Goal: Task Accomplishment & Management: Complete application form

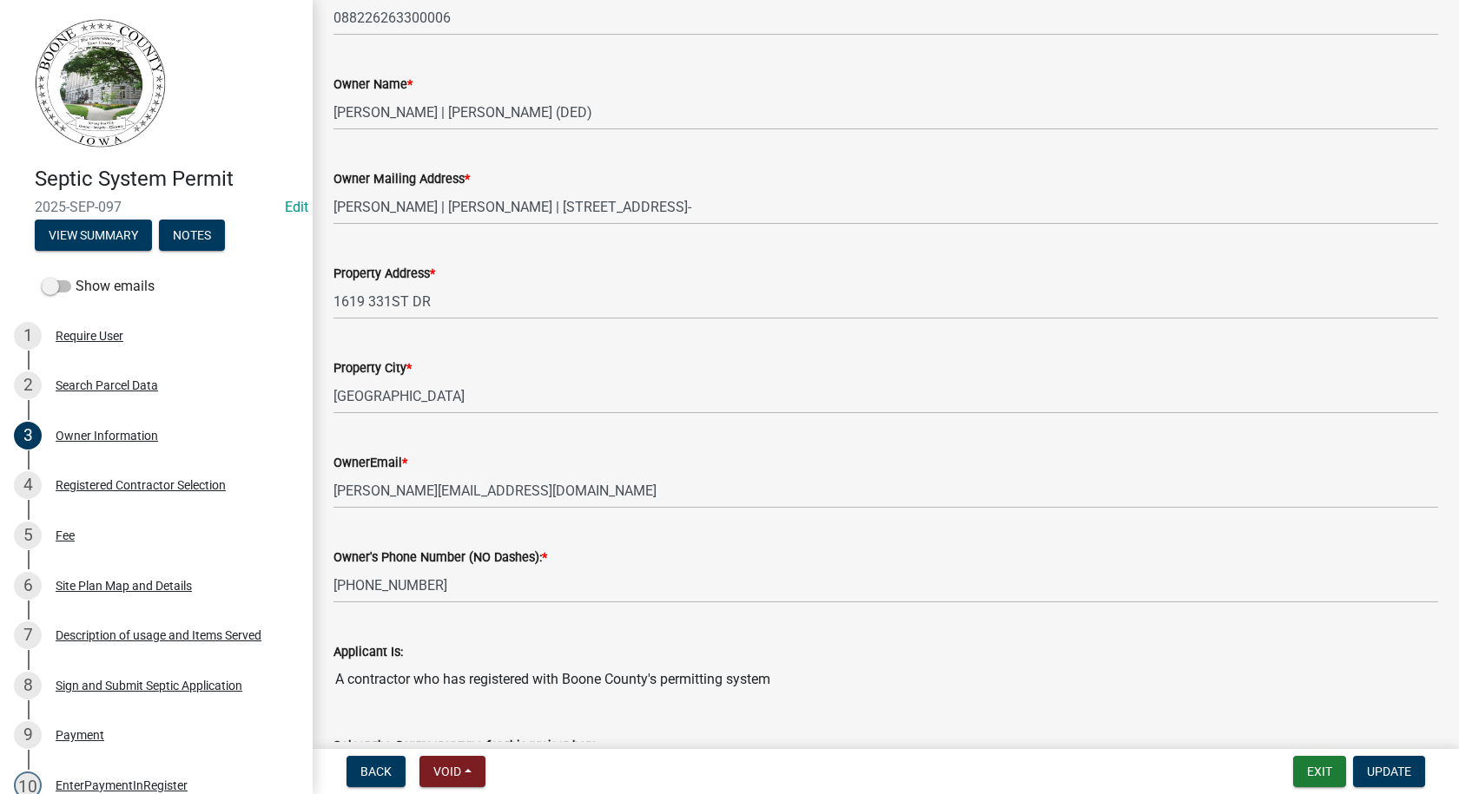
scroll to position [347, 0]
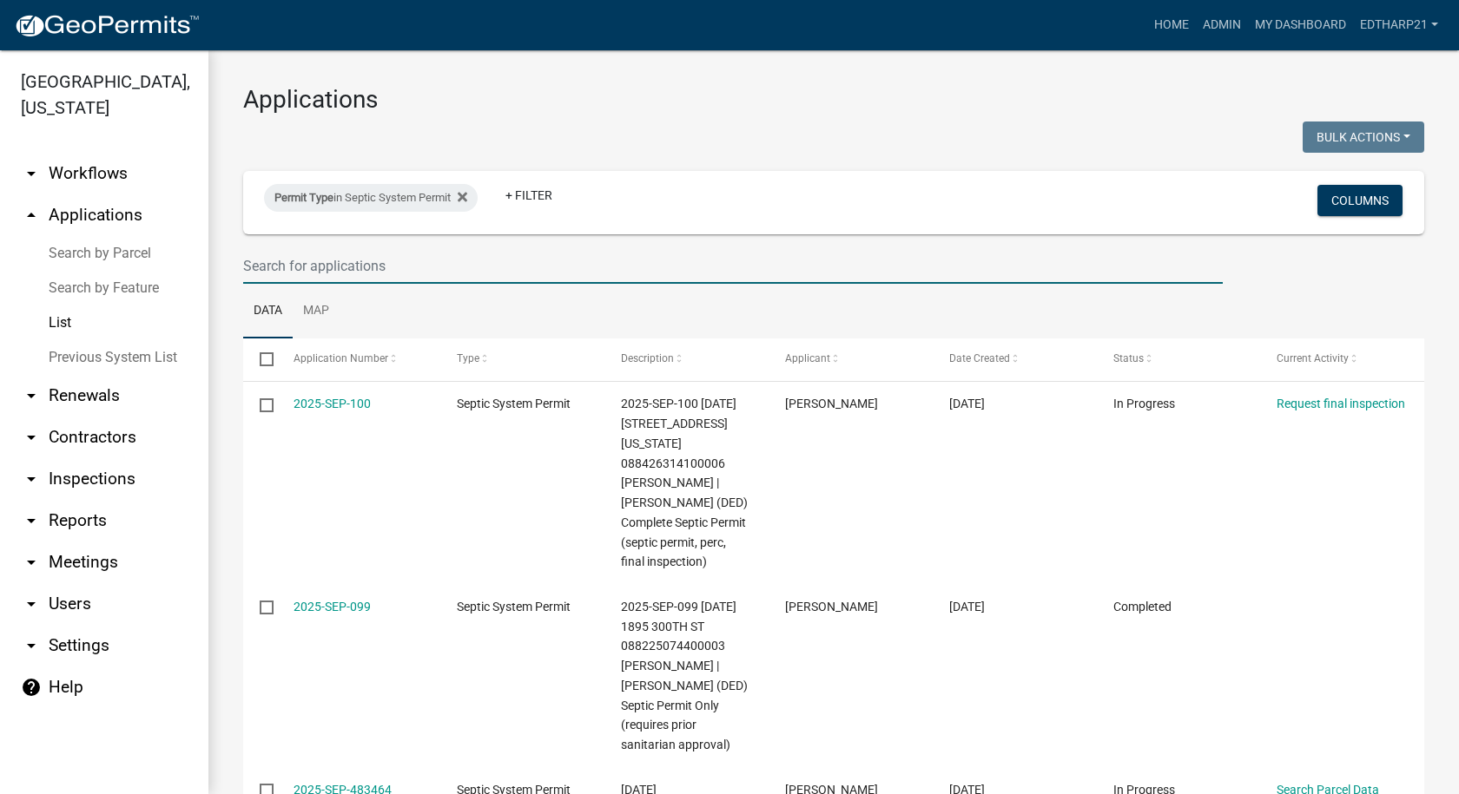
click at [274, 261] on input "text" at bounding box center [732, 266] width 979 height 36
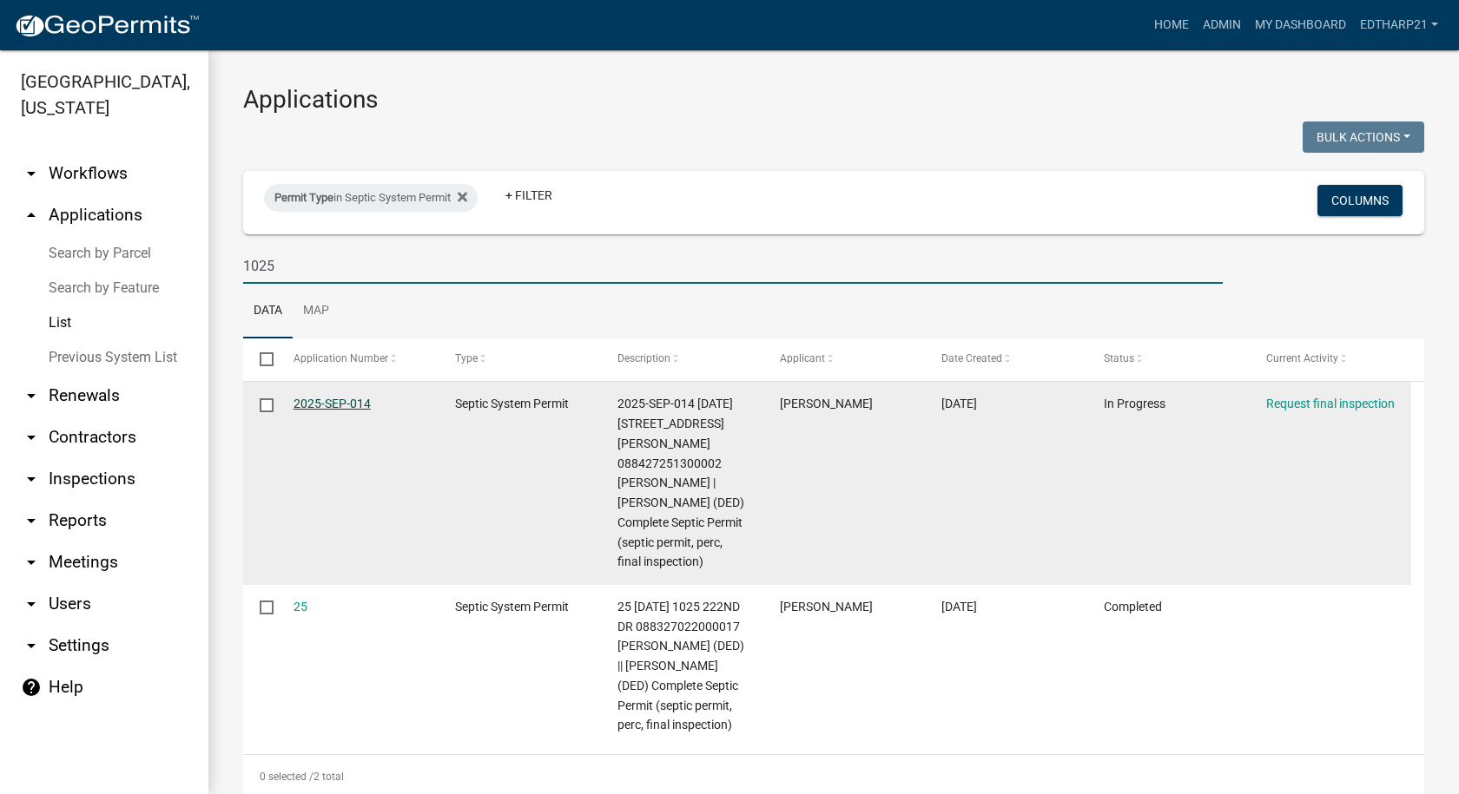
type input "1025"
click at [346, 404] on link "2025-SEP-014" at bounding box center [331, 404] width 77 height 14
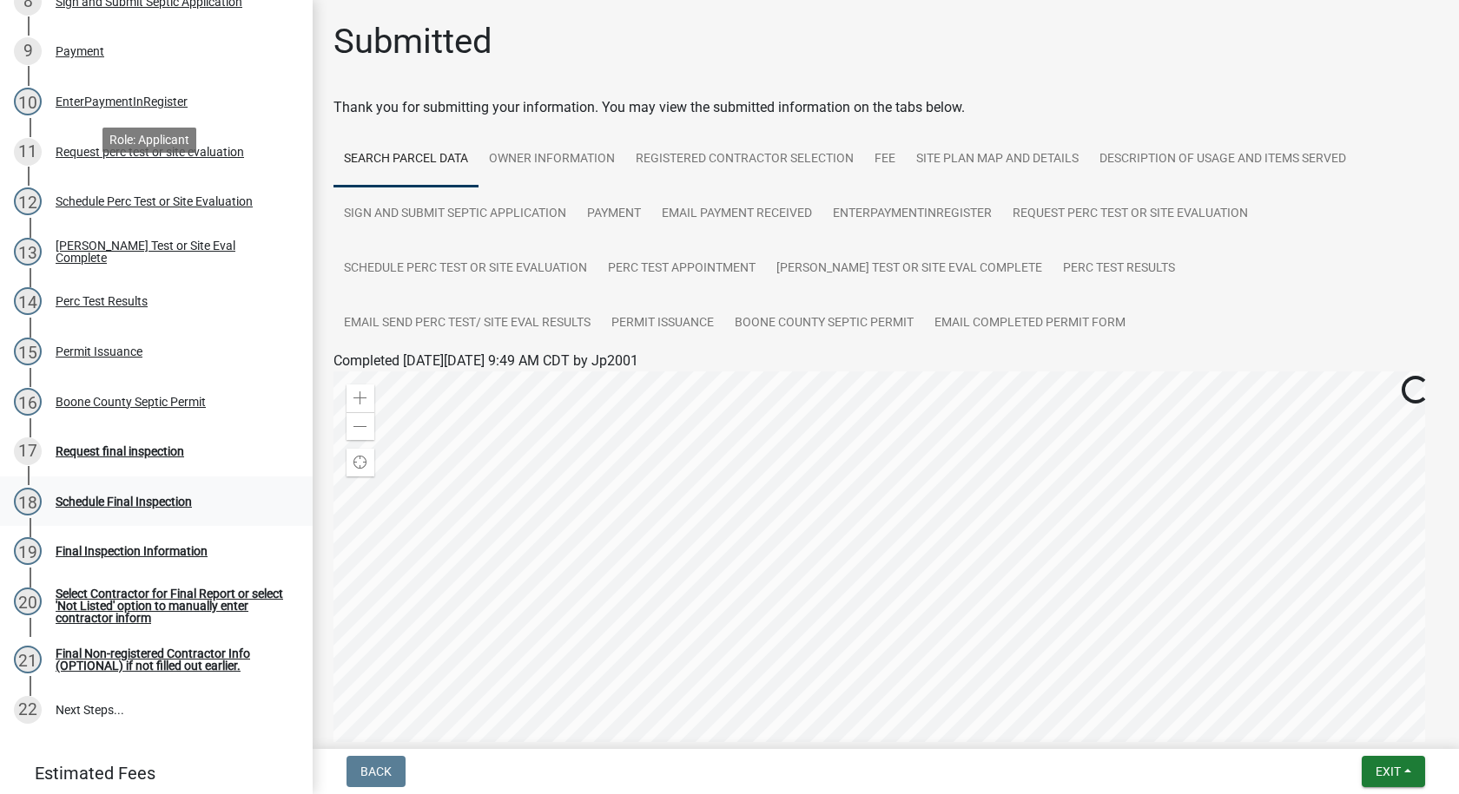
scroll to position [695, 0]
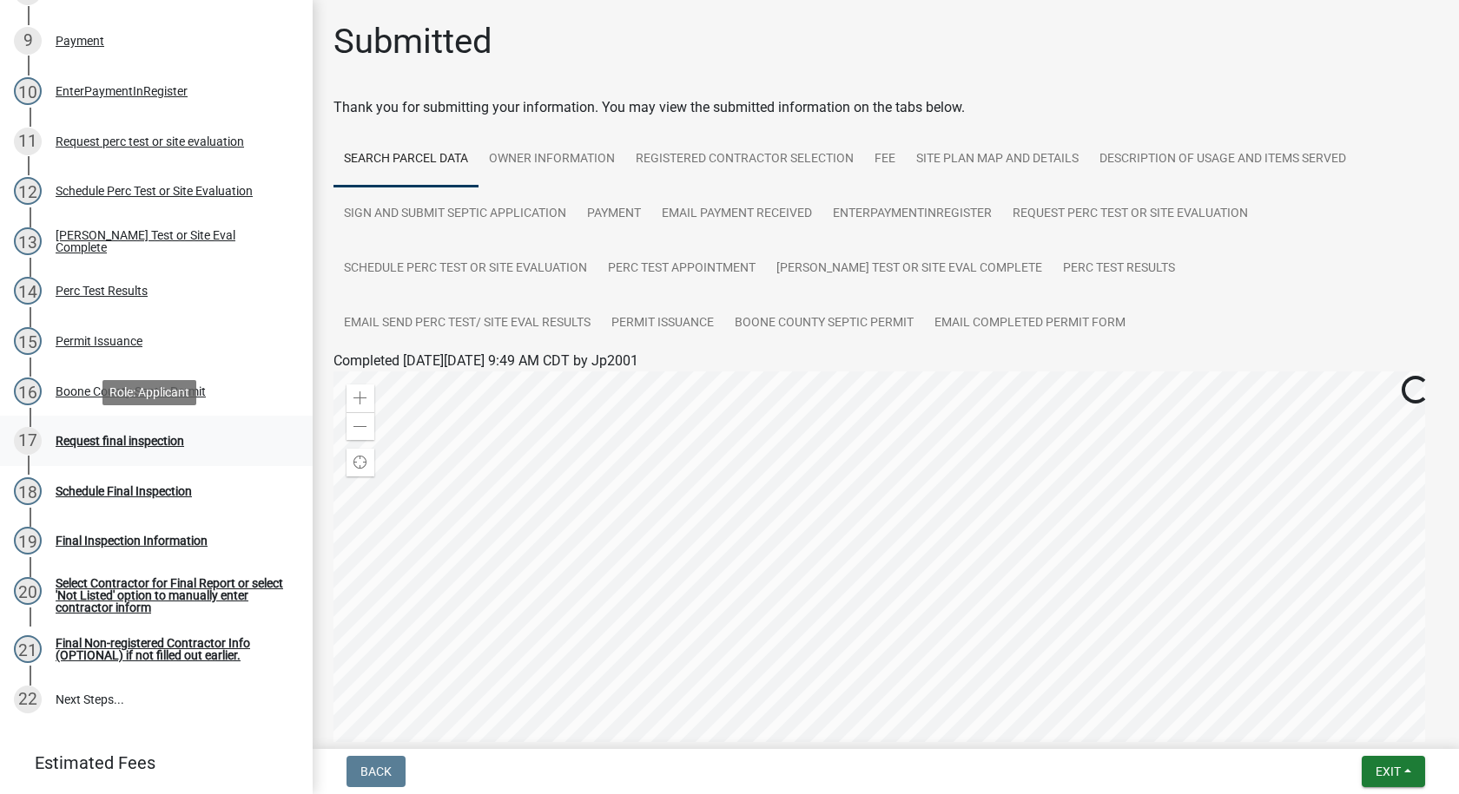
click at [135, 445] on div "Request final inspection" at bounding box center [120, 441] width 129 height 12
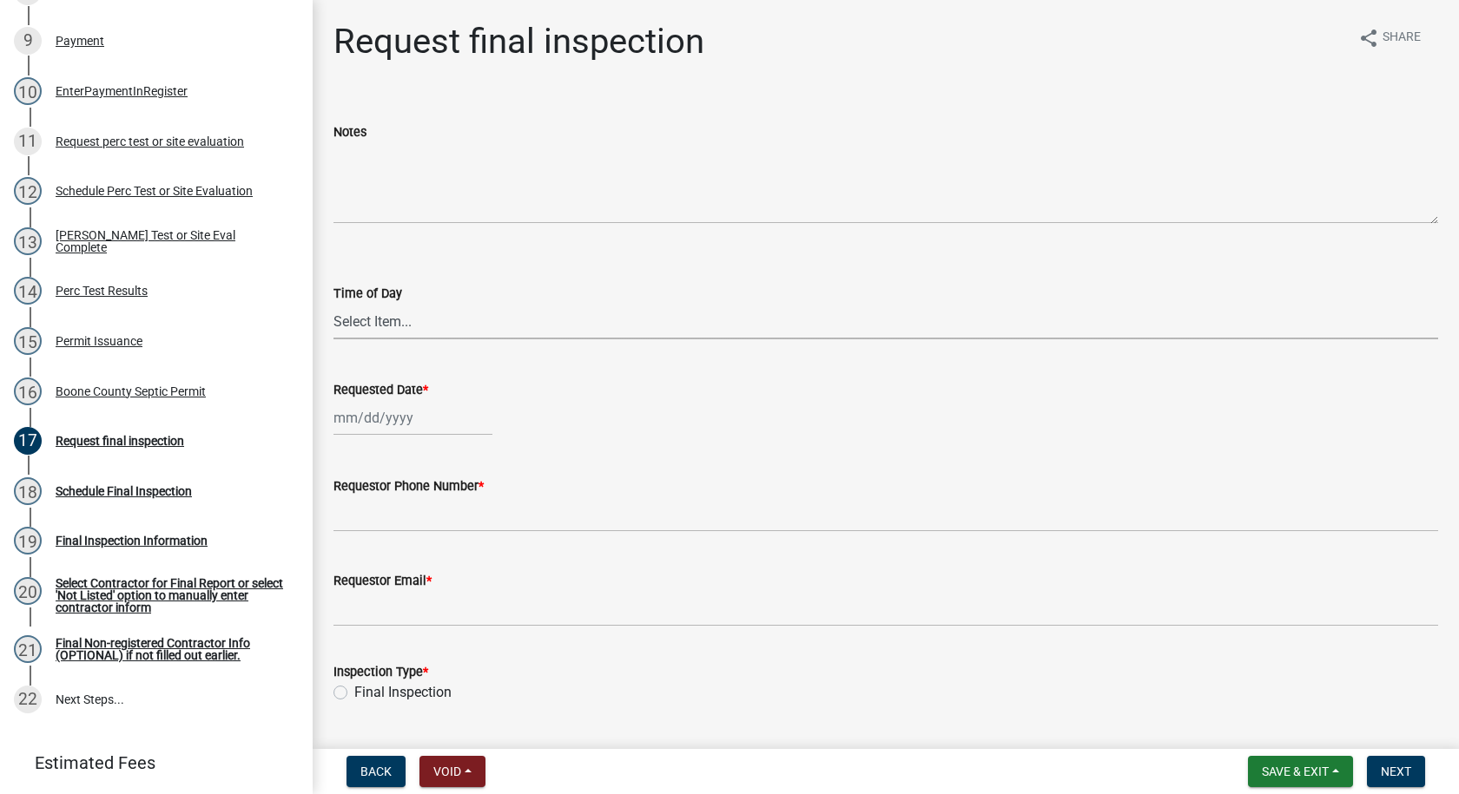
click at [390, 321] on select "Select Item... AM PM" at bounding box center [885, 322] width 1104 height 36
click at [387, 320] on select "Select Item... AM PM" at bounding box center [885, 322] width 1104 height 36
click at [333, 304] on select "Select Item... AM PM" at bounding box center [885, 322] width 1104 height 36
select select "ea230207-152d-431d-88d2-69d4b5aeb3ad"
select select "10"
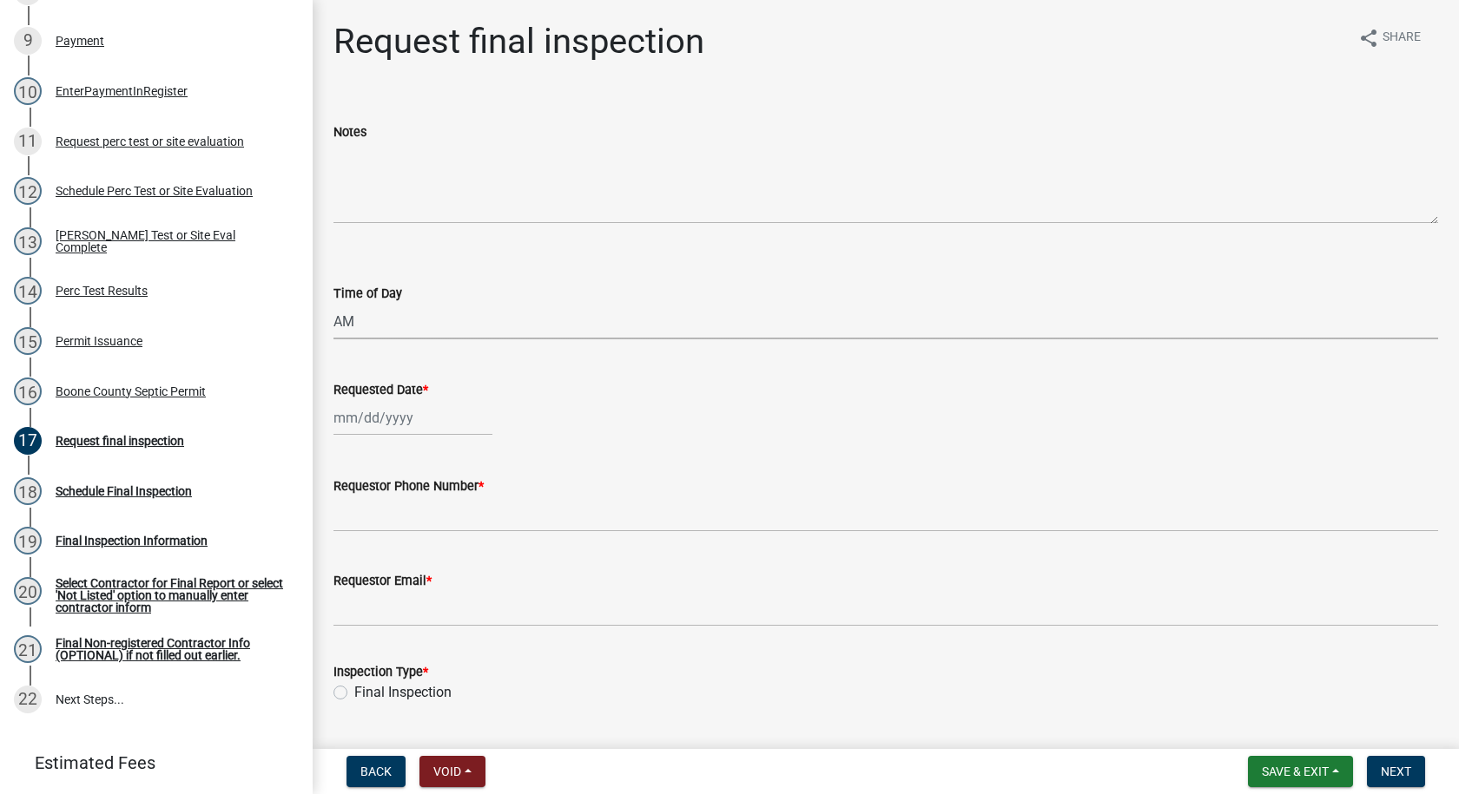
select select "2025"
click at [384, 425] on div "[PERSON_NAME] Feb Mar Apr [PERSON_NAME][DATE] Oct Nov [DATE] 1526 1527 1528 152…" at bounding box center [412, 418] width 159 height 36
click at [438, 538] on div "9" at bounding box center [434, 538] width 28 height 28
type input "[DATE]"
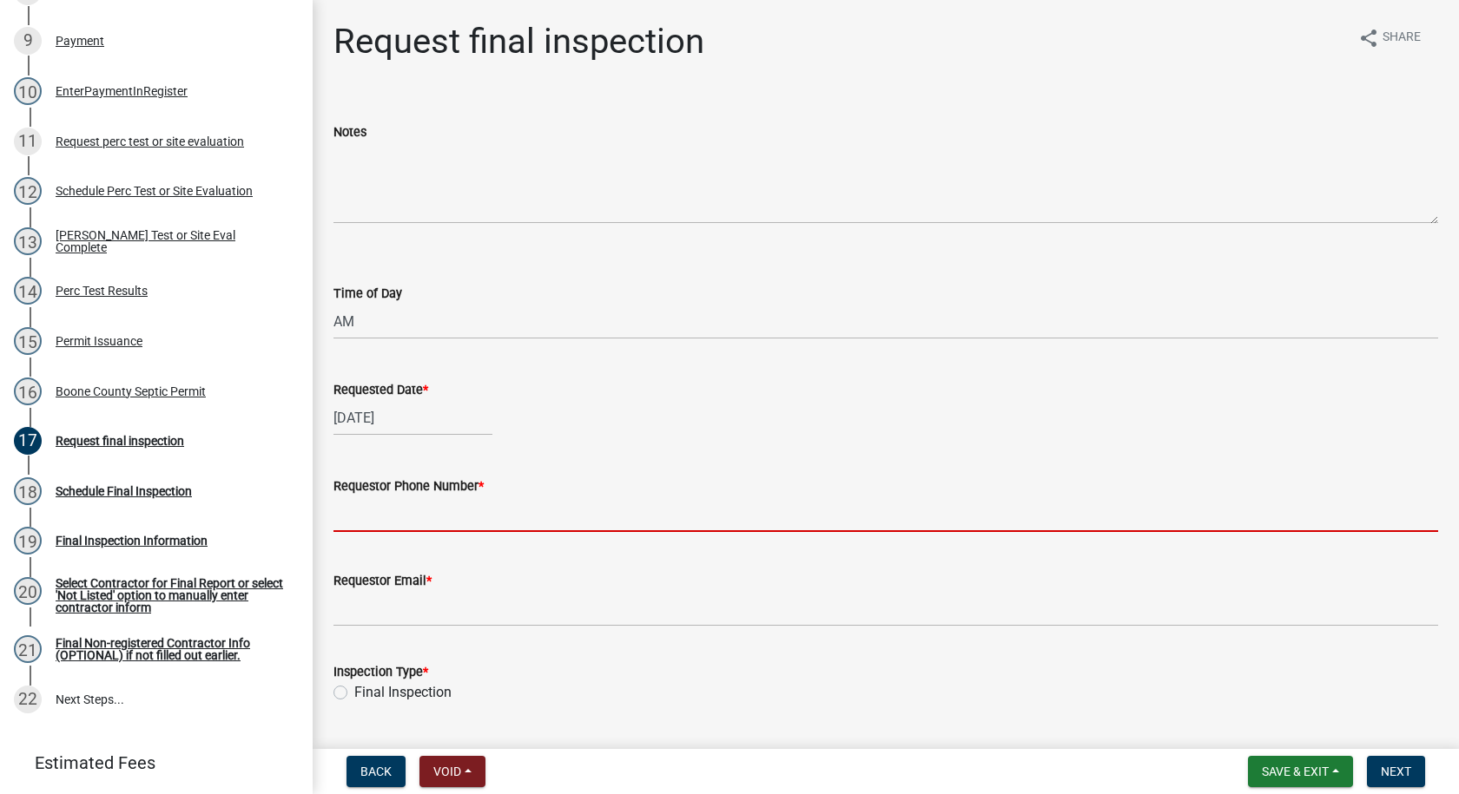
click at [424, 515] on input "Requestor Phone Number *" at bounding box center [885, 515] width 1104 height 36
type input "[PHONE_NUMBER]"
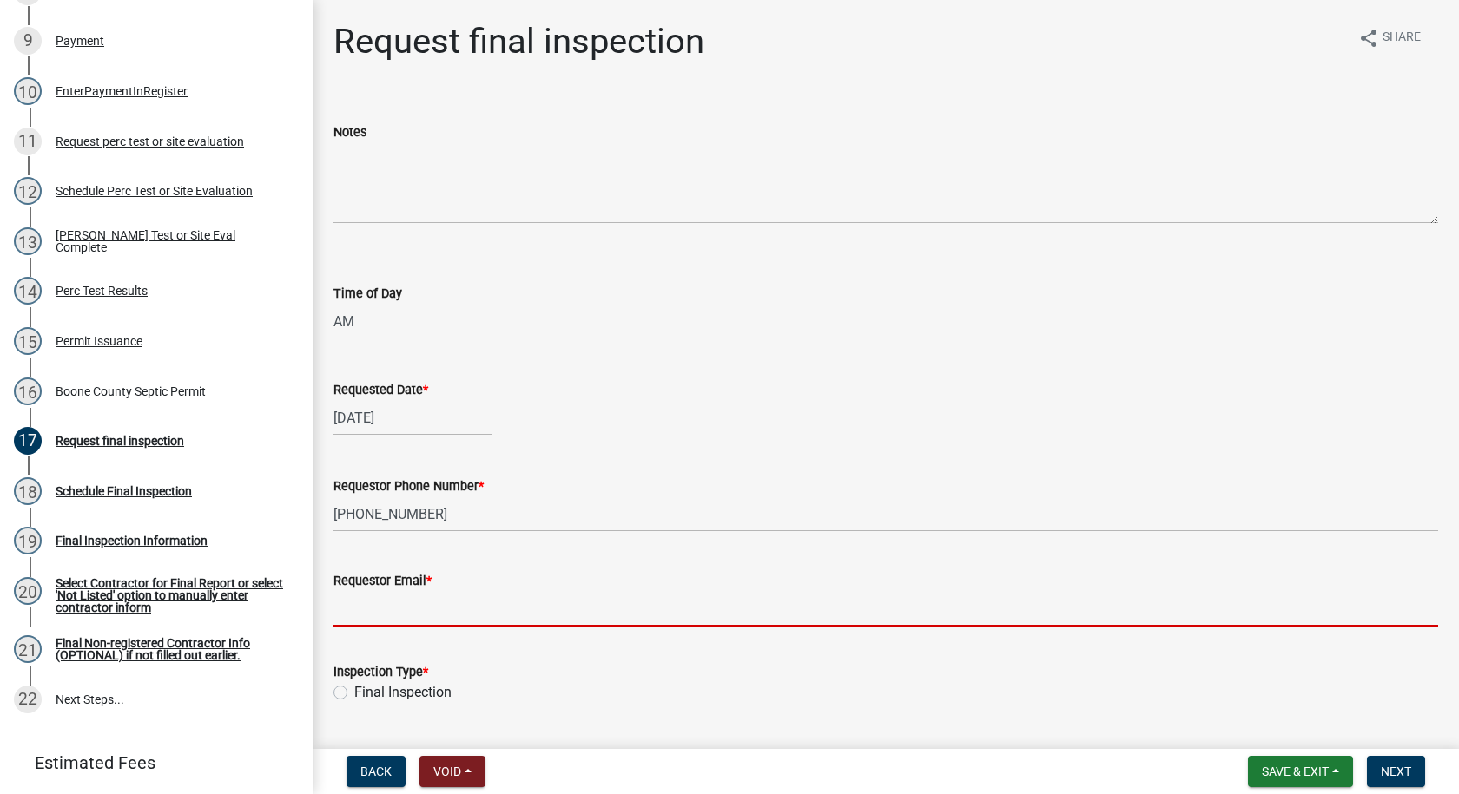
click at [428, 610] on input "Requestor Email *" at bounding box center [885, 609] width 1104 height 36
type input "[PERSON_NAME][EMAIL_ADDRESS][DOMAIN_NAME]"
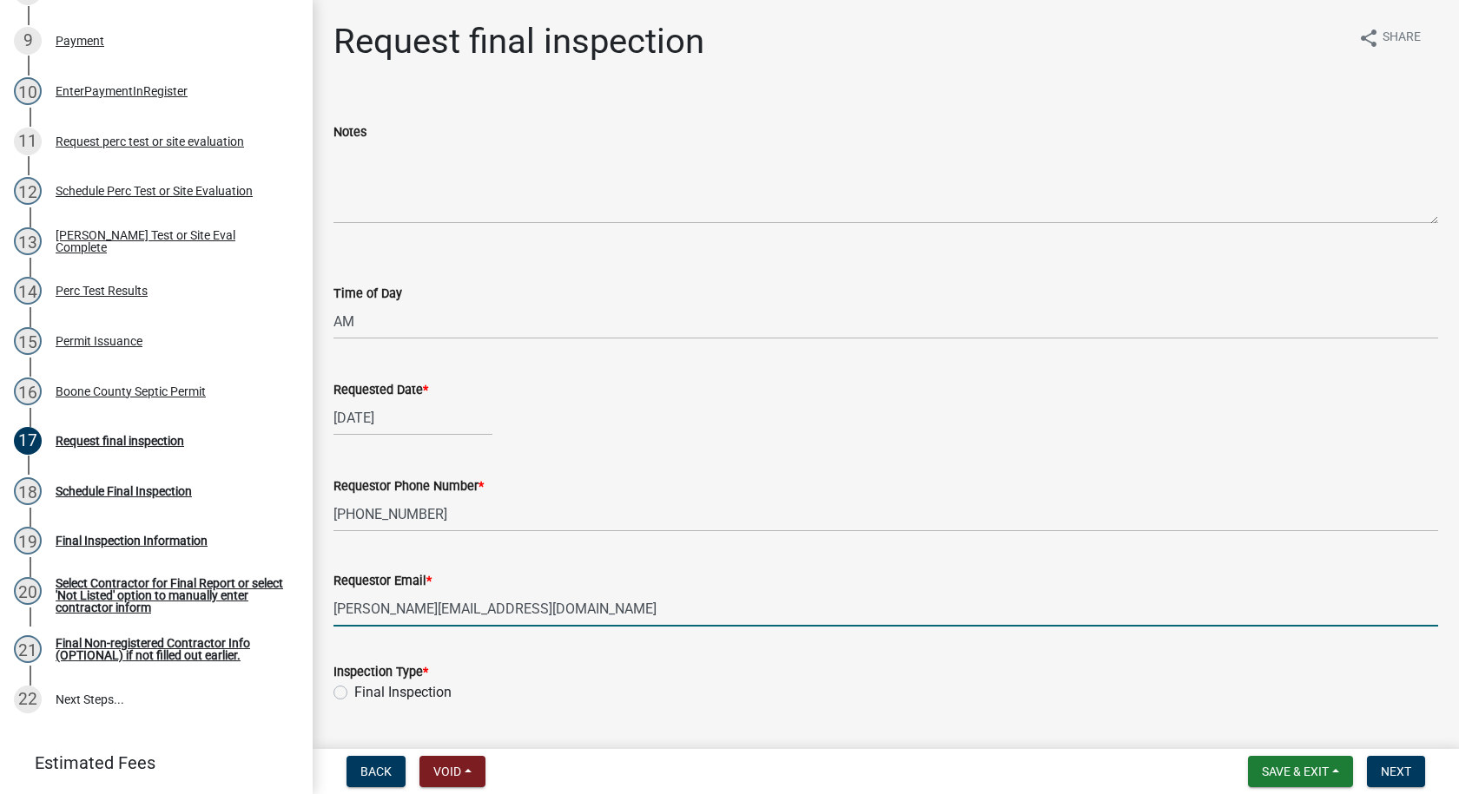
click at [354, 689] on label "Final Inspection" at bounding box center [402, 692] width 97 height 21
click at [354, 689] on input "Final Inspection" at bounding box center [359, 687] width 11 height 11
radio input "true"
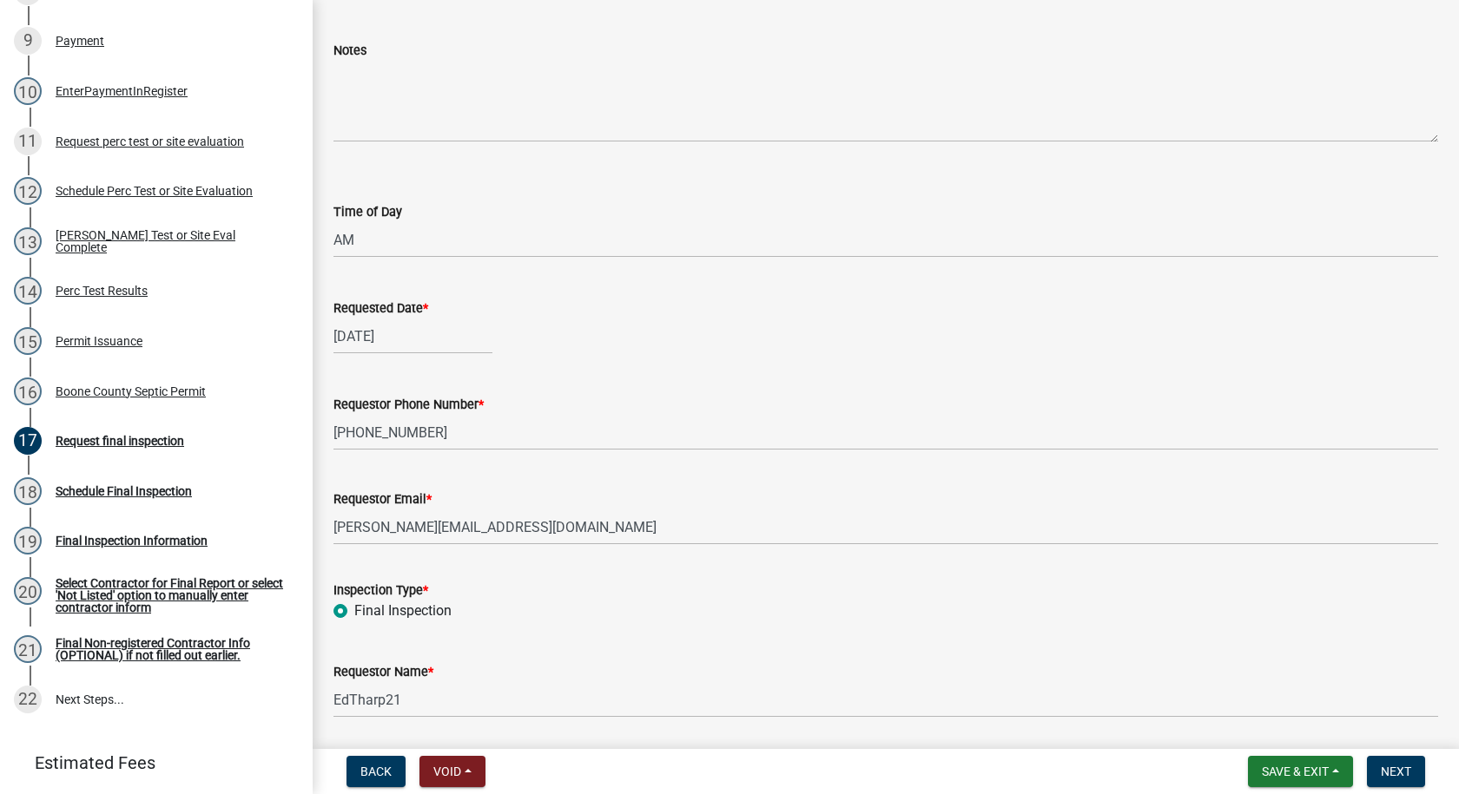
scroll to position [139, 0]
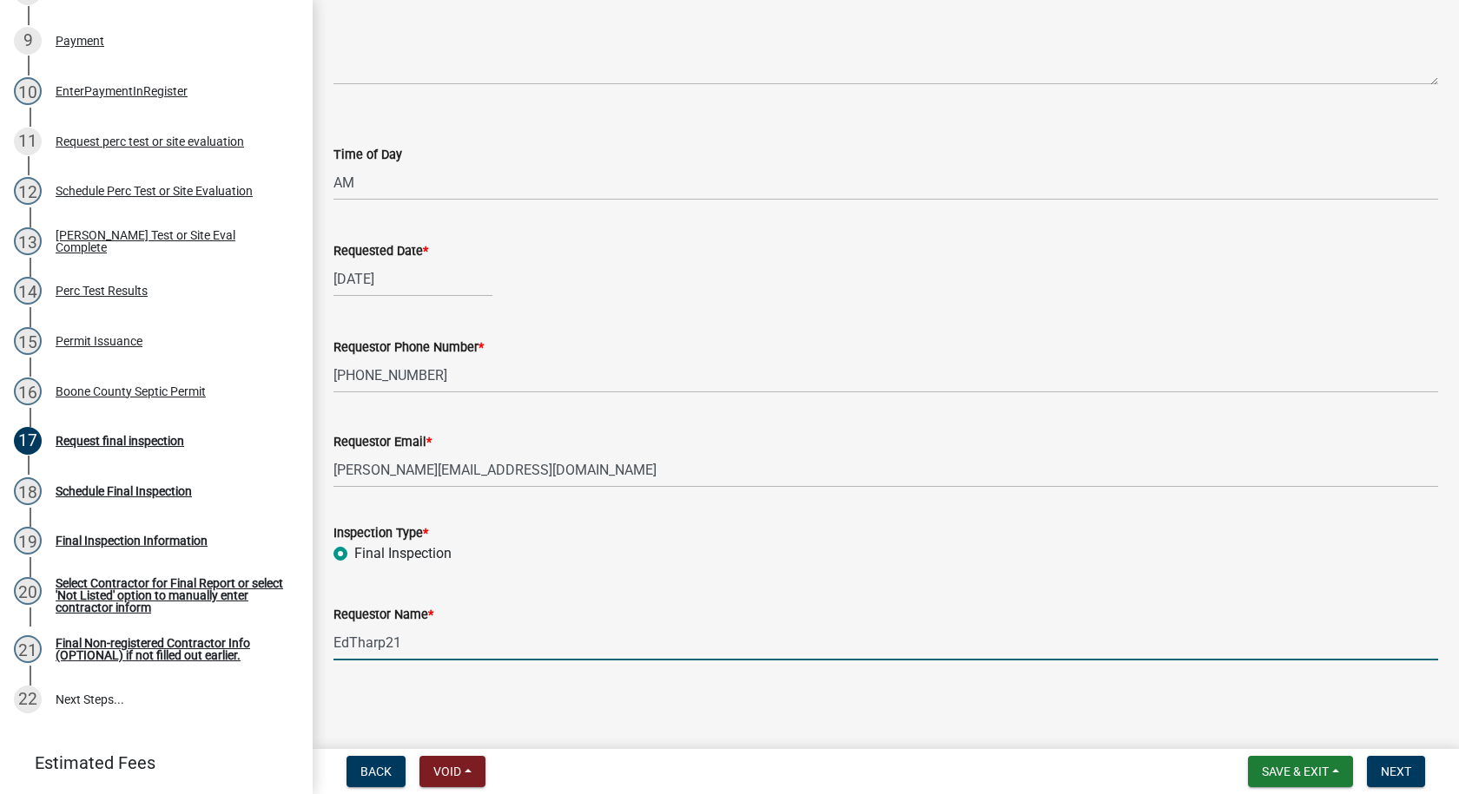
click at [414, 645] on input "EdTharp21" at bounding box center [885, 643] width 1104 height 36
type input "E"
type input "[PERSON_NAME]"
click at [1385, 767] on span "Next" at bounding box center [1396, 772] width 30 height 14
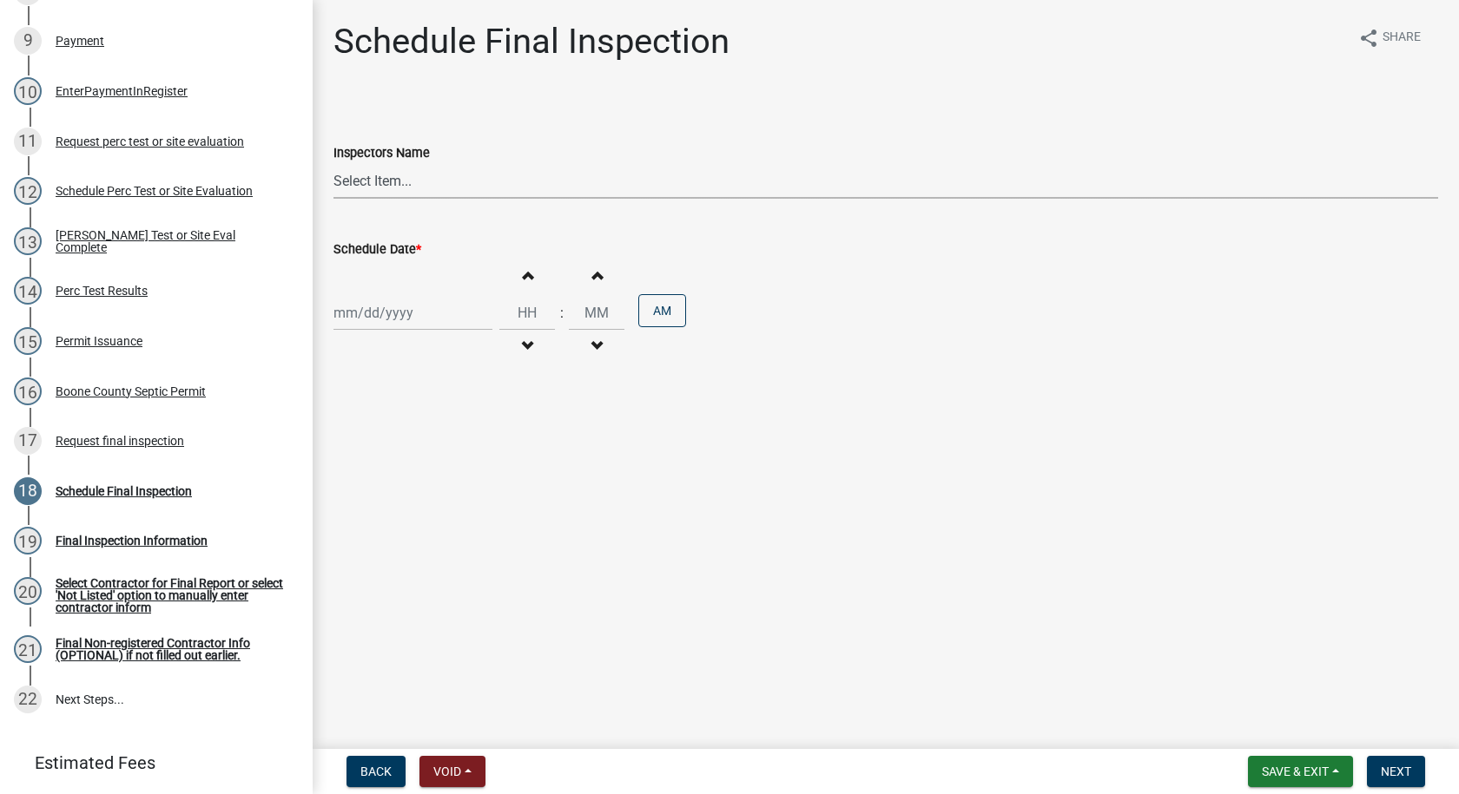
click at [372, 168] on select "Select Item... EdTharp21 (EdTharp21) mspeers ([PERSON_NAME]) WandaCox ([PERSON_…" at bounding box center [885, 181] width 1104 height 36
select select "1166babb-7ce8-442f-9c4a-1180ef3e1882"
click at [333, 163] on select "Select Item... EdTharp21 (EdTharp21) mspeers ([PERSON_NAME]) WandaCox ([PERSON_…" at bounding box center [885, 181] width 1104 height 36
click at [399, 313] on div at bounding box center [412, 313] width 159 height 36
select select "10"
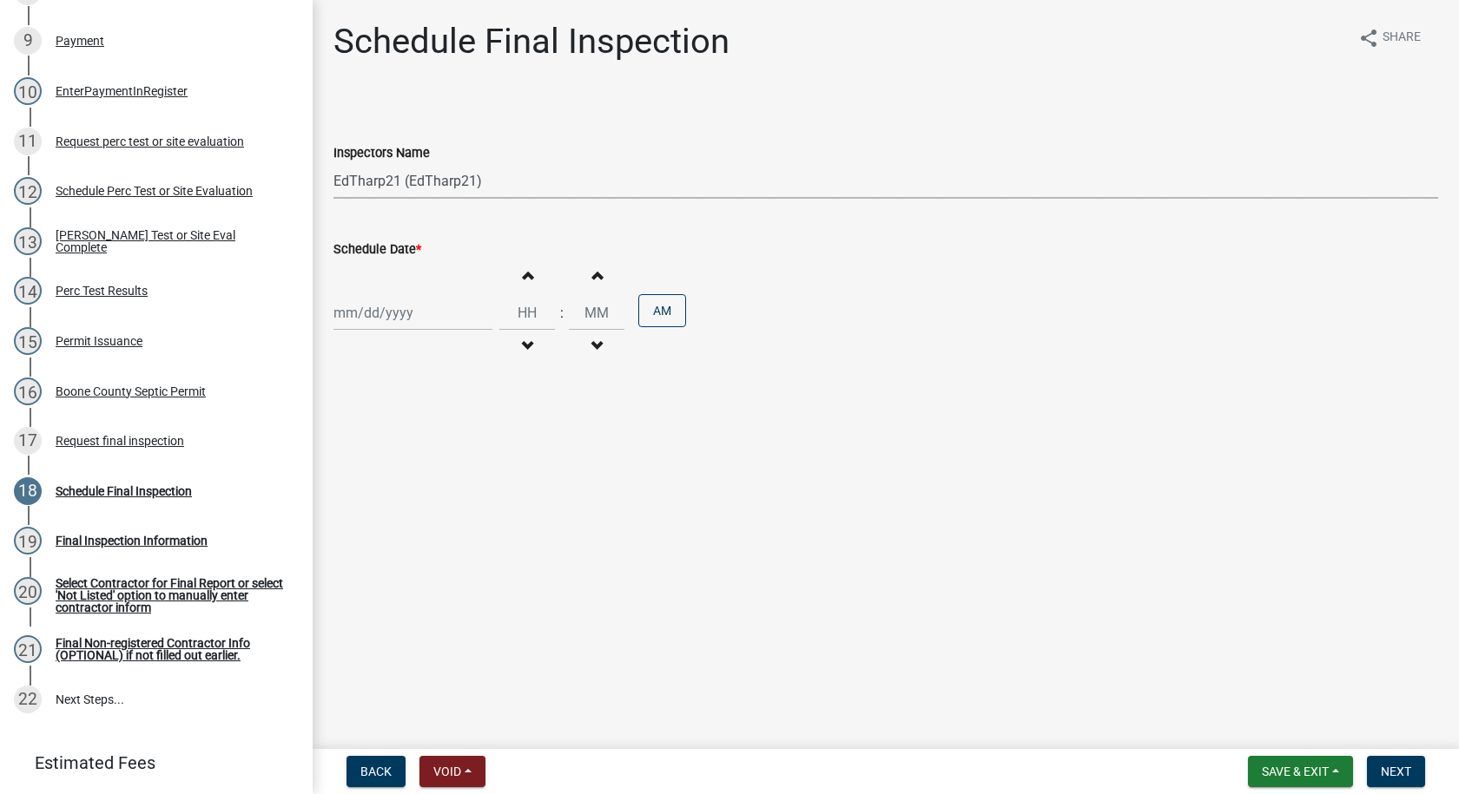
select select "2025"
click at [436, 432] on div "9" at bounding box center [434, 433] width 28 height 28
type input "[DATE]"
click at [531, 339] on button "Decrement hours" at bounding box center [527, 346] width 36 height 31
type input "11"
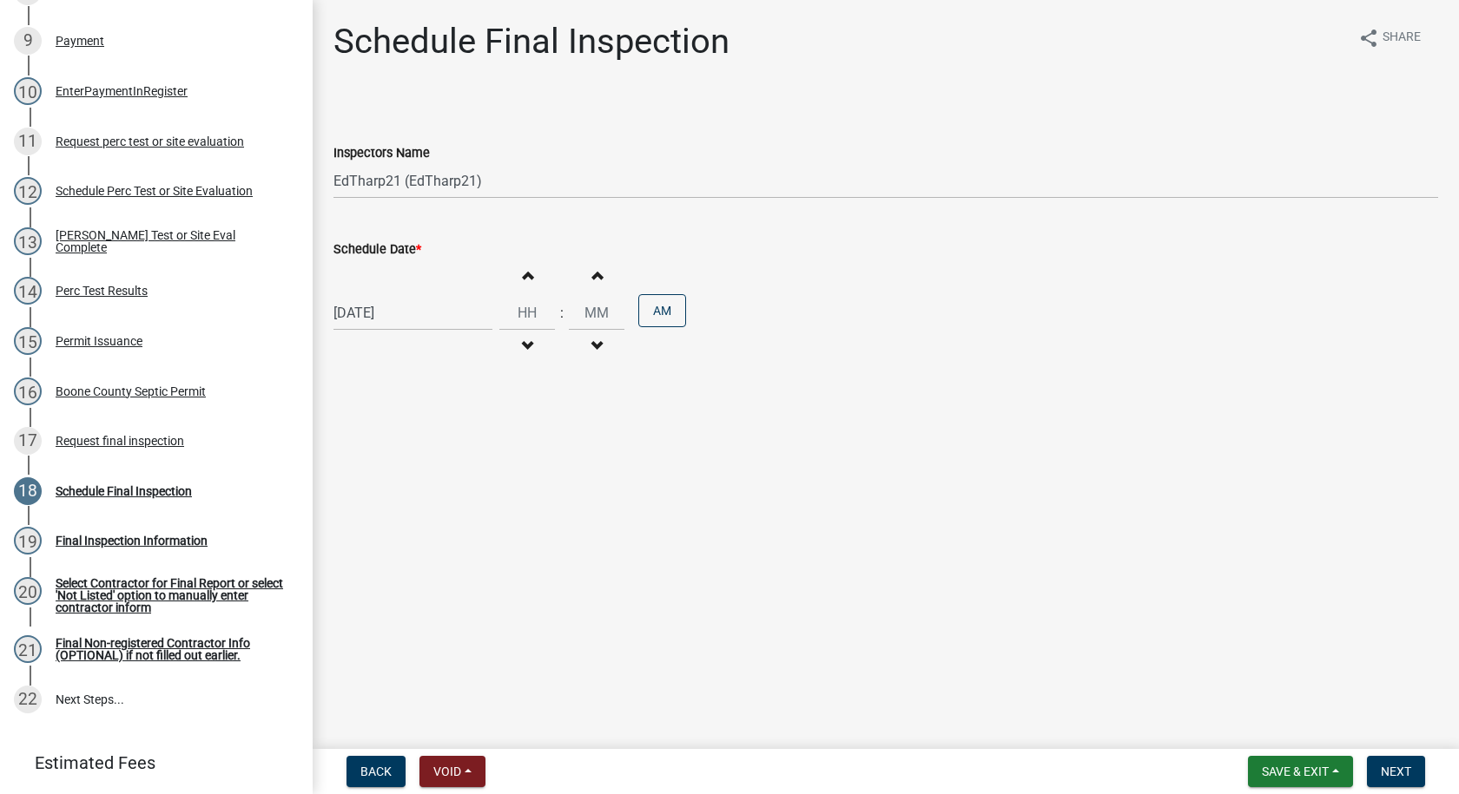
type input "00"
click at [523, 343] on span "button" at bounding box center [527, 347] width 9 height 14
type input "10"
click at [590, 267] on button "Increment minutes" at bounding box center [596, 275] width 36 height 31
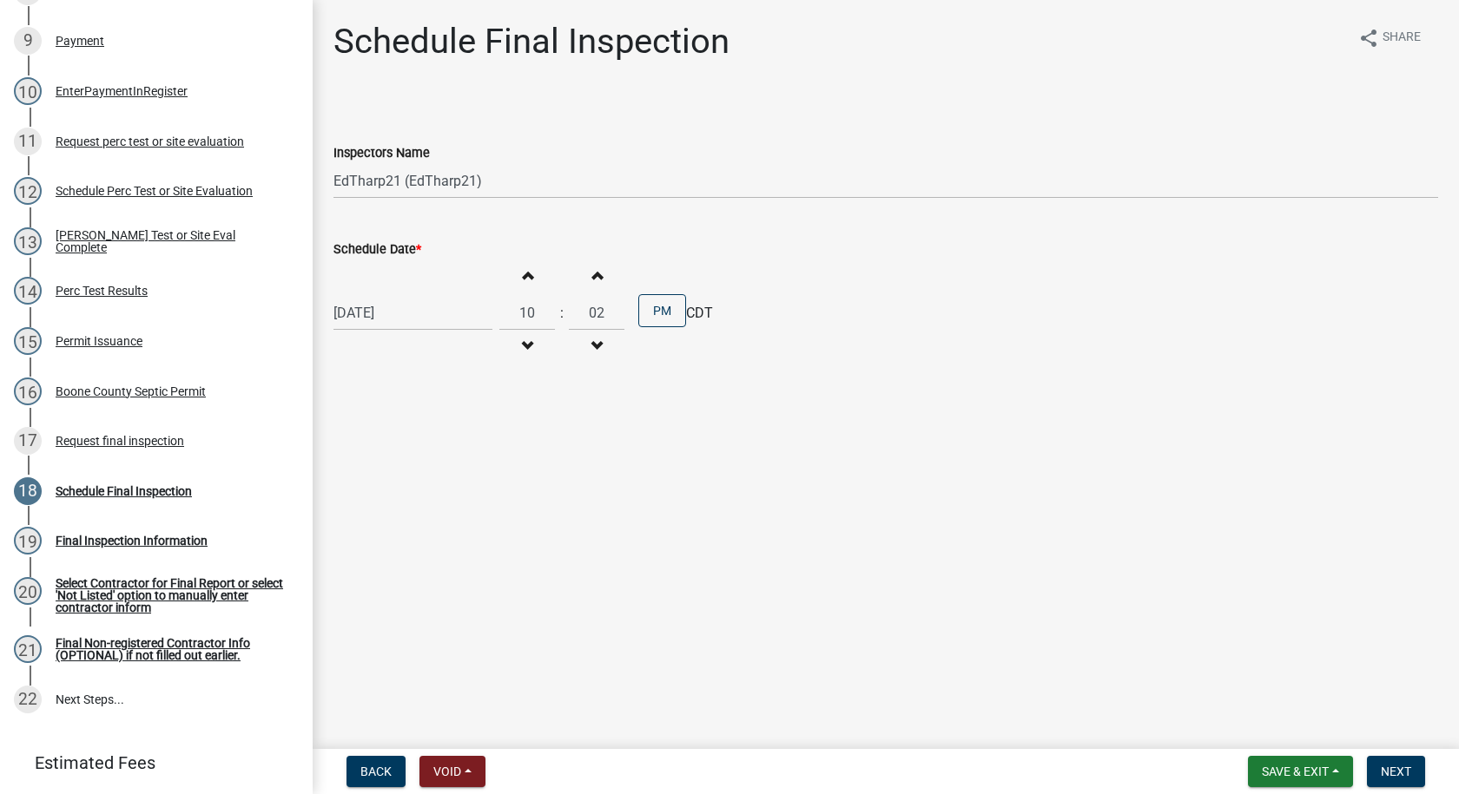
click at [590, 267] on button "Increment minutes" at bounding box center [596, 275] width 36 height 31
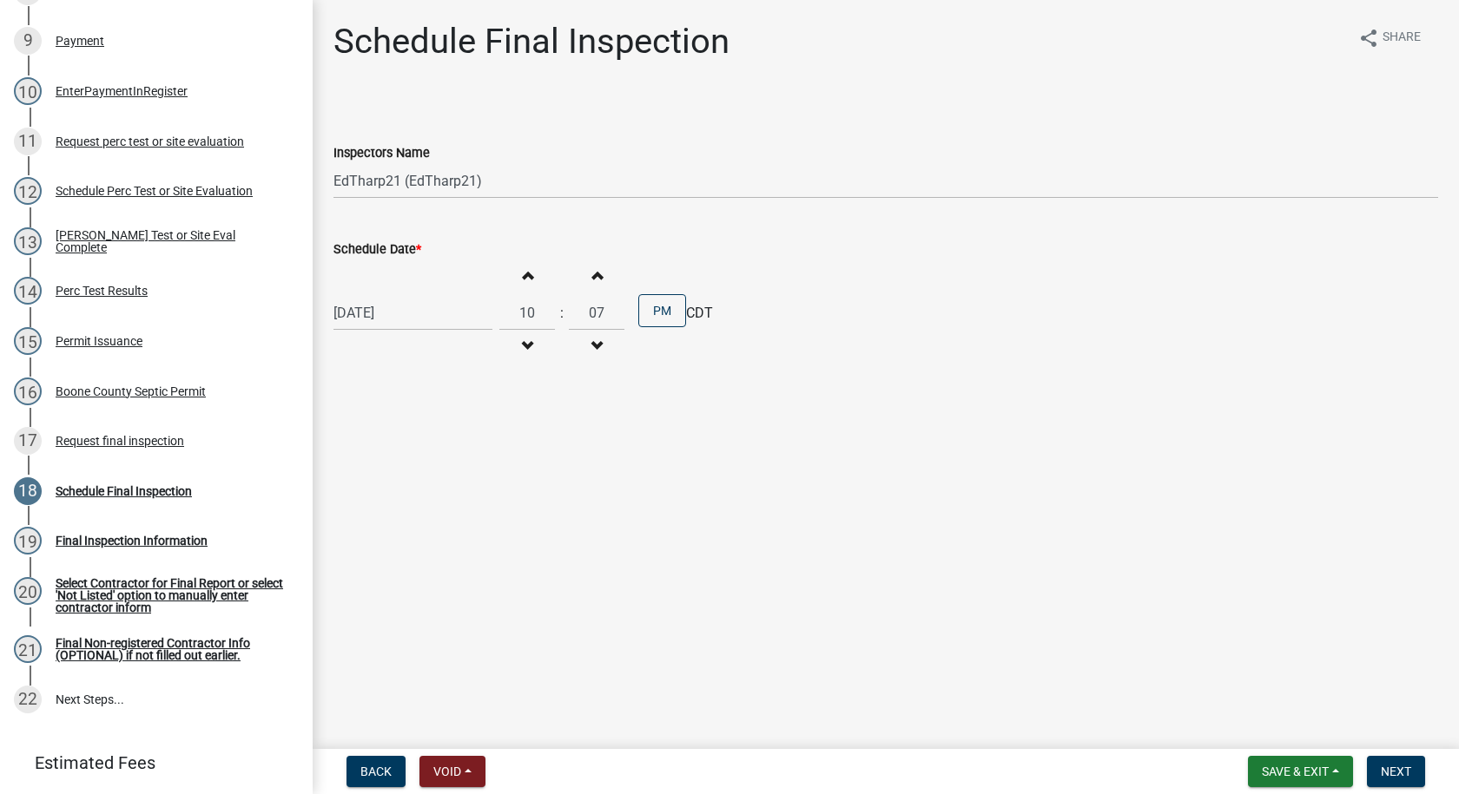
click at [590, 267] on button "Increment minutes" at bounding box center [596, 275] width 36 height 31
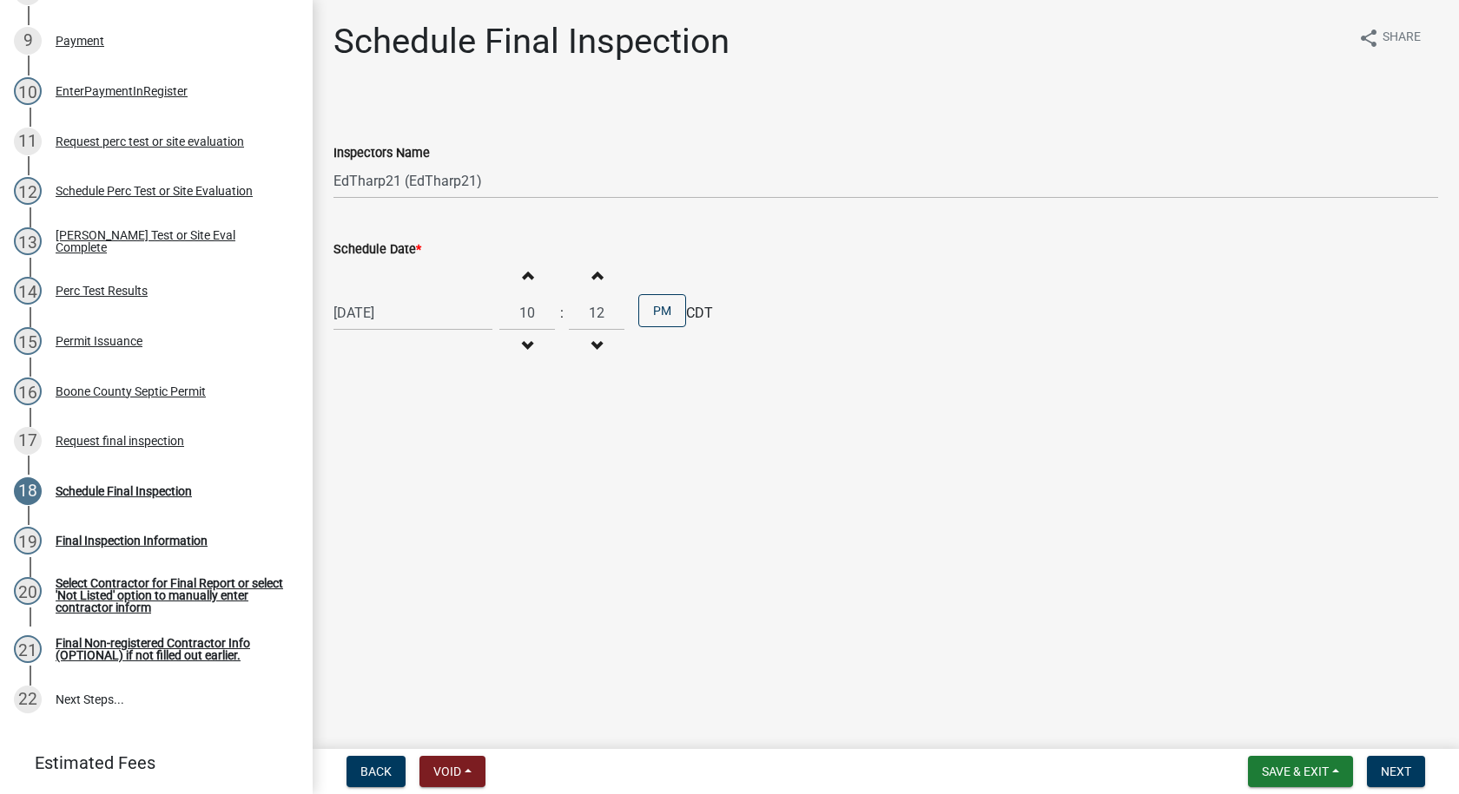
click at [590, 267] on button "Increment minutes" at bounding box center [596, 275] width 36 height 31
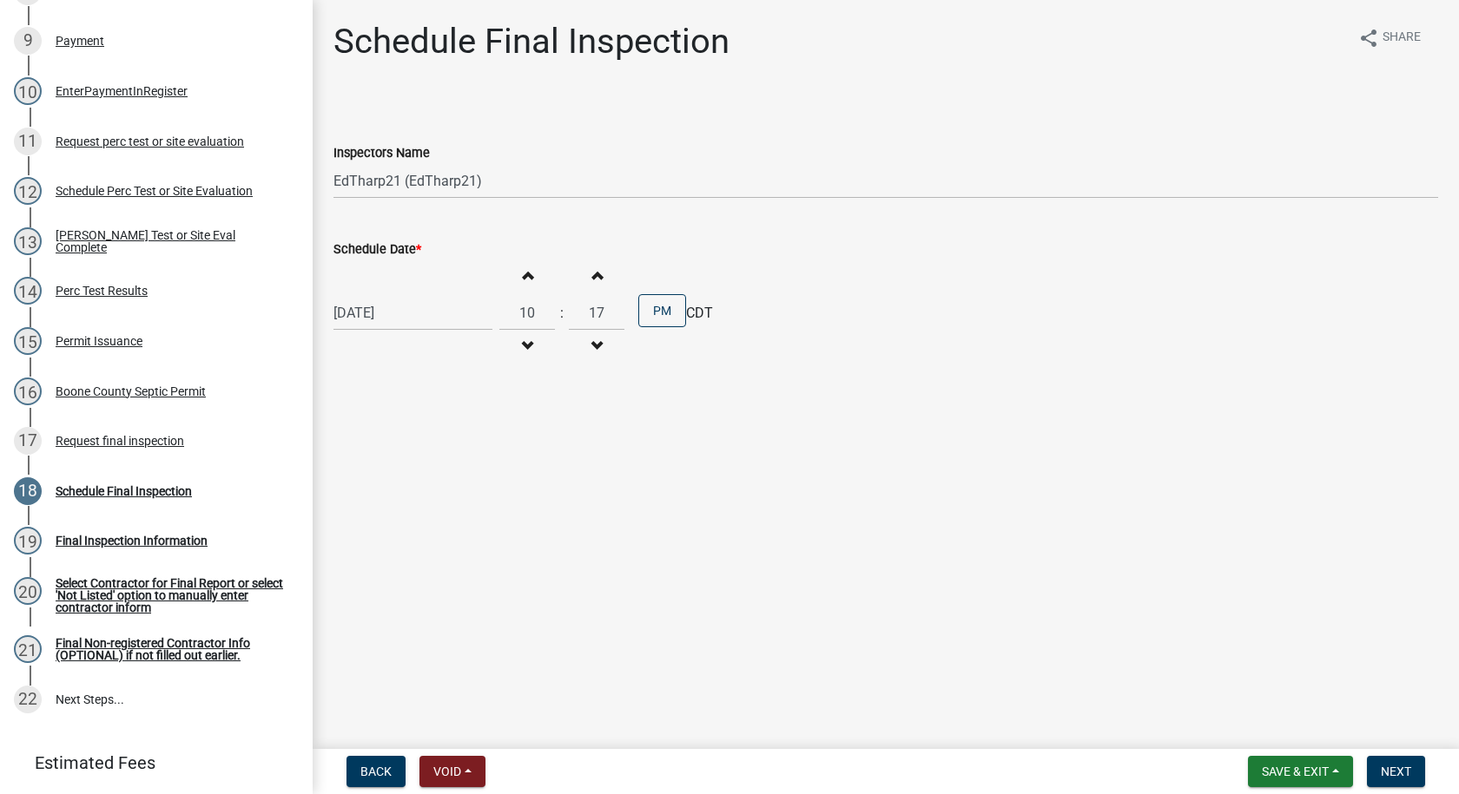
click at [590, 267] on button "Increment minutes" at bounding box center [596, 275] width 36 height 31
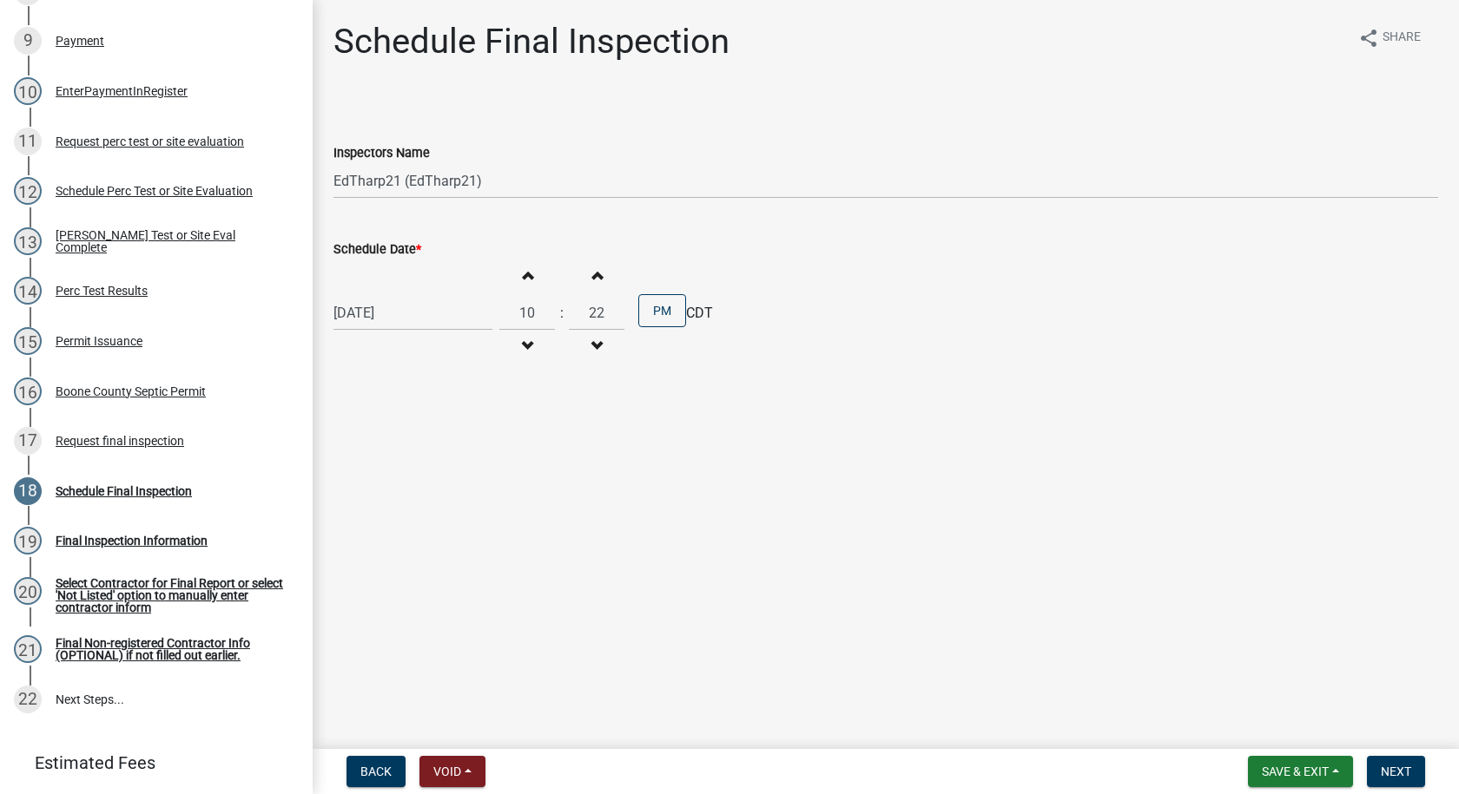
click at [590, 267] on button "Increment minutes" at bounding box center [596, 275] width 36 height 31
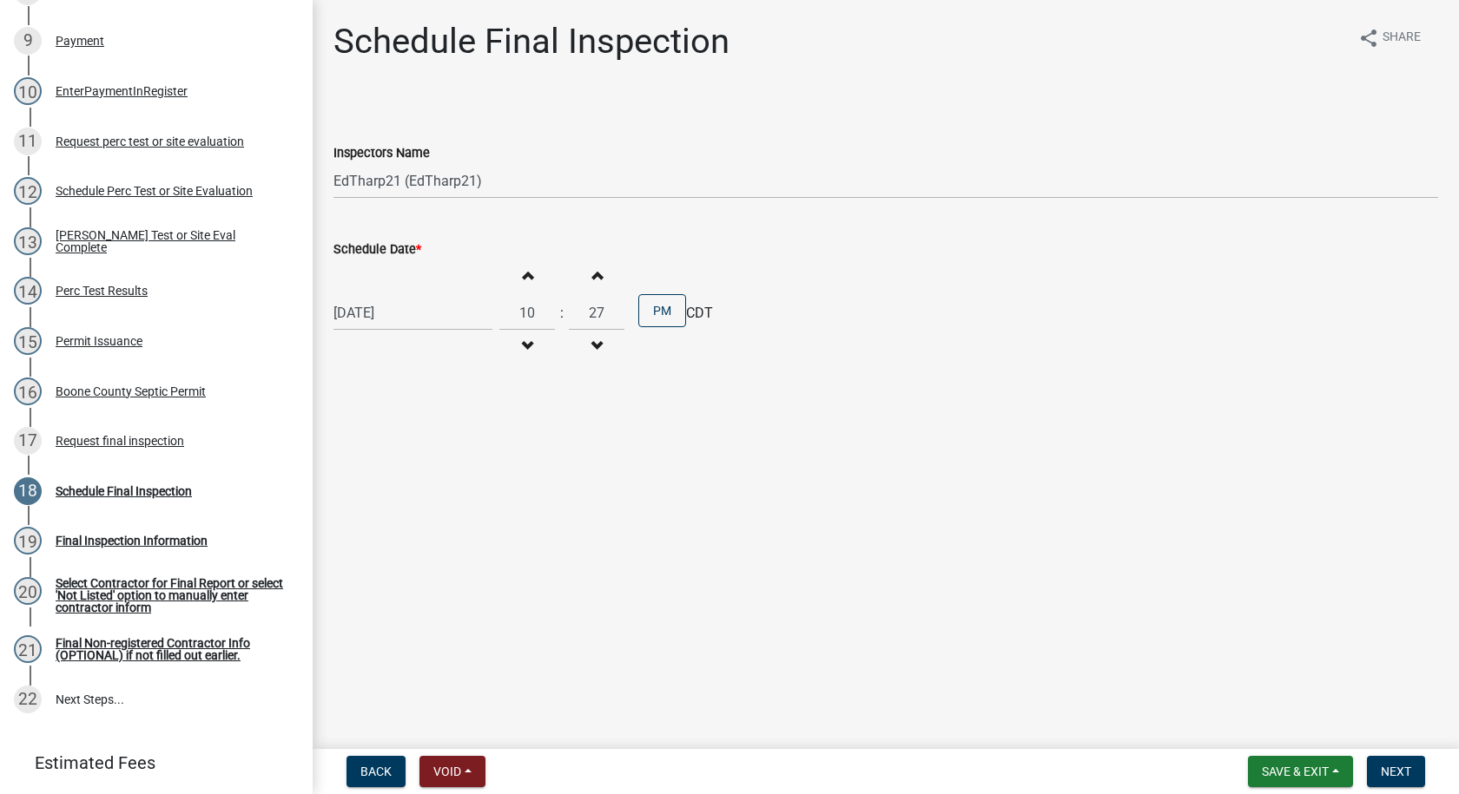
click at [590, 267] on button "Increment minutes" at bounding box center [596, 275] width 36 height 31
type input "30"
click at [643, 310] on button "PM" at bounding box center [662, 310] width 48 height 33
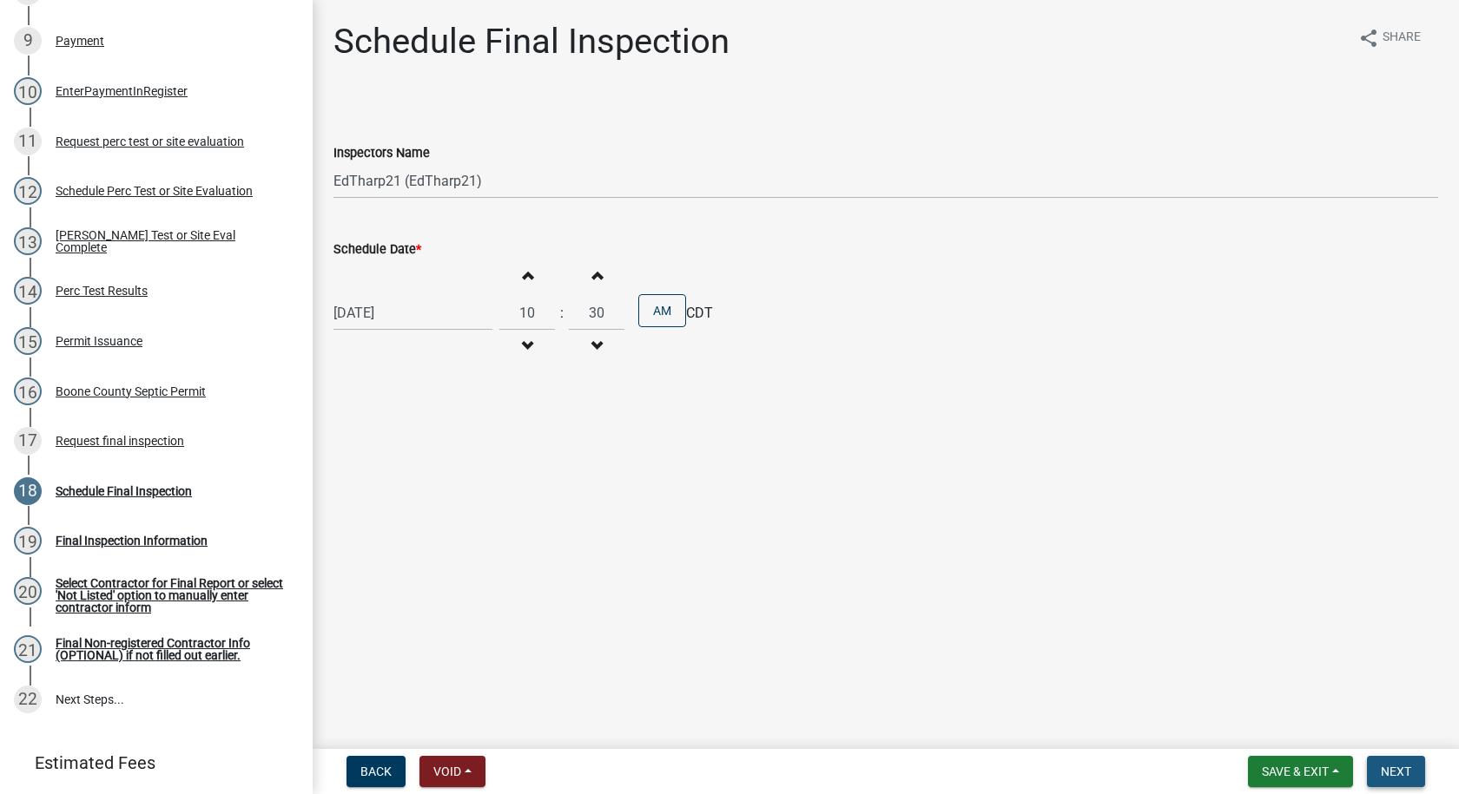
click at [1378, 766] on button "Next" at bounding box center [1396, 771] width 58 height 31
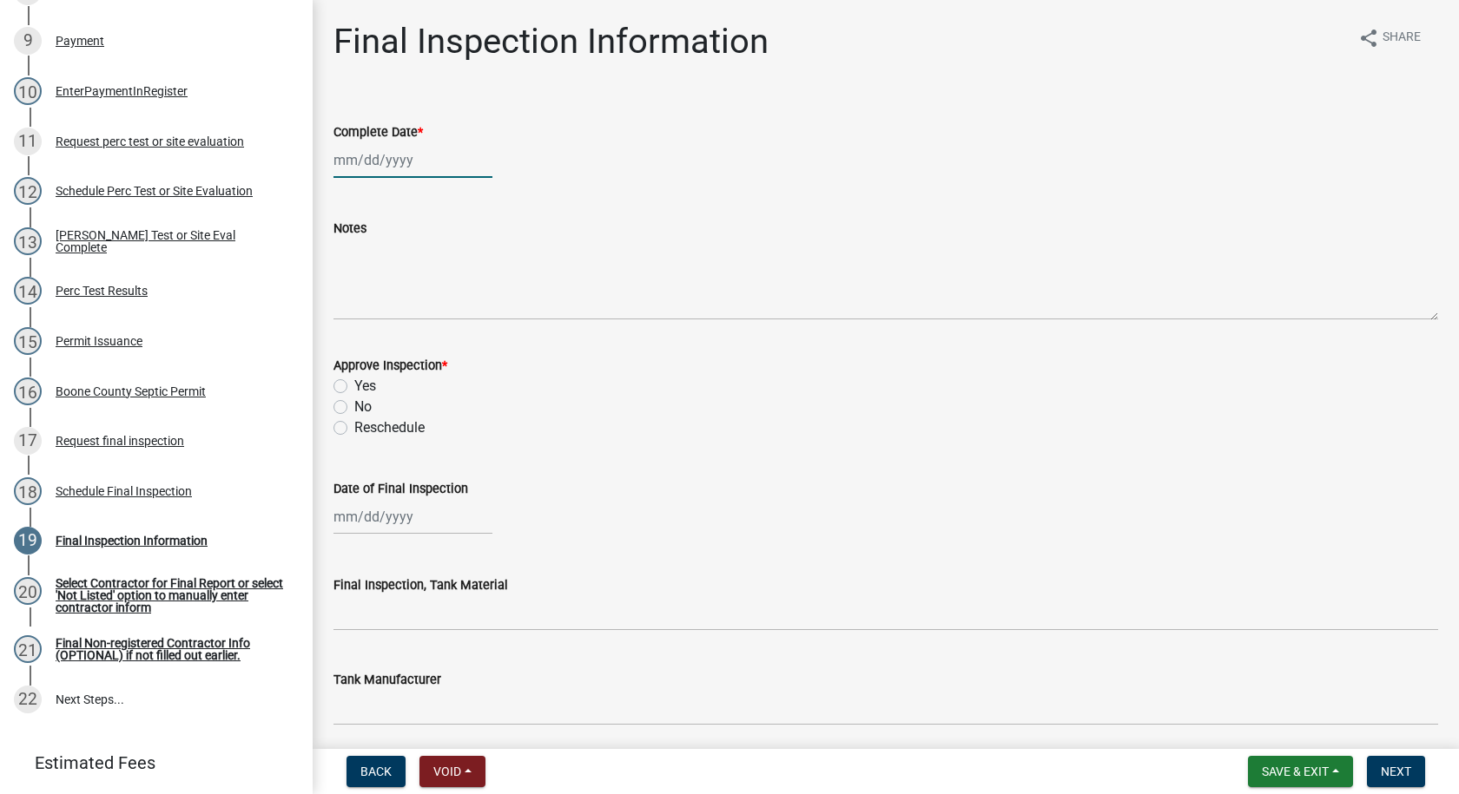
click at [386, 153] on div at bounding box center [412, 160] width 159 height 36
select select "10"
select select "2025"
click at [439, 277] on div "9" at bounding box center [434, 281] width 28 height 28
type input "[DATE]"
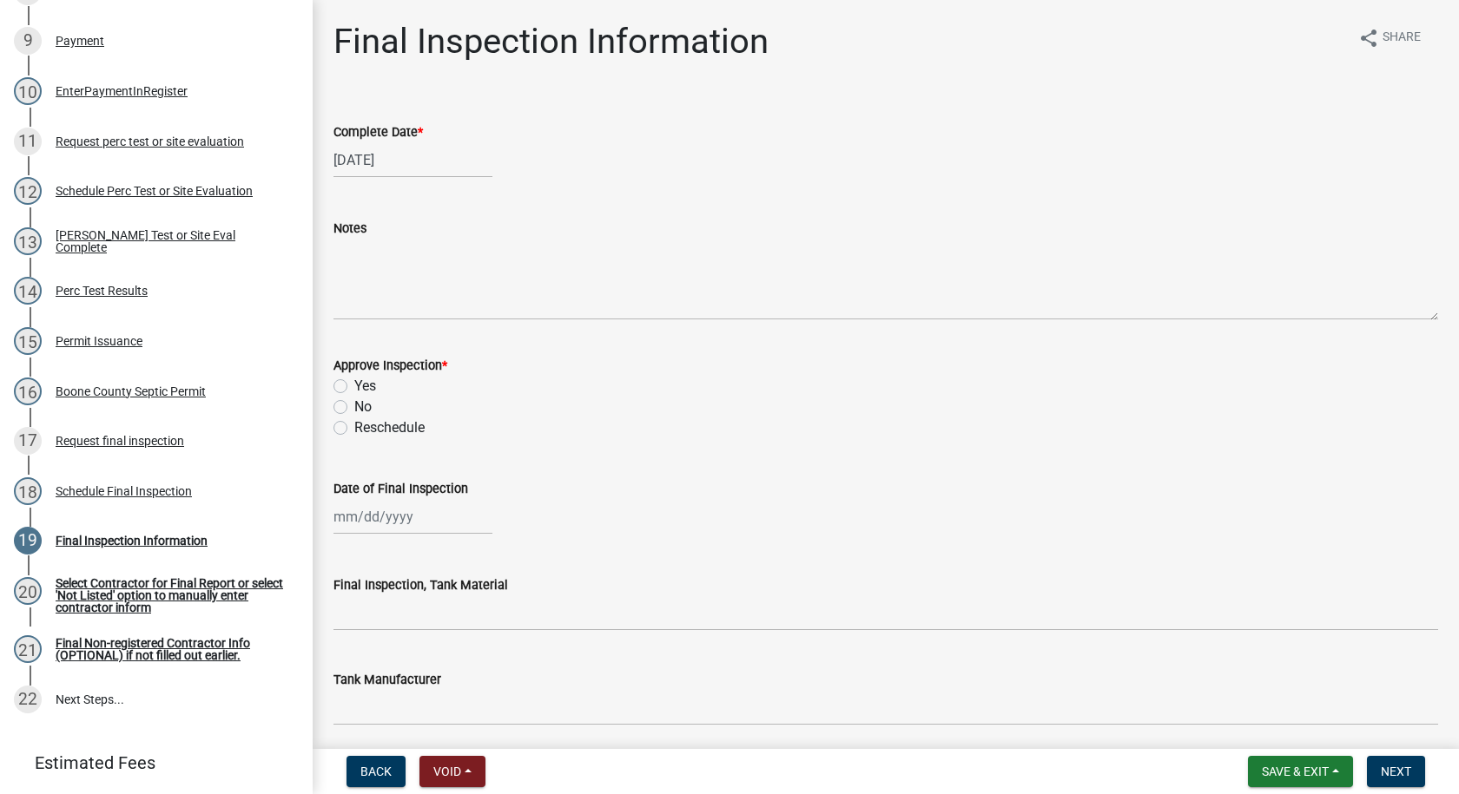
click at [354, 385] on label "Yes" at bounding box center [365, 386] width 22 height 21
click at [354, 385] on input "Yes" at bounding box center [359, 381] width 11 height 11
radio input "true"
click at [399, 521] on div at bounding box center [412, 517] width 159 height 36
select select "10"
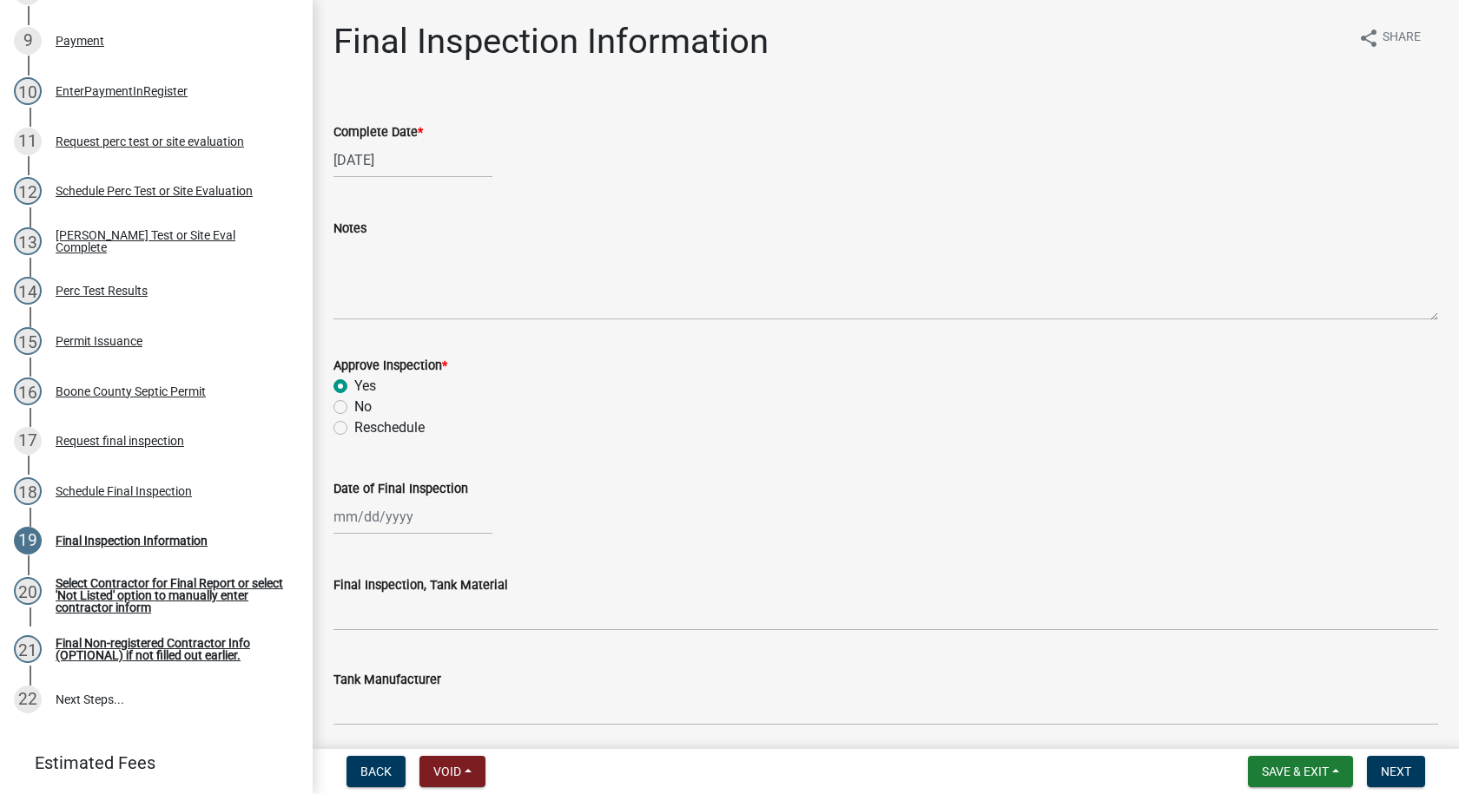
select select "2025"
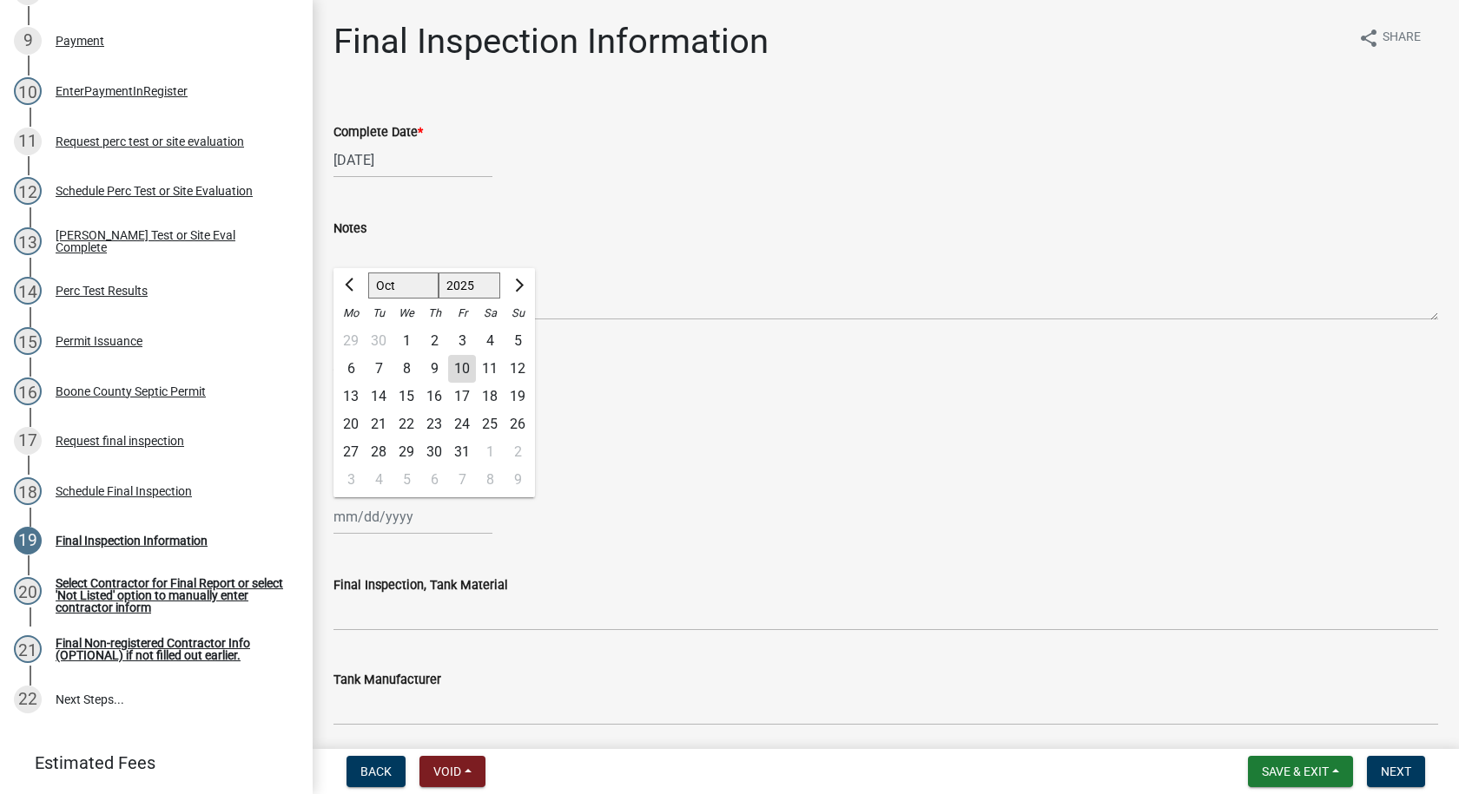
click at [432, 366] on div "9" at bounding box center [434, 369] width 28 height 28
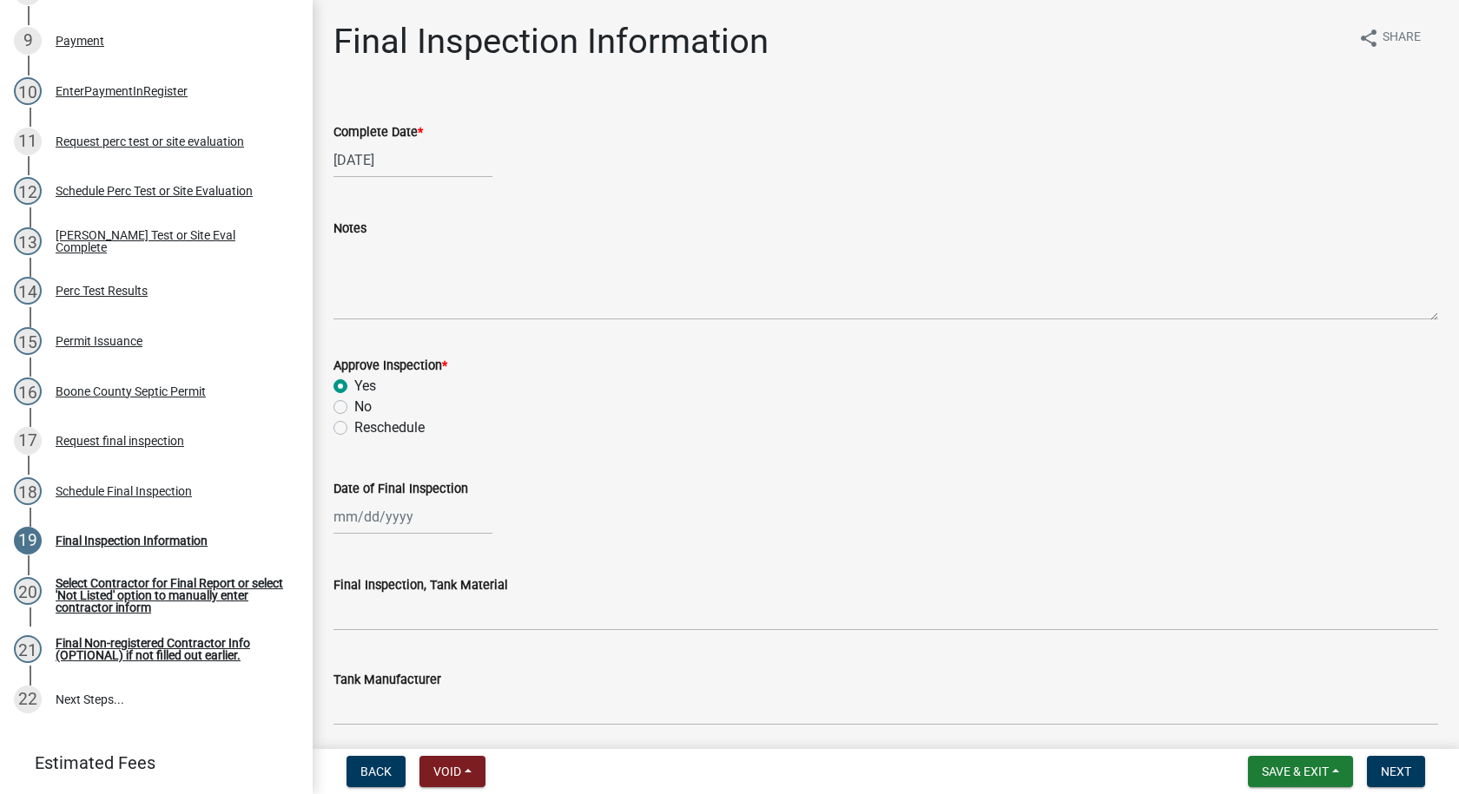
type input "[DATE]"
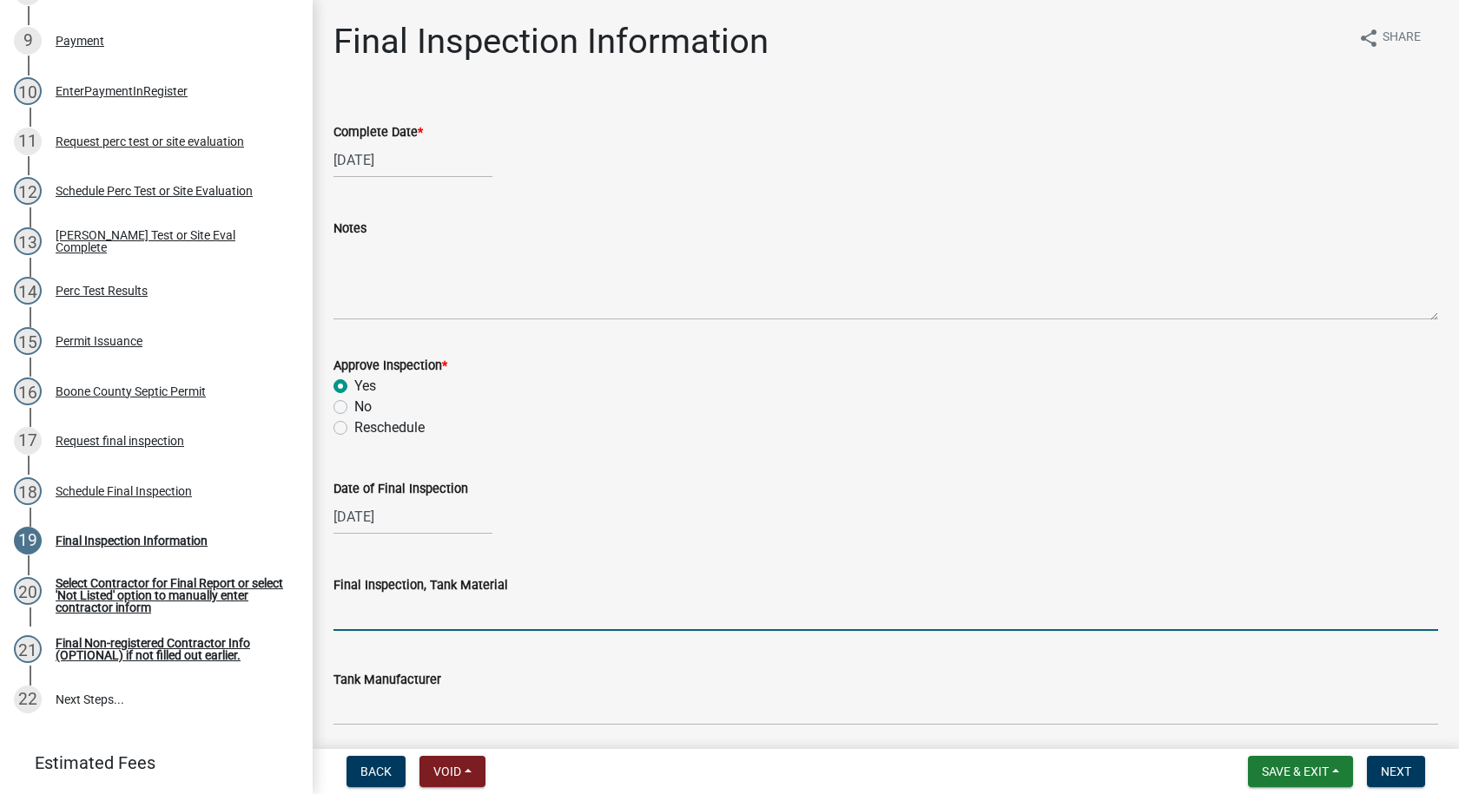
click at [419, 623] on input "Final Inspection, Tank Material" at bounding box center [885, 614] width 1104 height 36
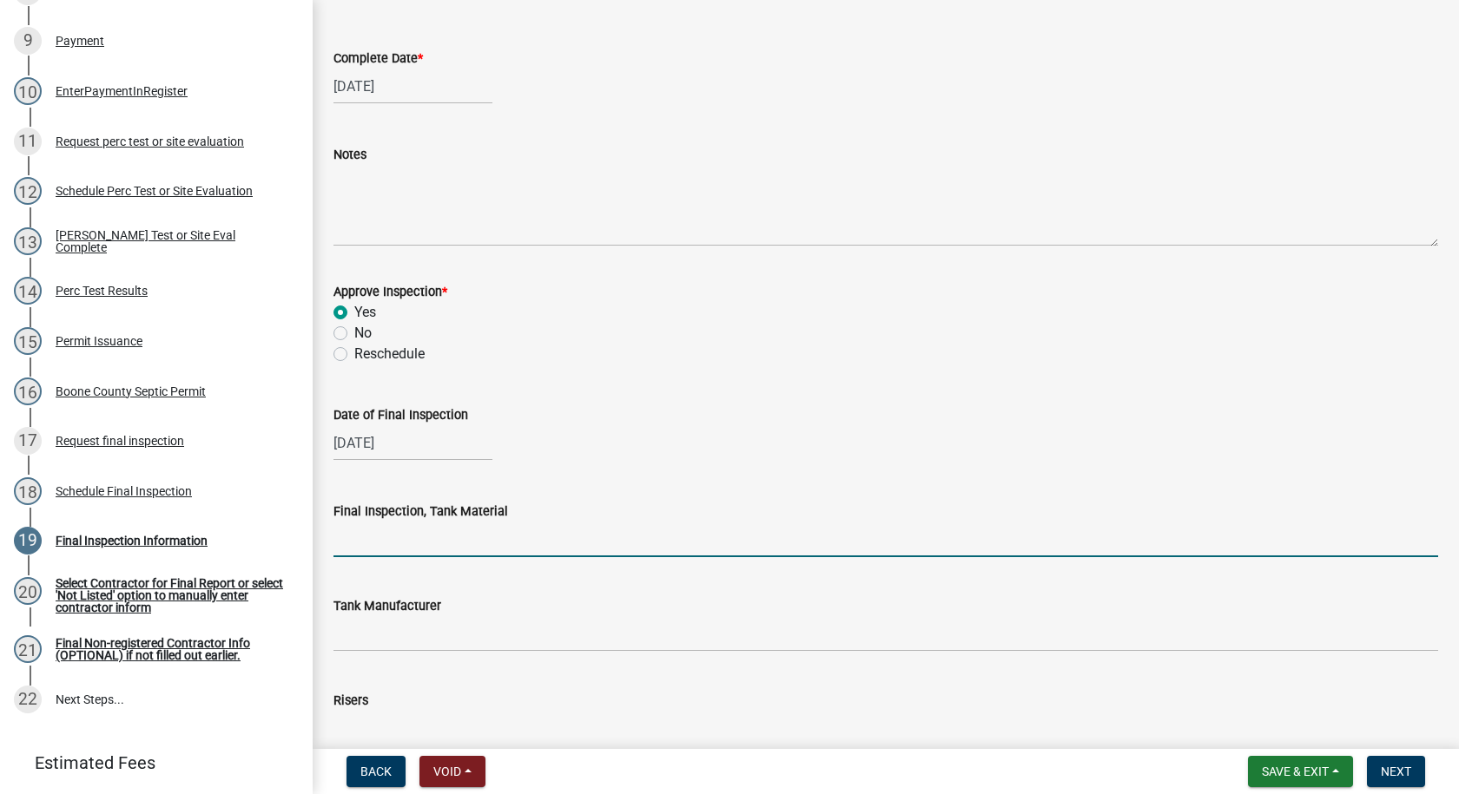
scroll to position [174, 0]
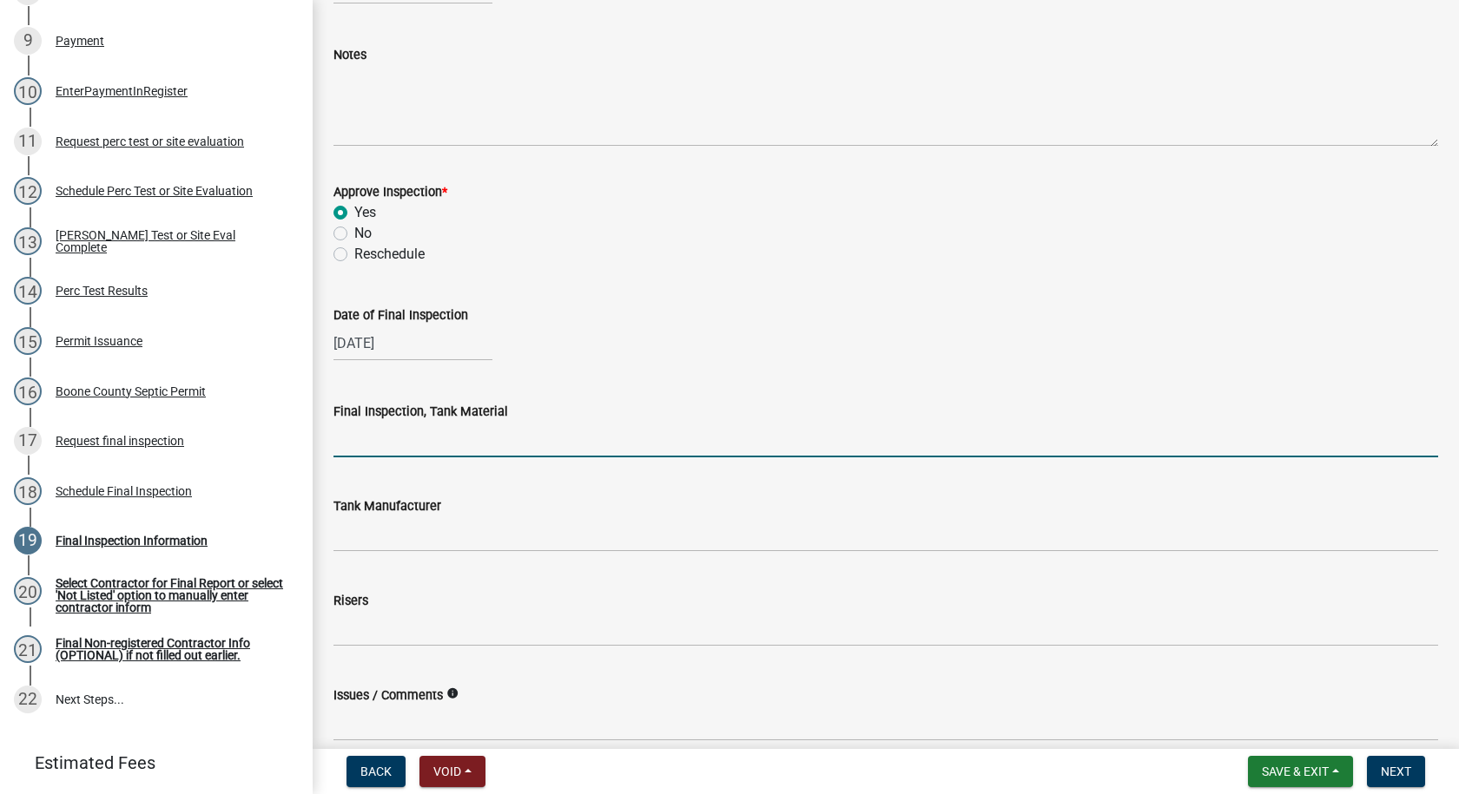
type input "Poly"
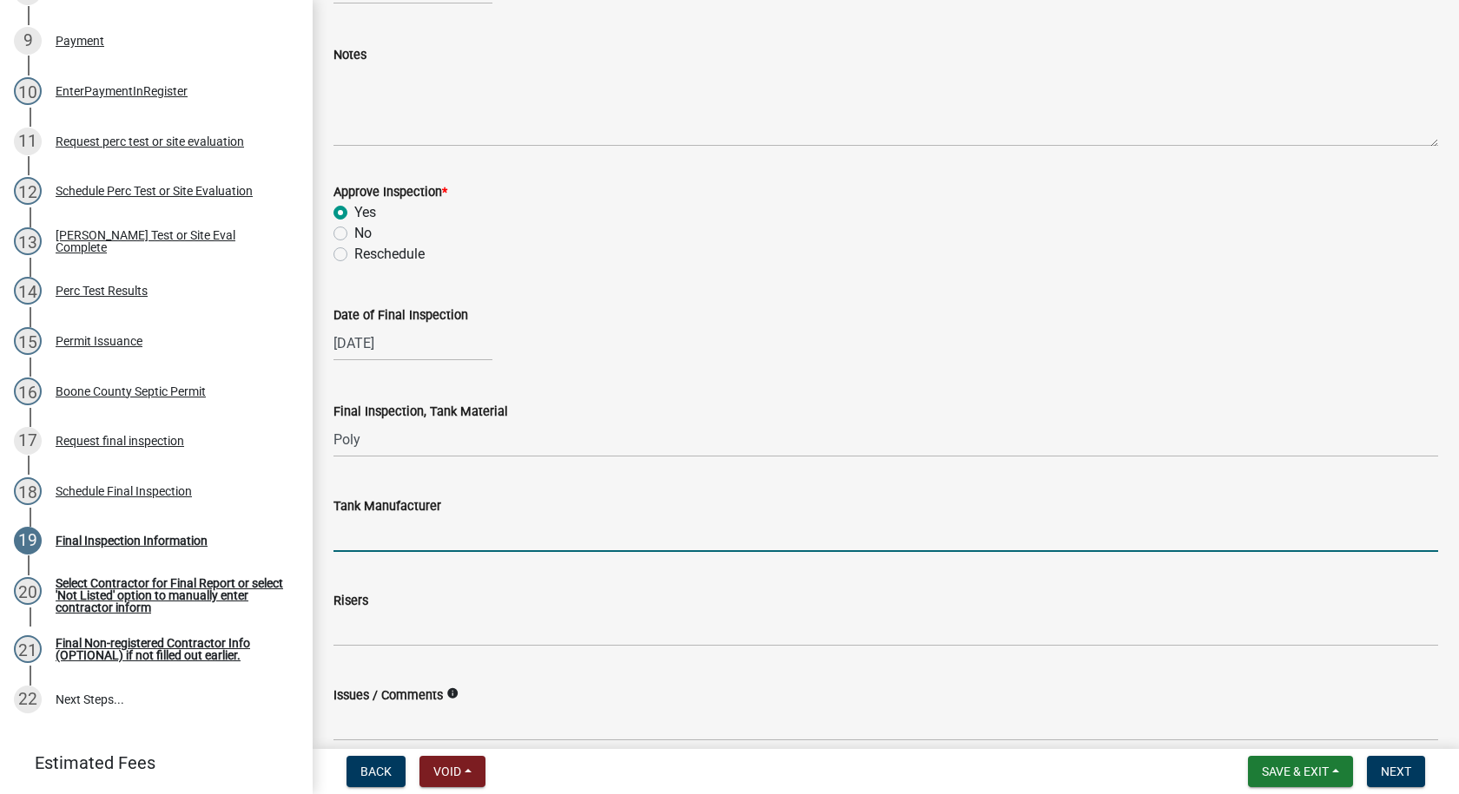
click at [371, 535] on input "Tank Manufacturer" at bounding box center [885, 535] width 1104 height 36
type input "[PERSON_NAME]"
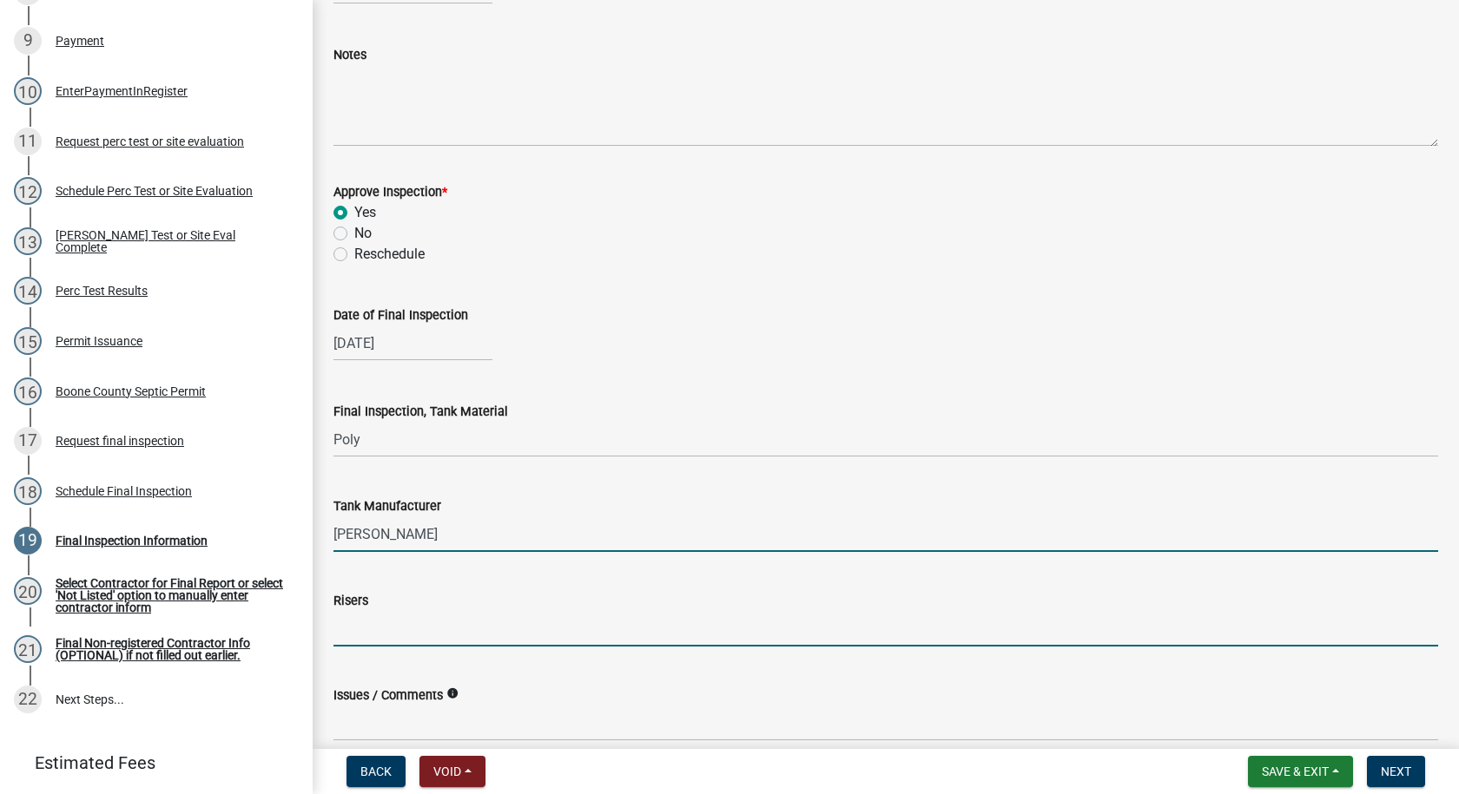
click at [355, 633] on input "Risers" at bounding box center [885, 629] width 1104 height 36
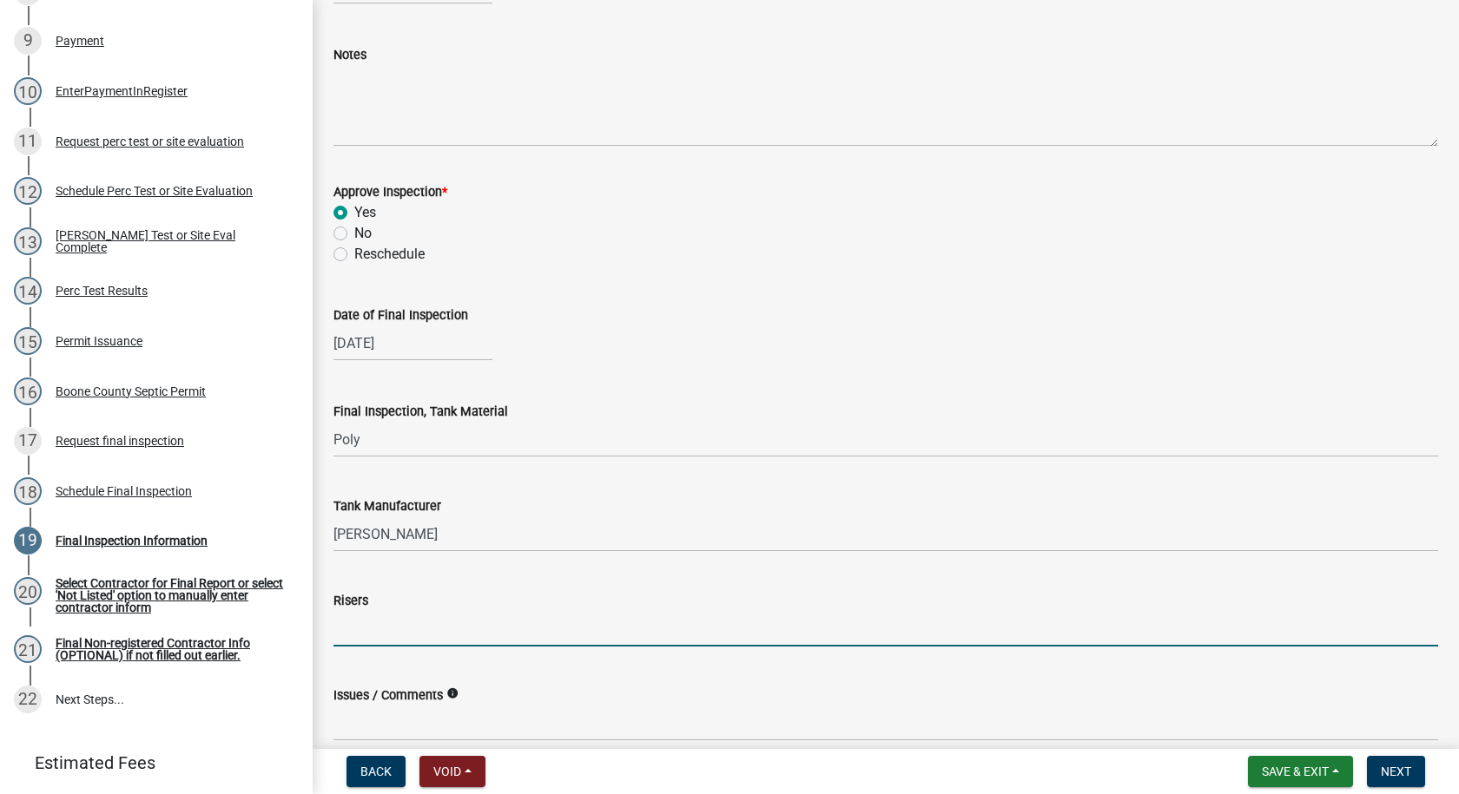
type input "6""
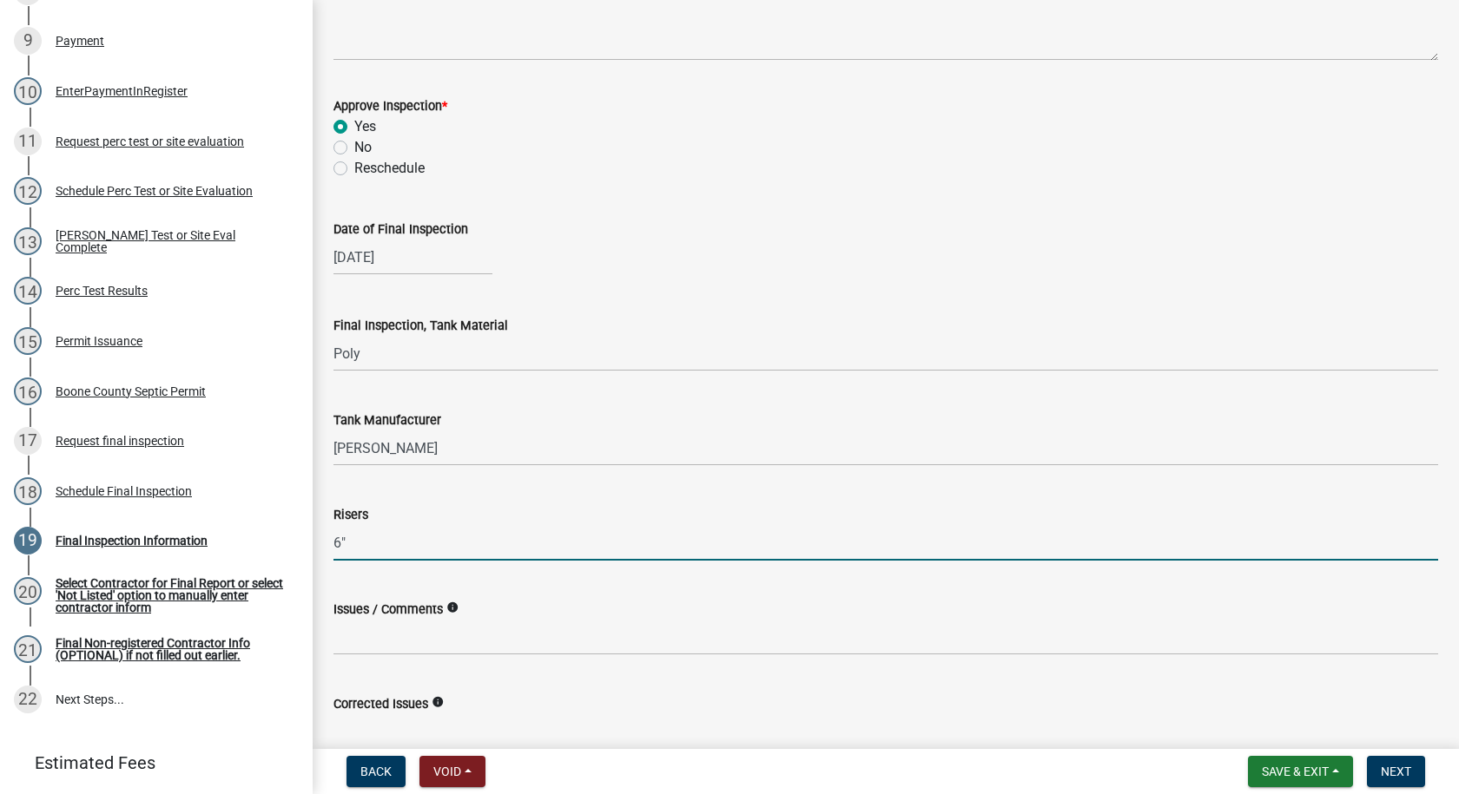
scroll to position [349, 0]
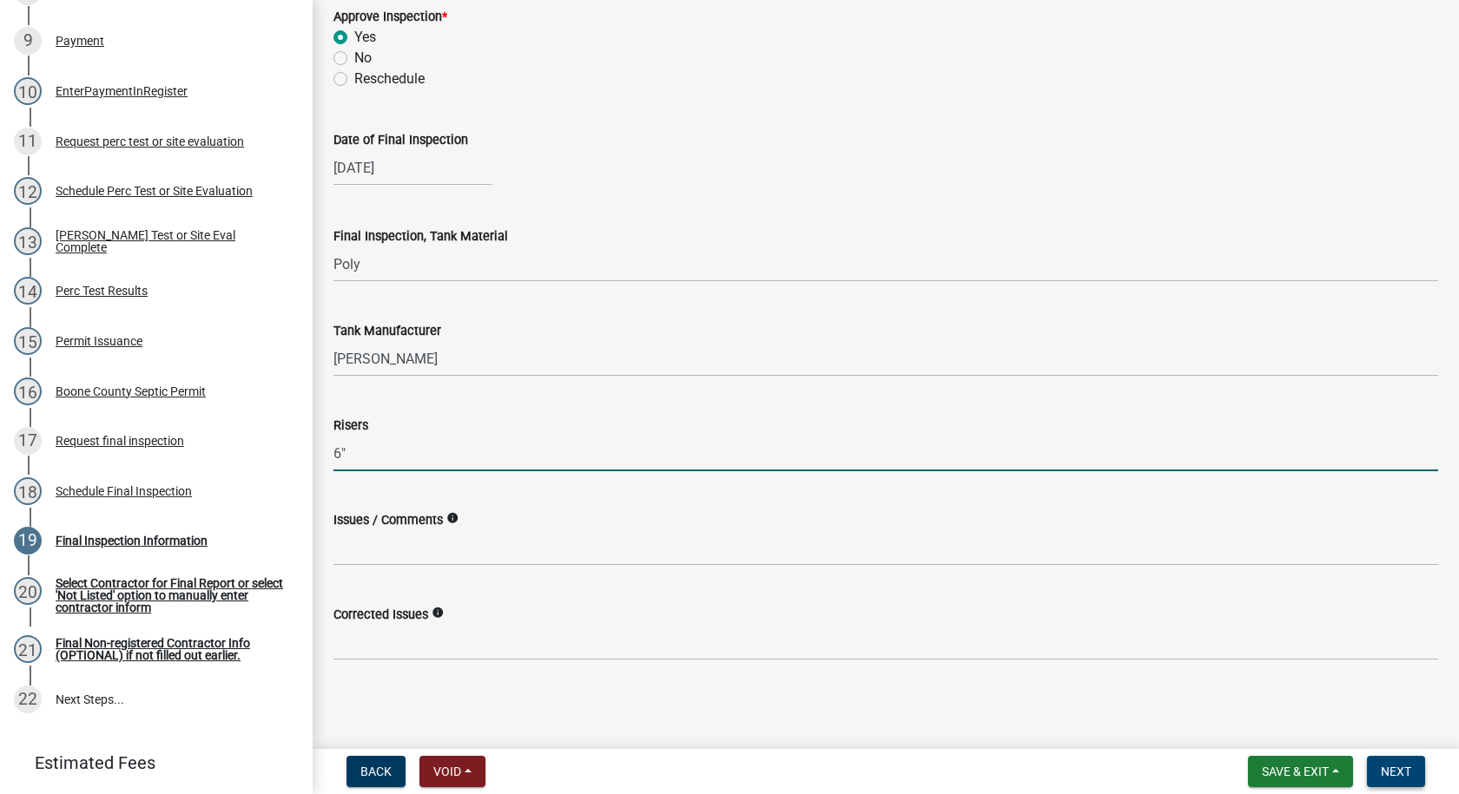
click at [1384, 765] on span "Next" at bounding box center [1396, 772] width 30 height 14
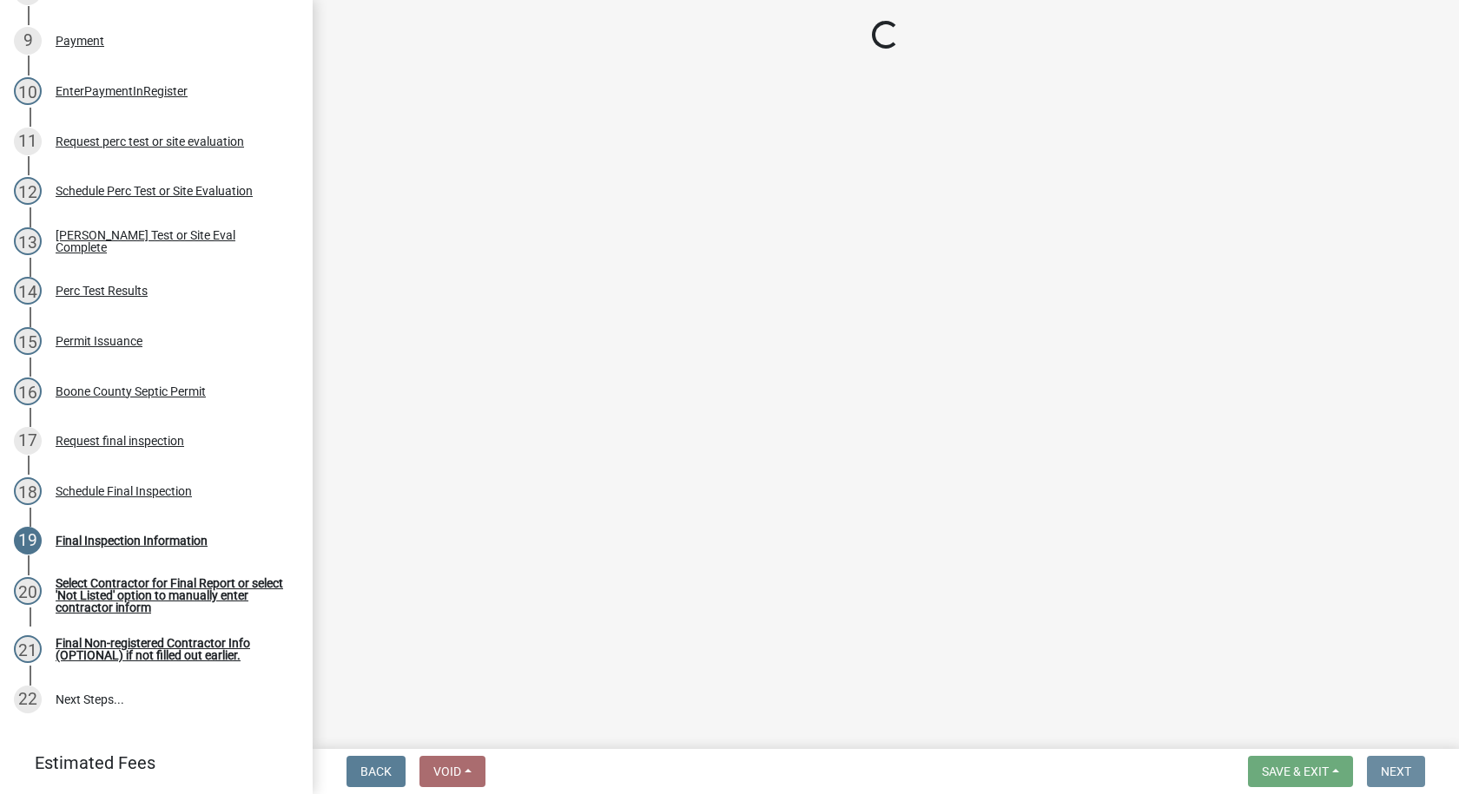
scroll to position [0, 0]
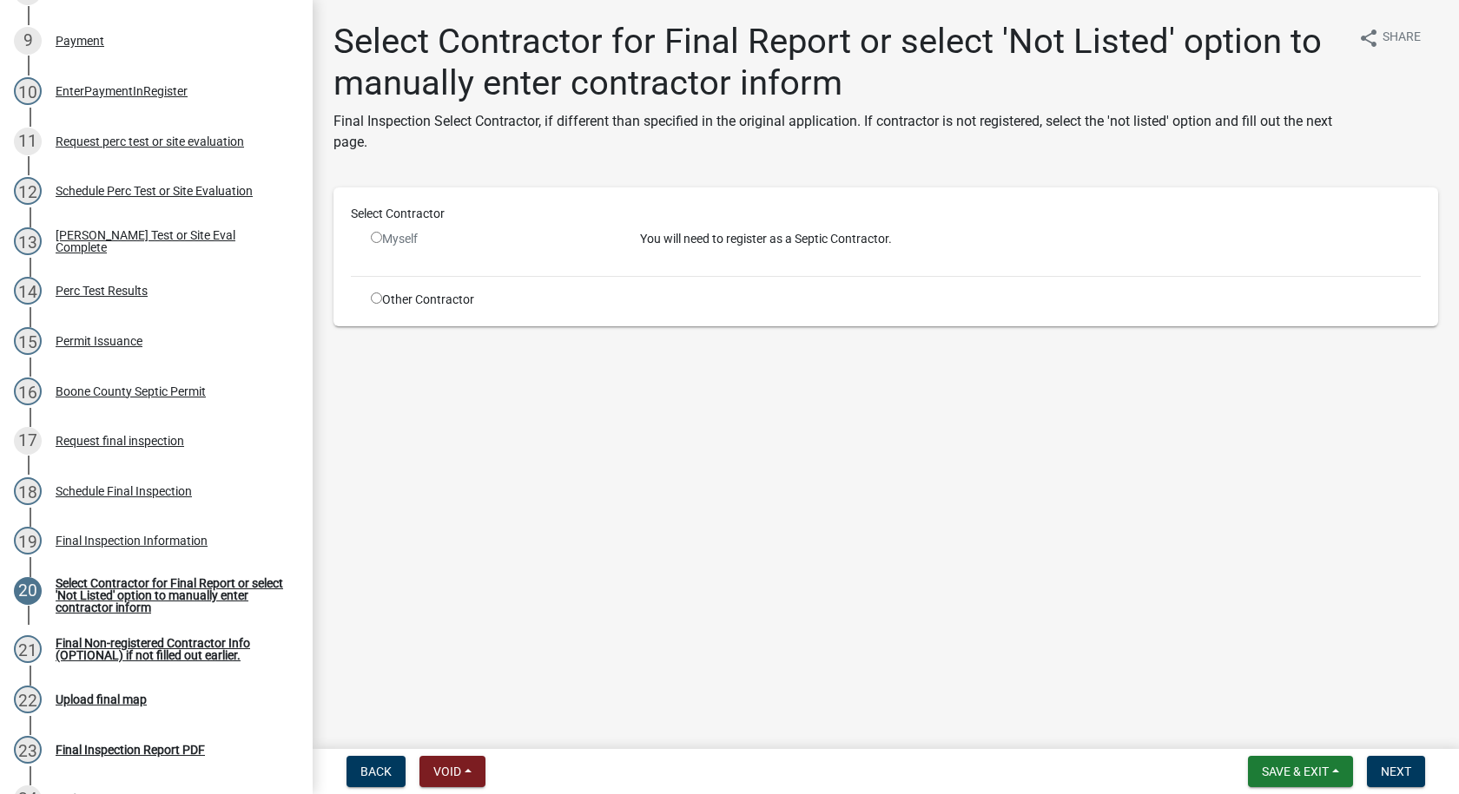
click at [377, 295] on input "radio" at bounding box center [376, 298] width 11 height 11
radio input "true"
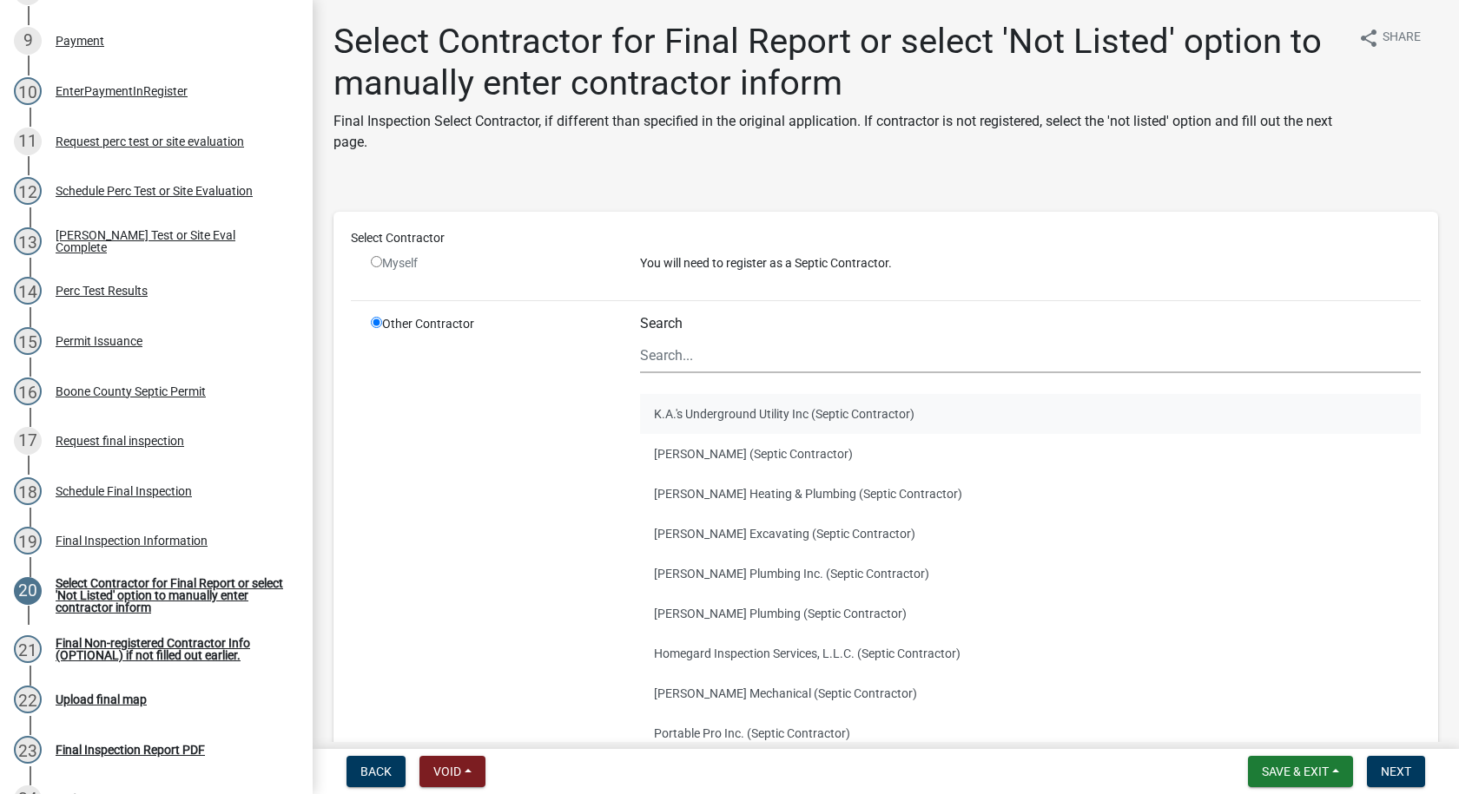
click at [702, 409] on button "K.A.'s Underground Utility Inc (Septic Contractor)" at bounding box center [1030, 414] width 781 height 40
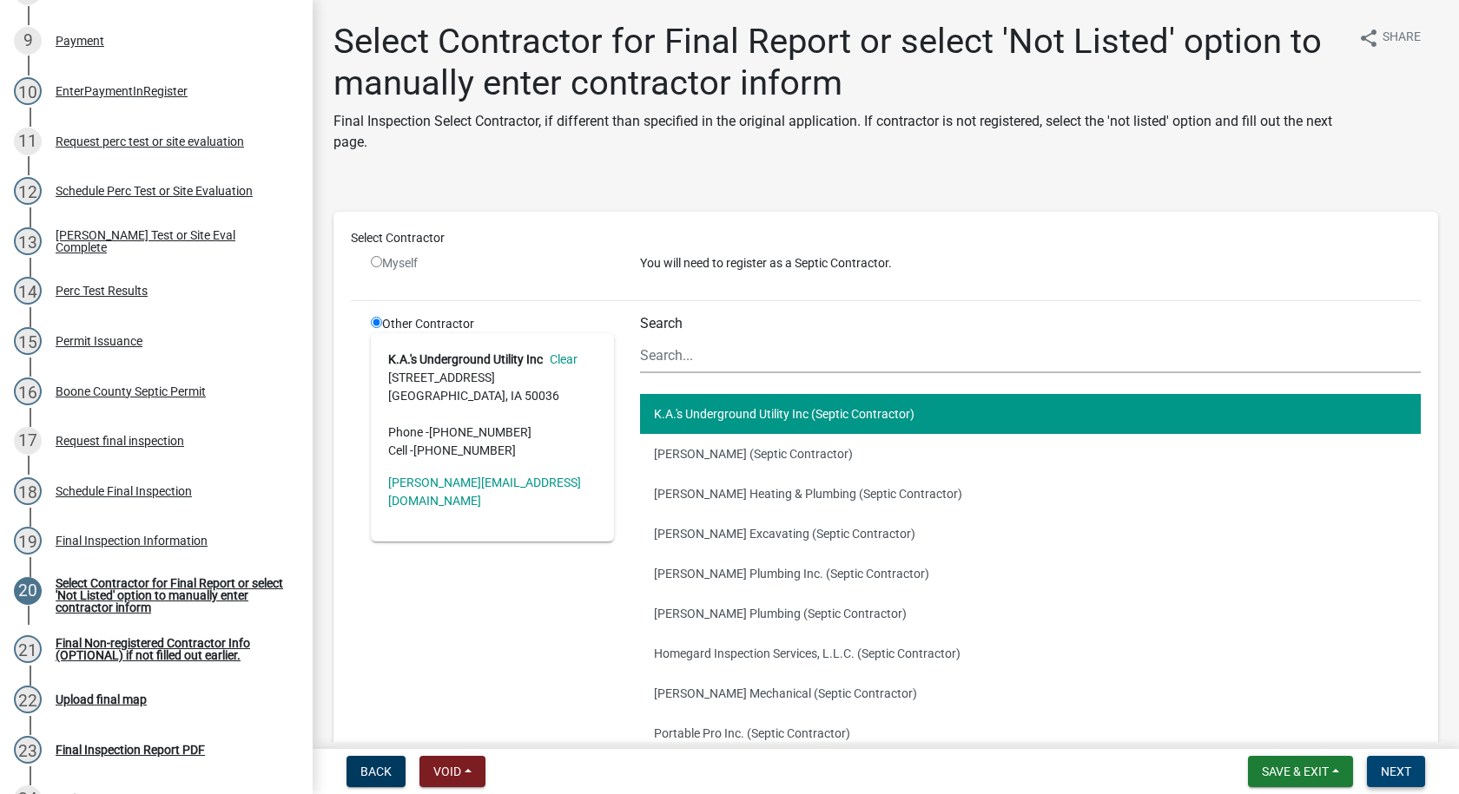
click at [1385, 776] on span "Next" at bounding box center [1396, 772] width 30 height 14
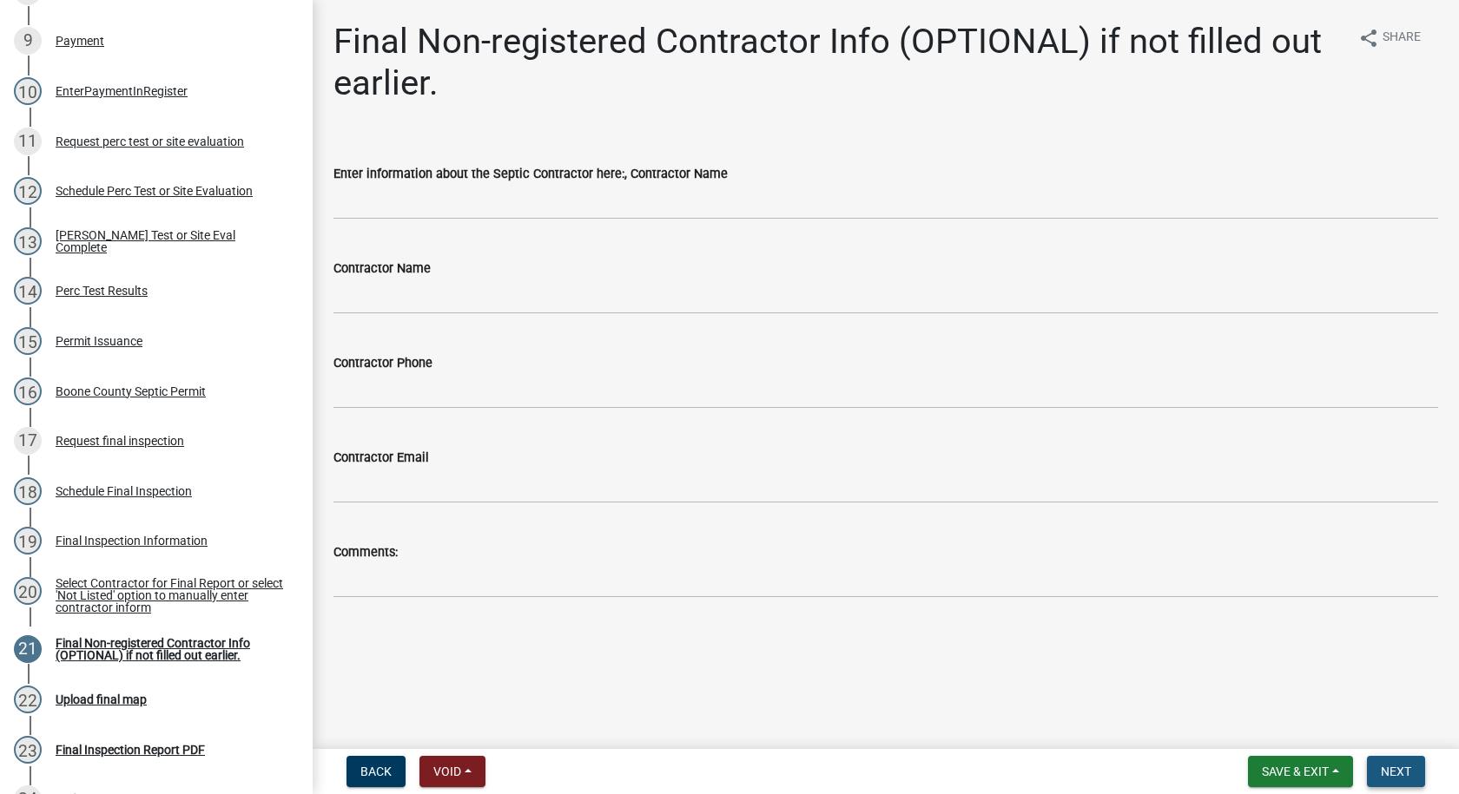
click at [1409, 772] on span "Next" at bounding box center [1396, 772] width 30 height 14
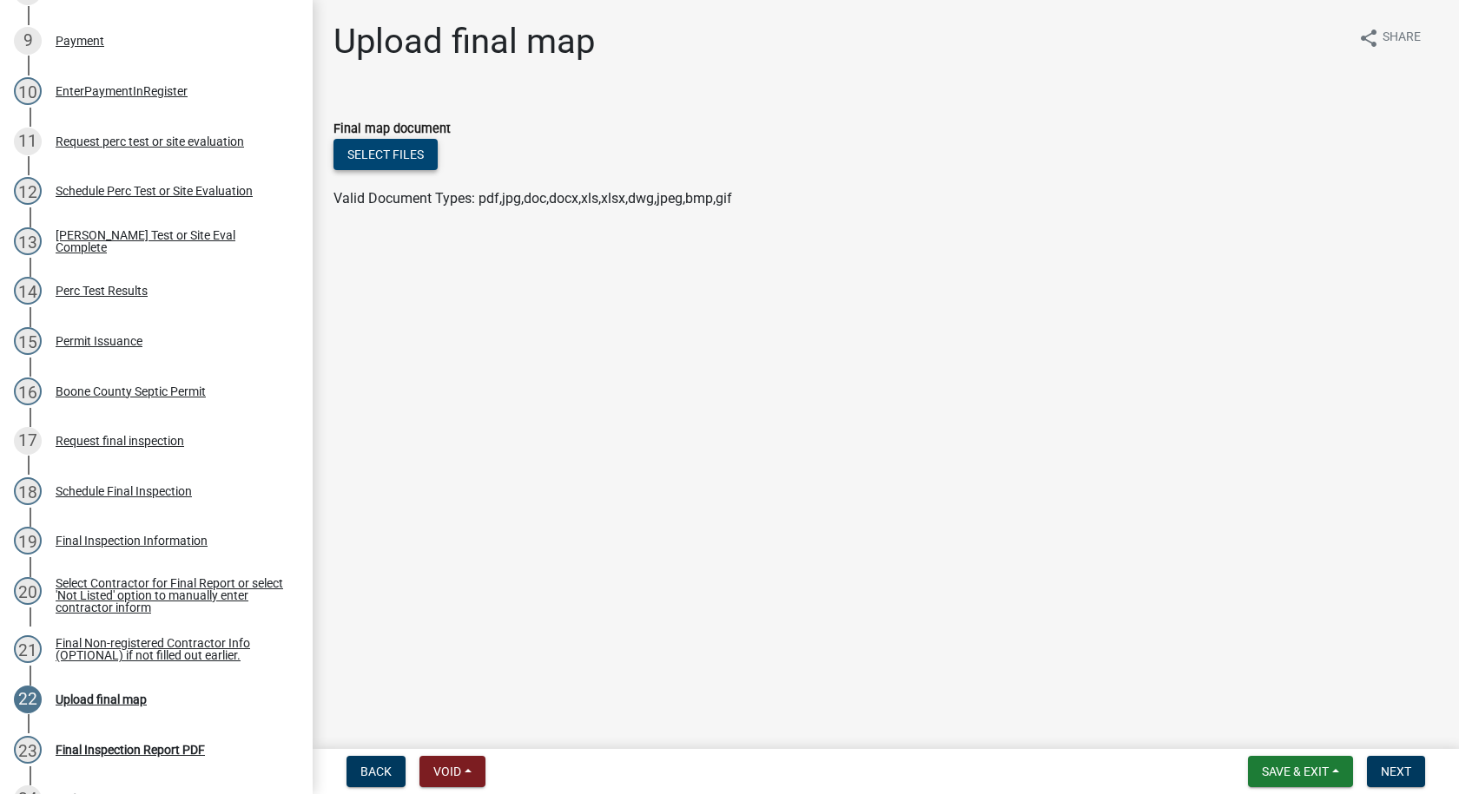
click at [386, 159] on button "Select files" at bounding box center [385, 154] width 104 height 31
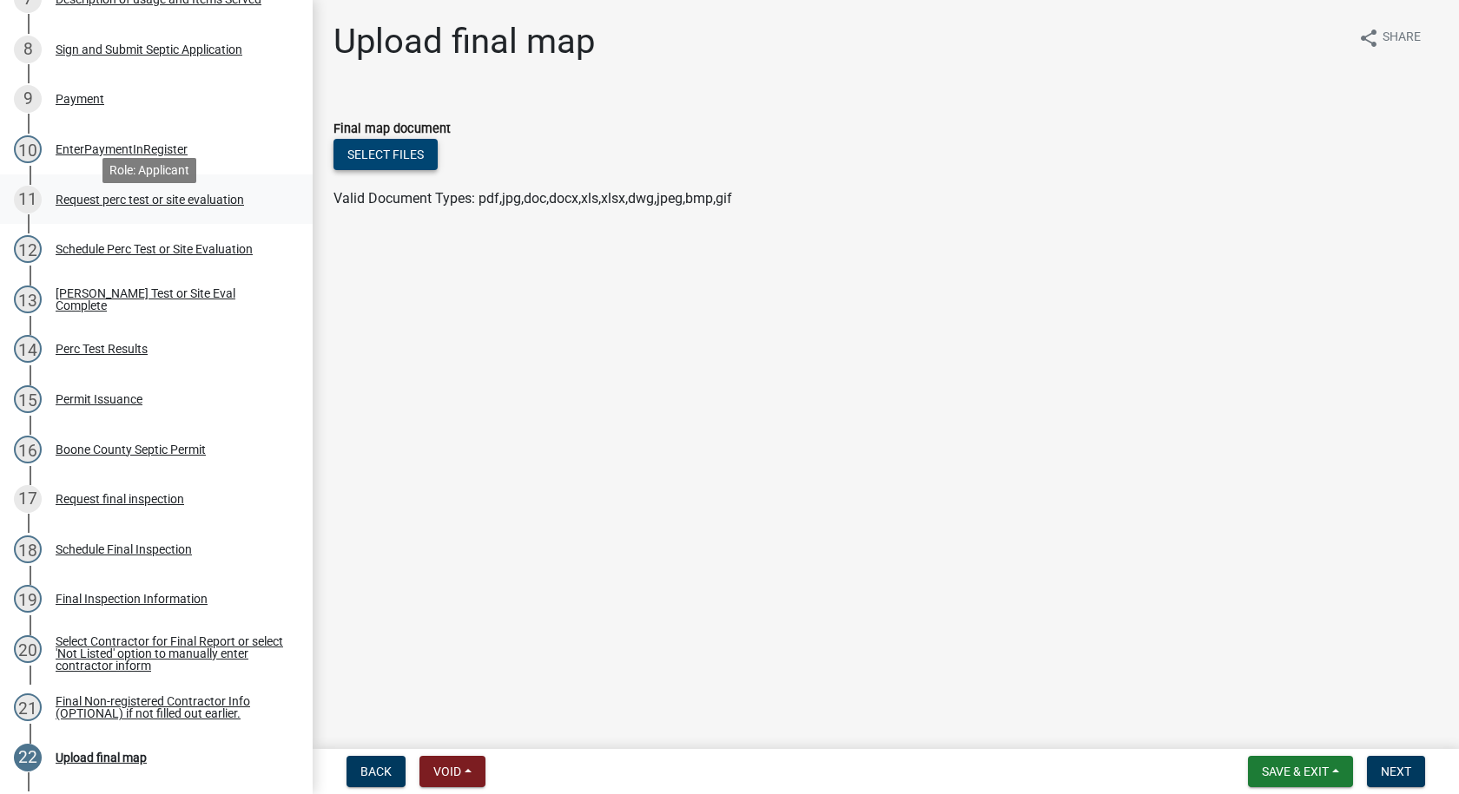
scroll to position [608, 0]
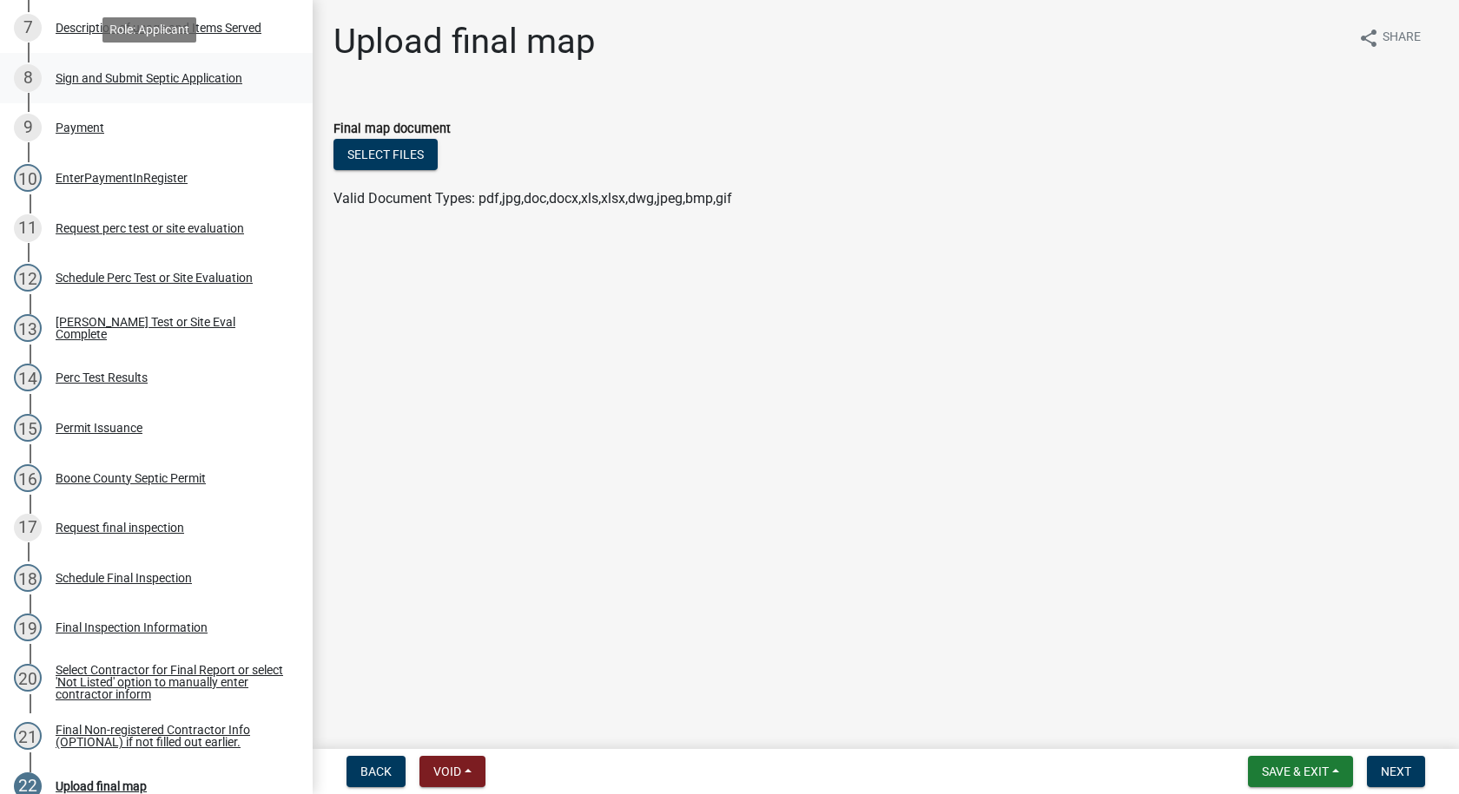
click at [168, 79] on div "Sign and Submit Septic Application" at bounding box center [149, 78] width 187 height 12
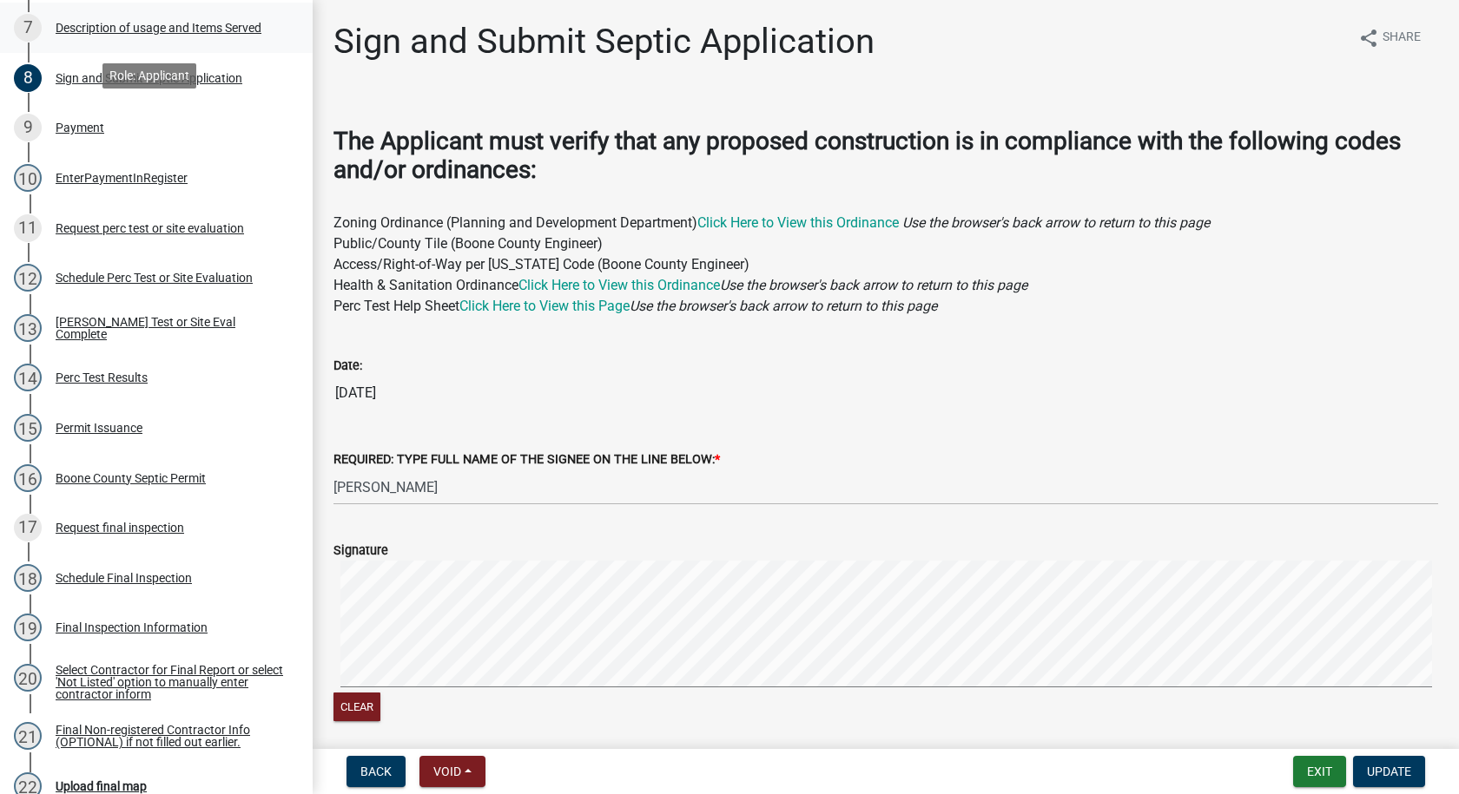
click at [151, 24] on div "Description of usage and Items Served" at bounding box center [159, 28] width 206 height 12
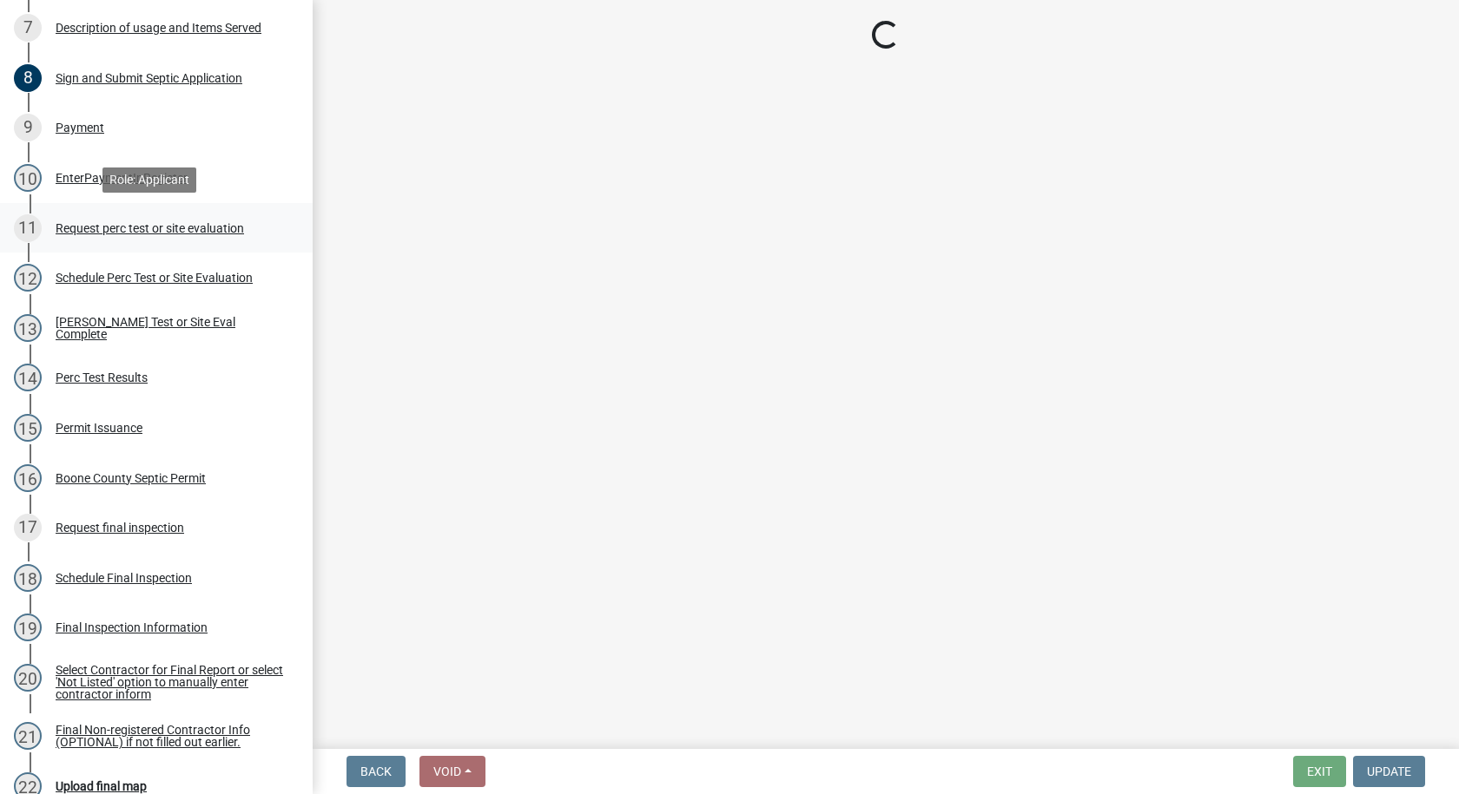
select select "931d6a51-a7db-4ec4-9060-907be004fccc"
select select "d1f81dfd-708c-491f-882e-316c6693023f"
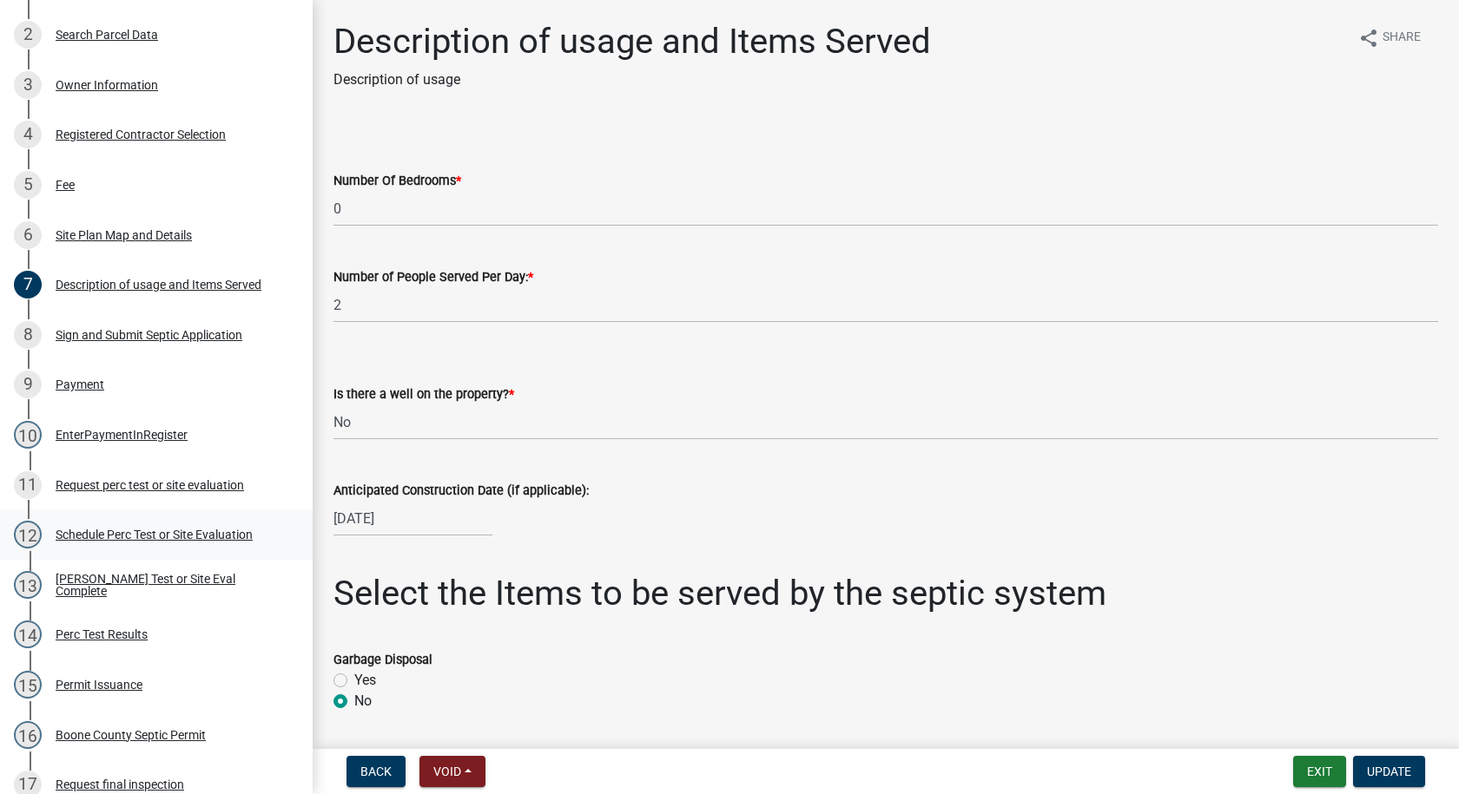
scroll to position [347, 0]
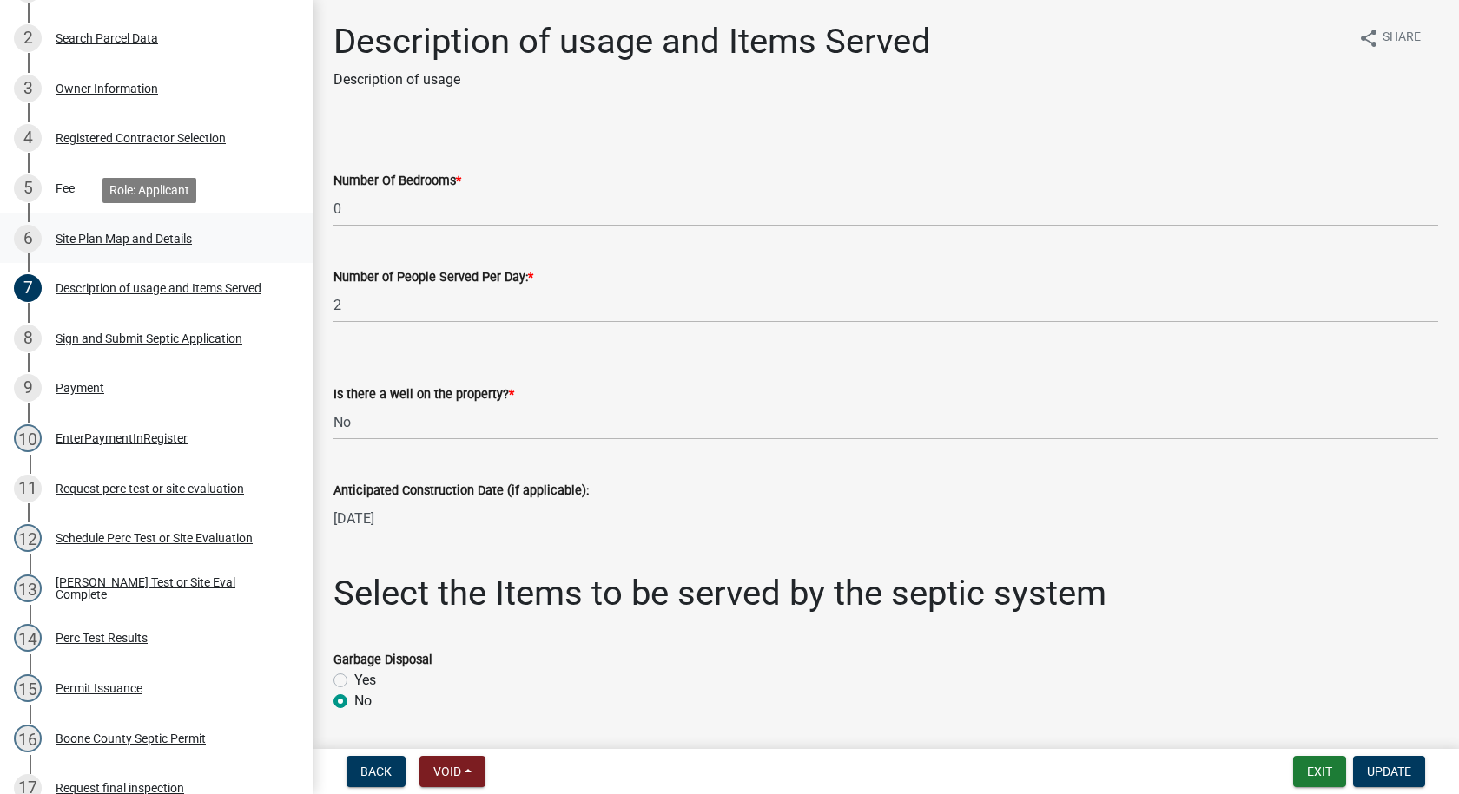
click at [97, 239] on div "Site Plan Map and Details" at bounding box center [124, 239] width 136 height 12
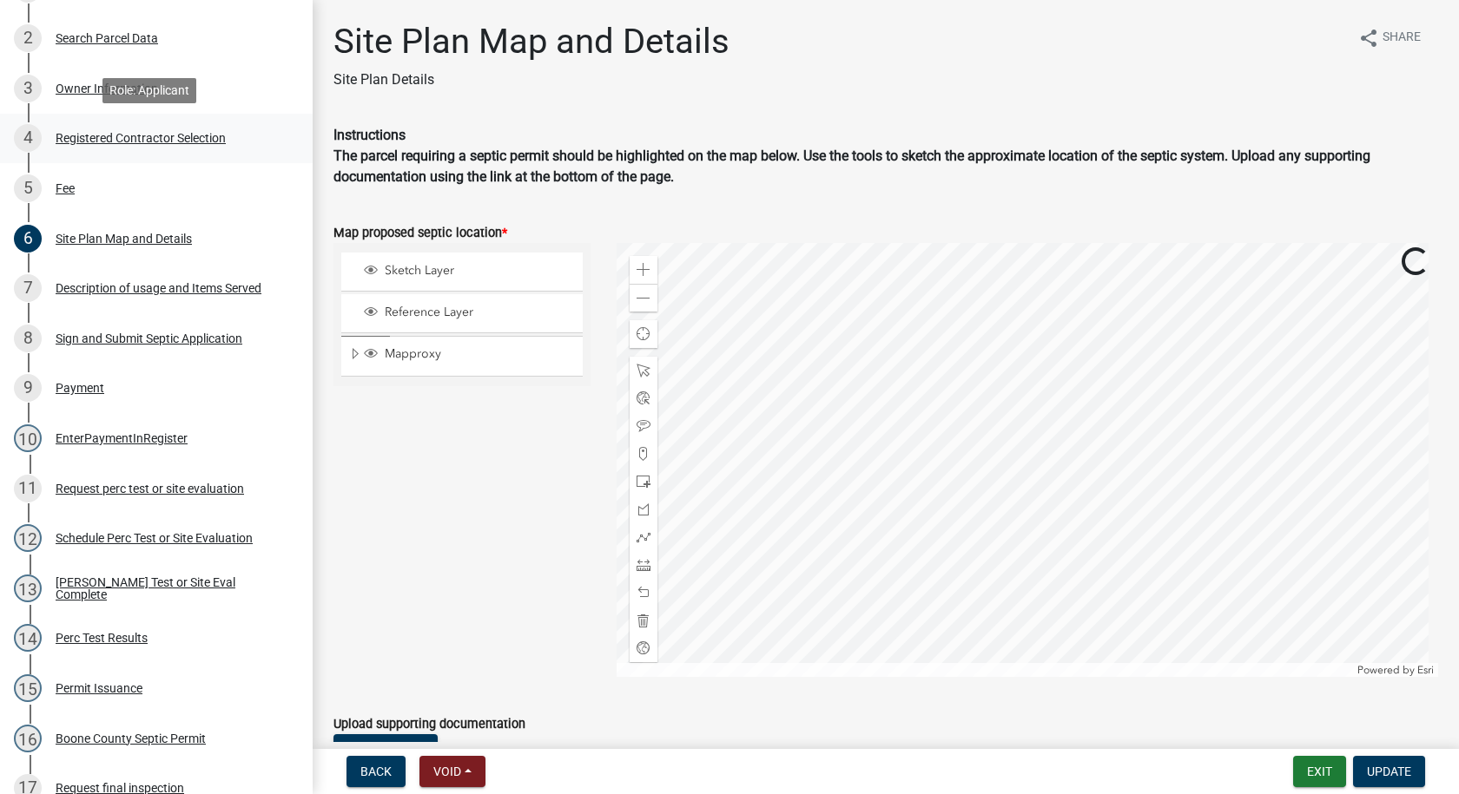
click at [181, 142] on div "Registered Contractor Selection" at bounding box center [141, 138] width 170 height 12
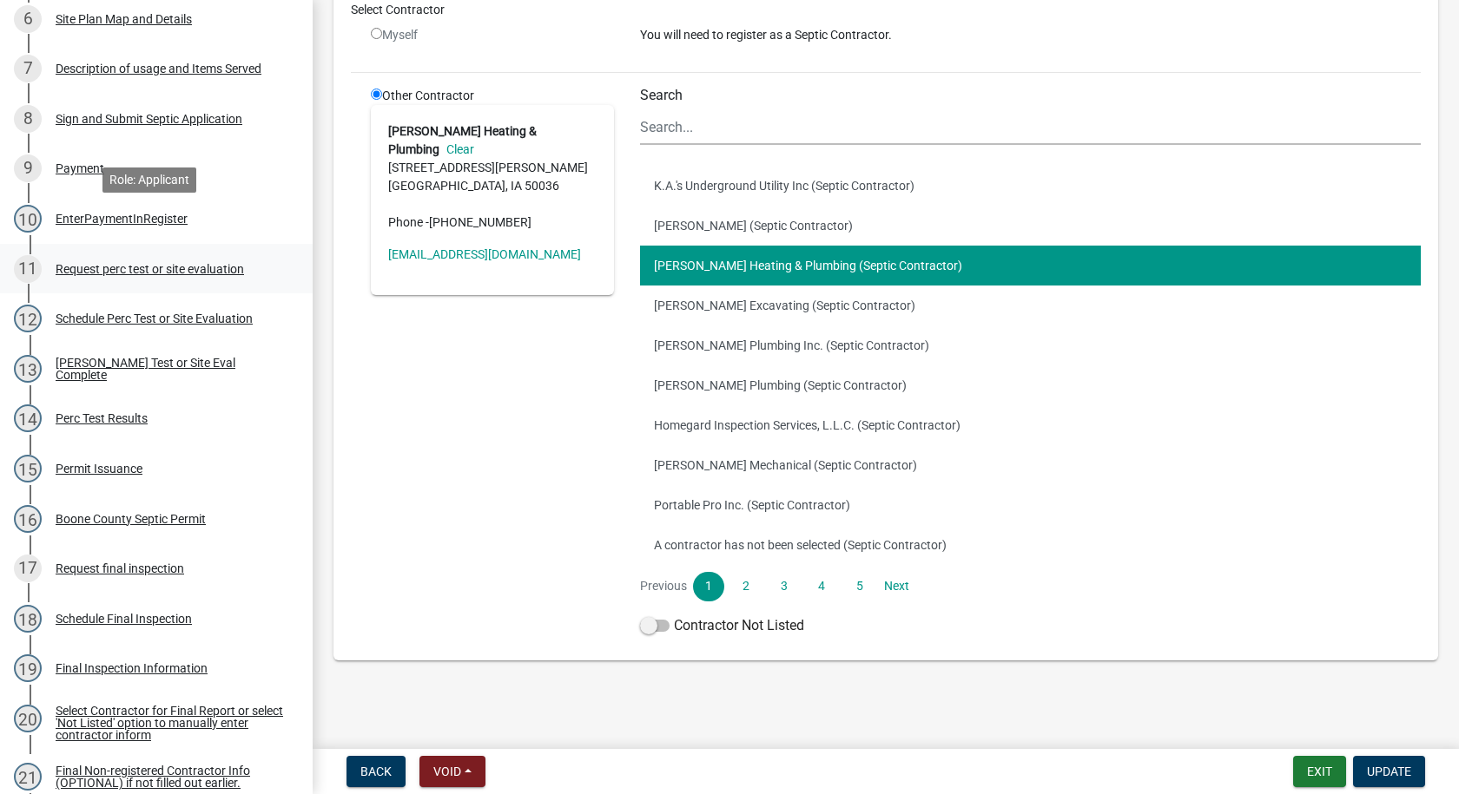
scroll to position [608, 0]
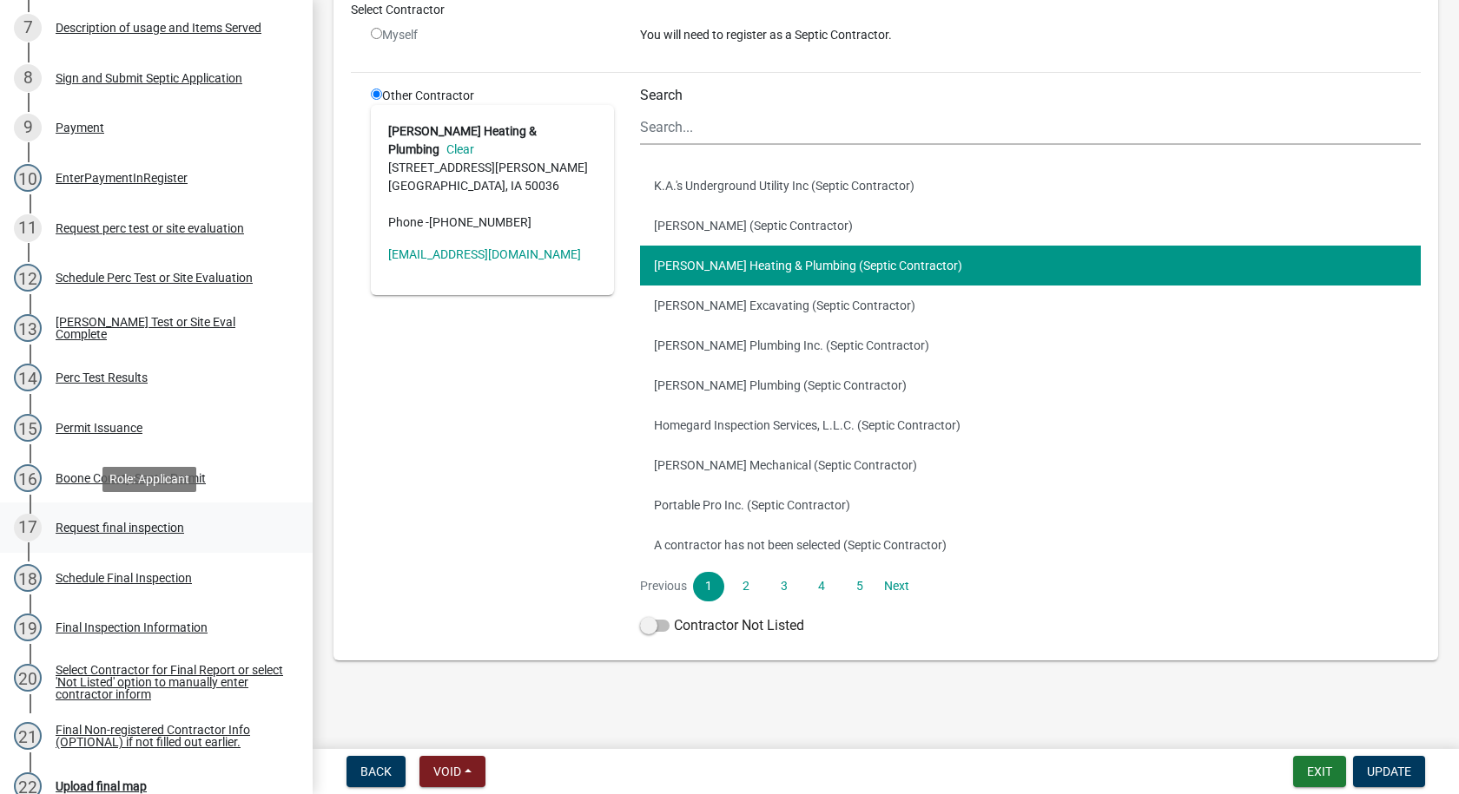
click at [141, 529] on div "Request final inspection" at bounding box center [120, 528] width 129 height 12
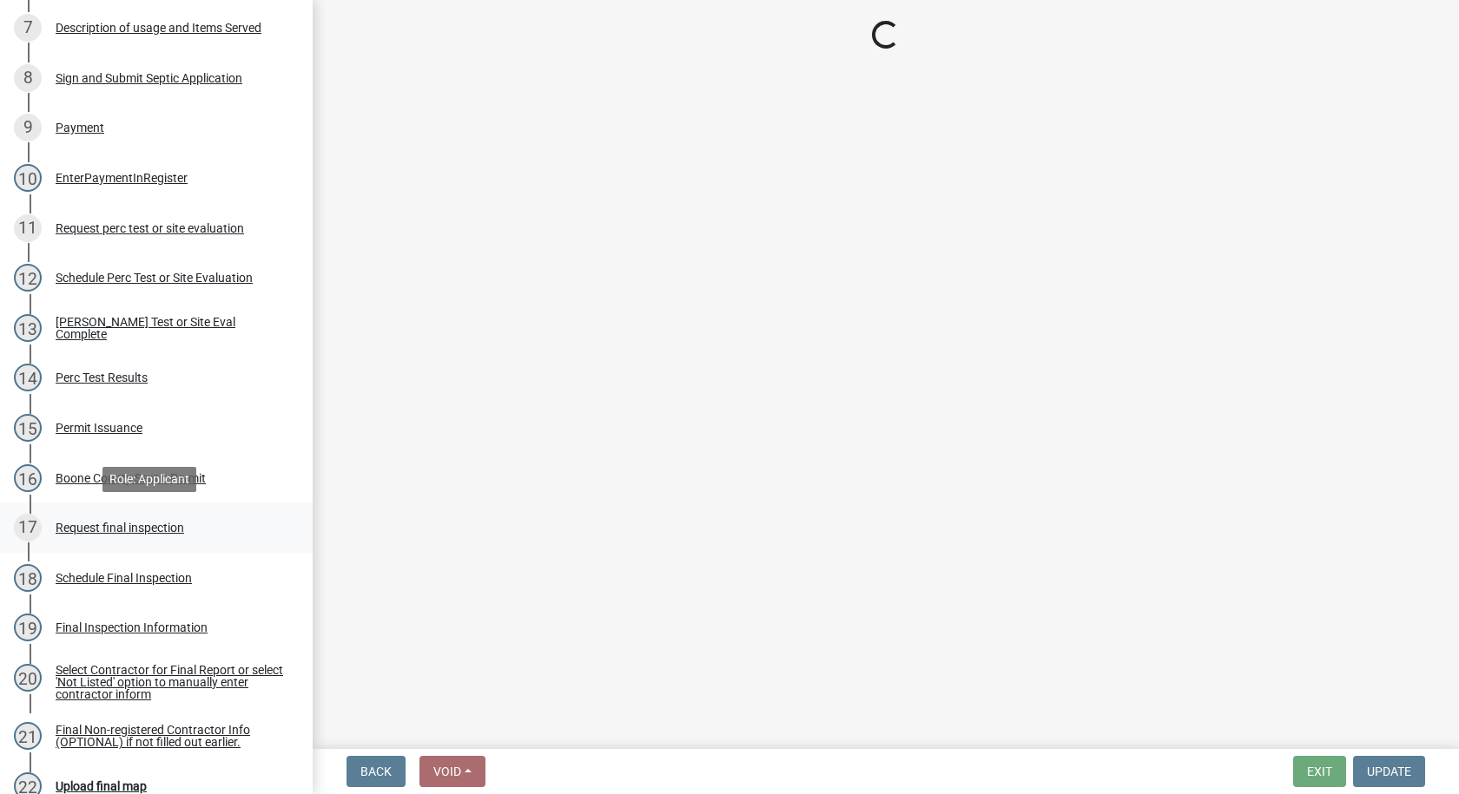
scroll to position [0, 0]
select select "ea230207-152d-431d-88d2-69d4b5aeb3ad"
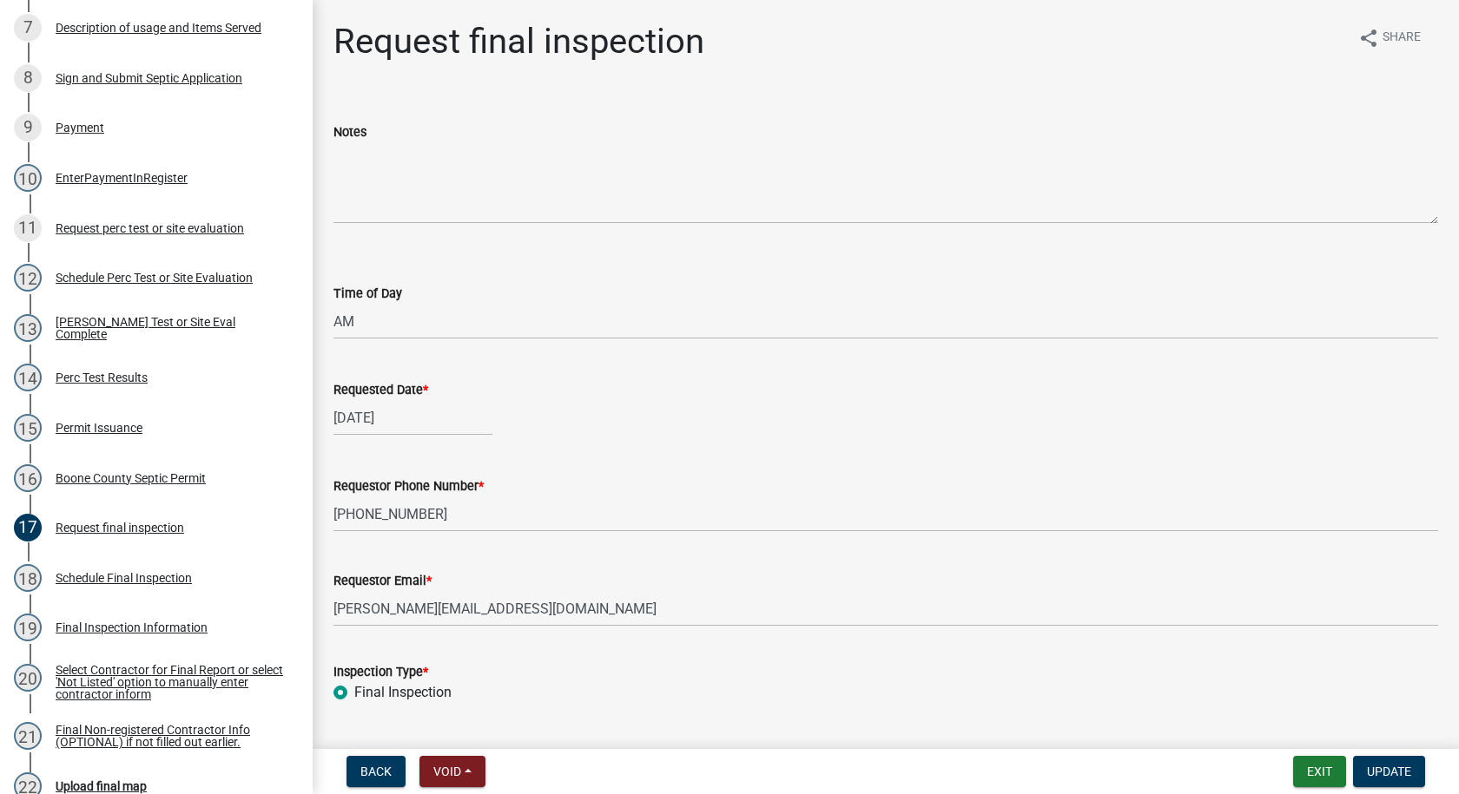
scroll to position [139, 0]
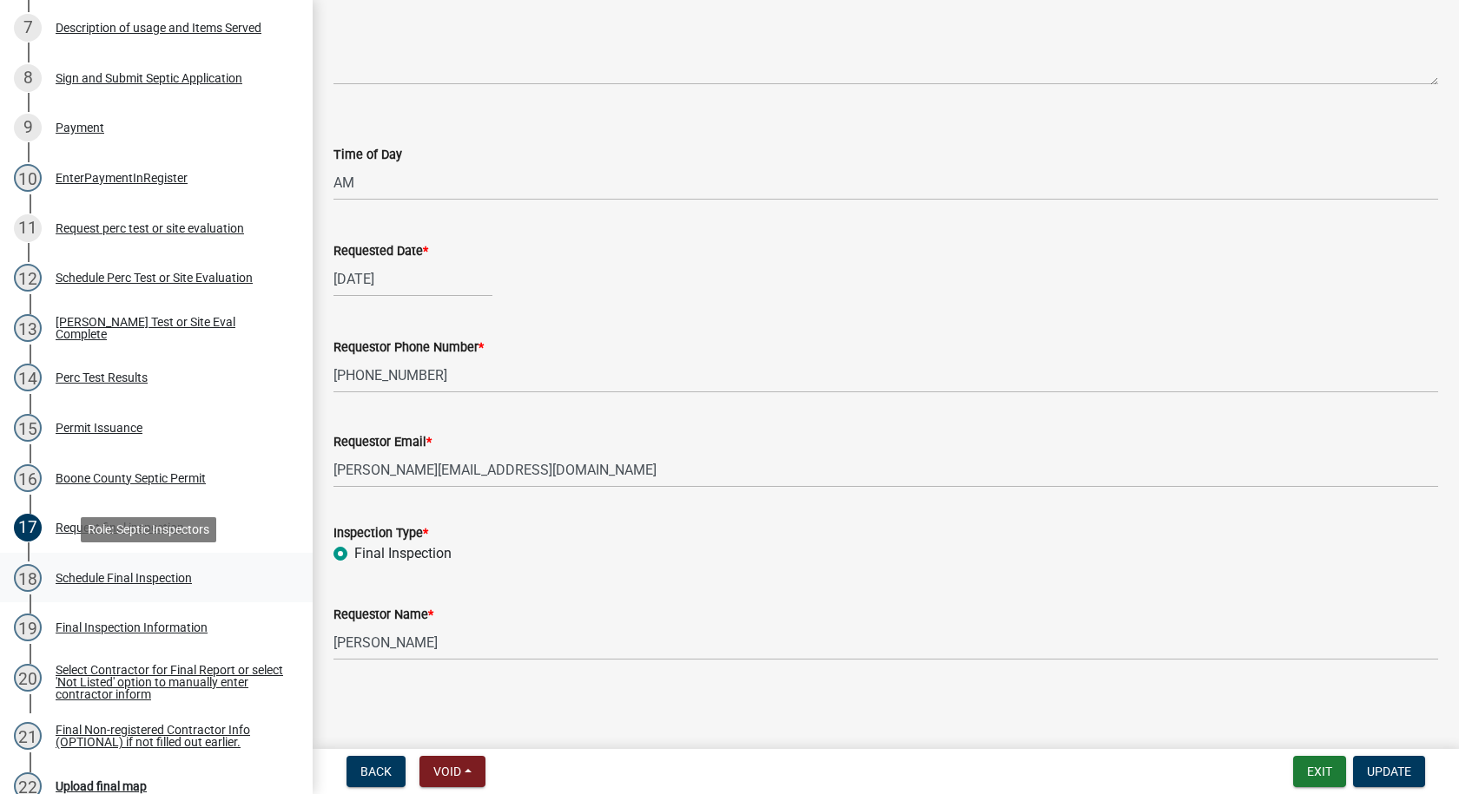
click at [118, 577] on div "Schedule Final Inspection" at bounding box center [124, 578] width 136 height 12
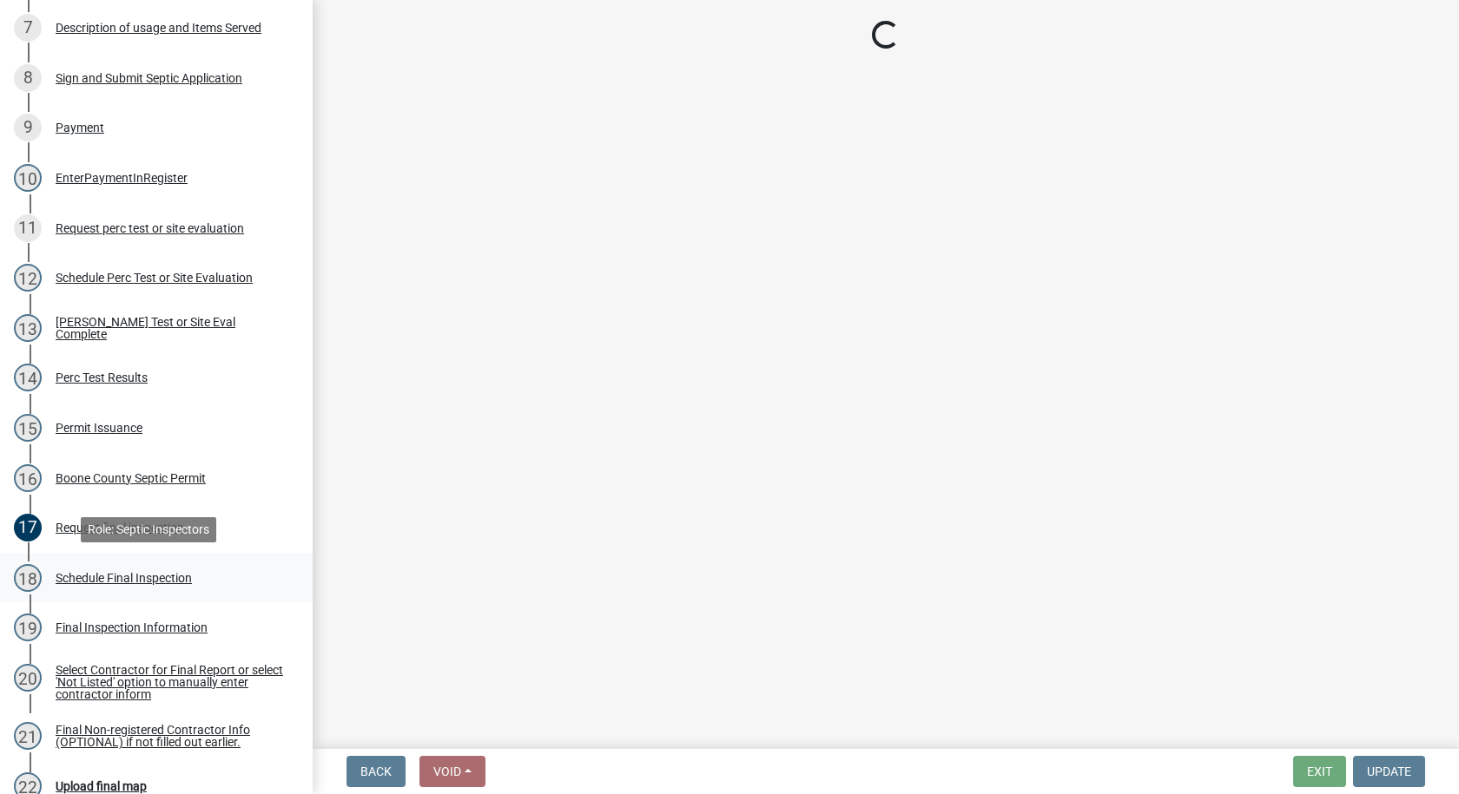
select select "1166babb-7ce8-442f-9c4a-1180ef3e1882"
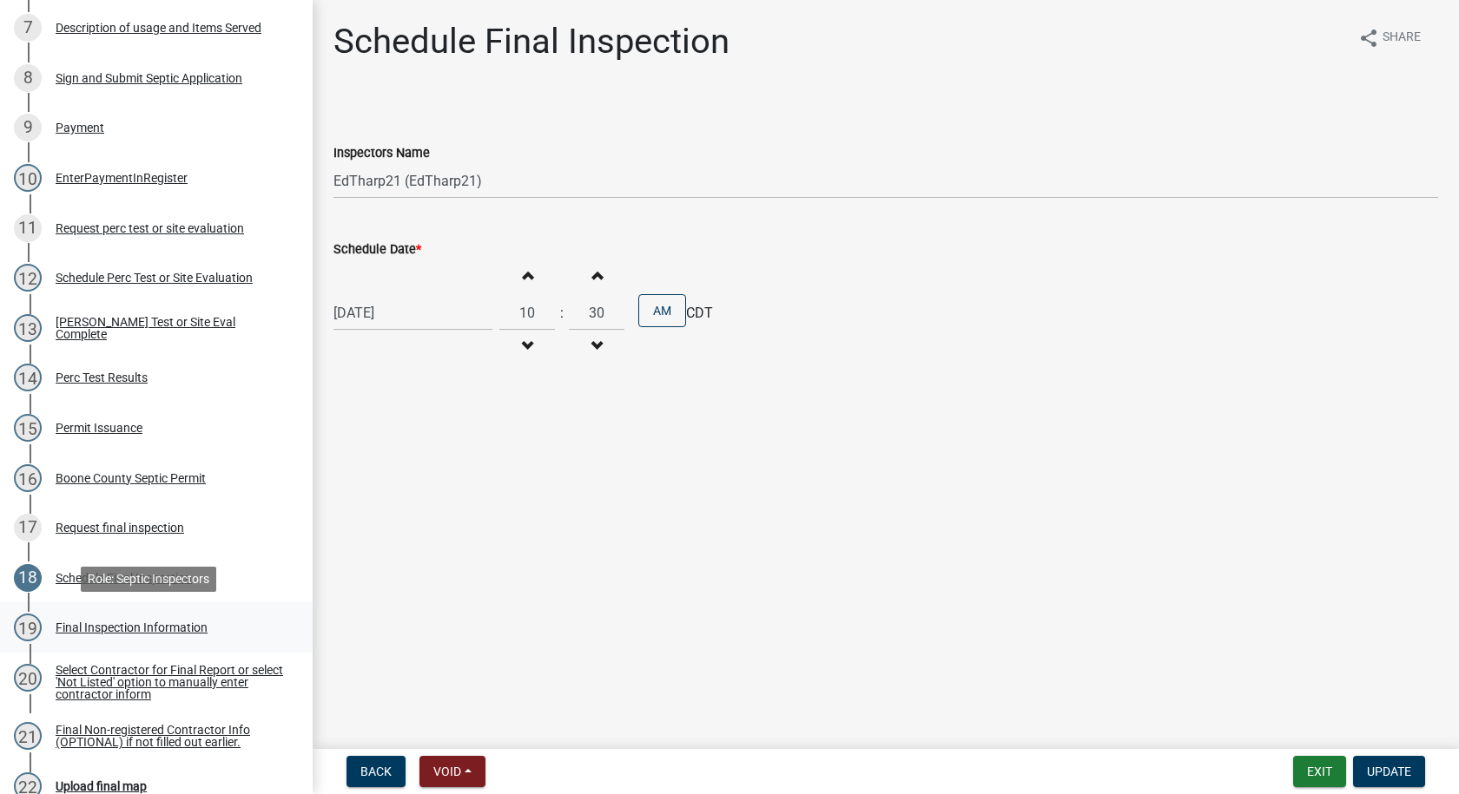
click at [117, 625] on div "Final Inspection Information" at bounding box center [132, 628] width 152 height 12
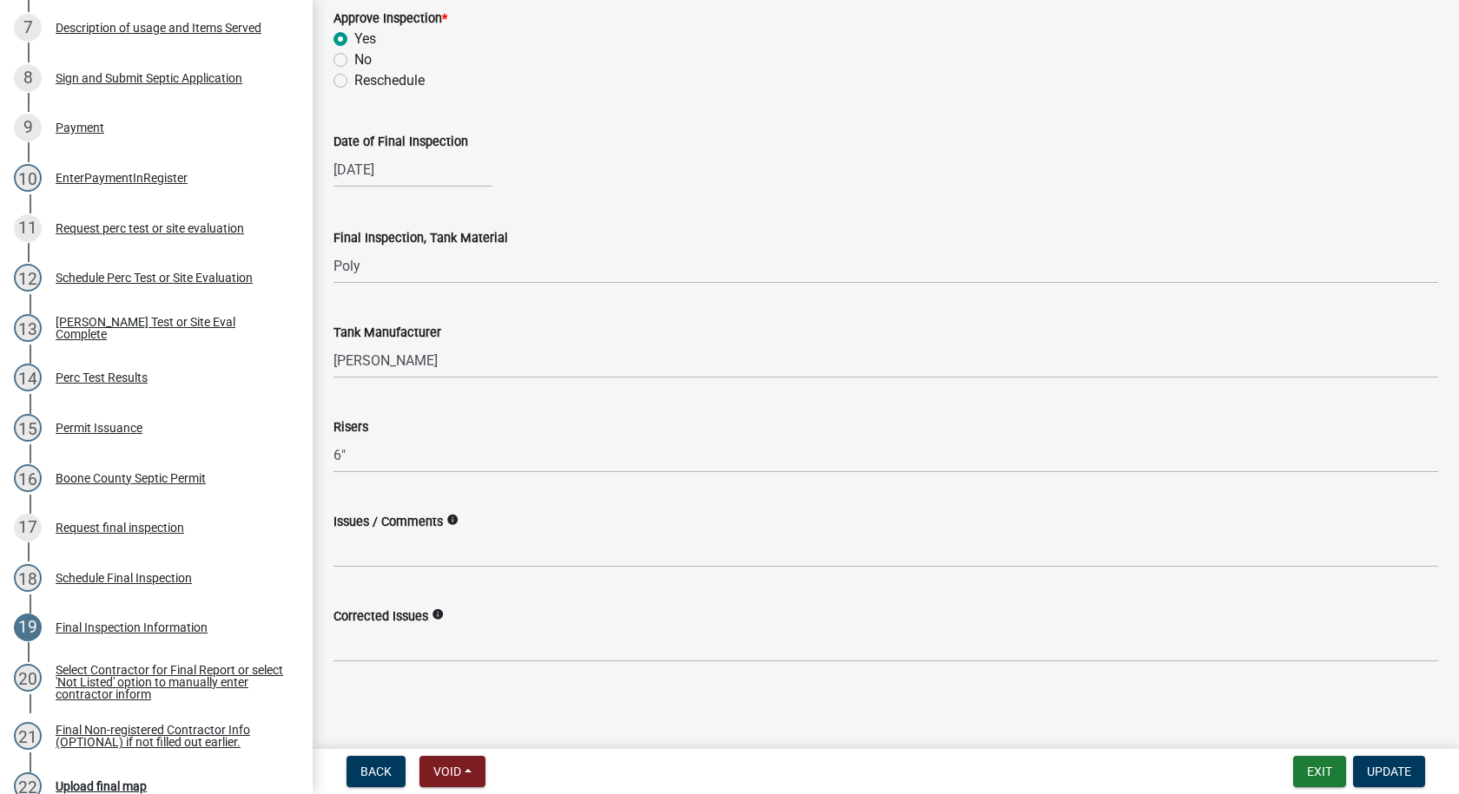
scroll to position [349, 0]
click at [180, 676] on div "Select Contractor for Final Report or select 'Not Listed' option to manually en…" at bounding box center [170, 682] width 229 height 36
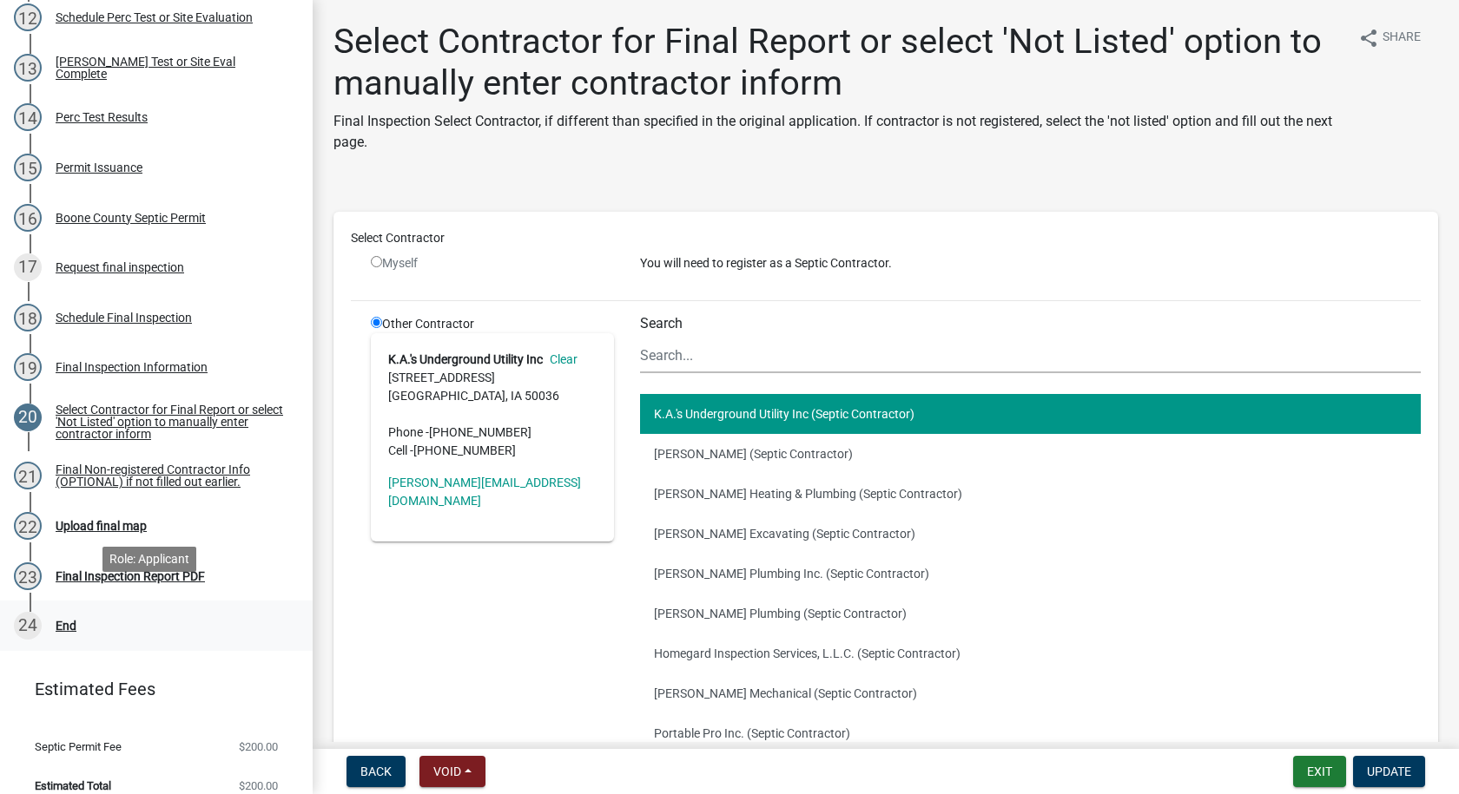
scroll to position [887, 0]
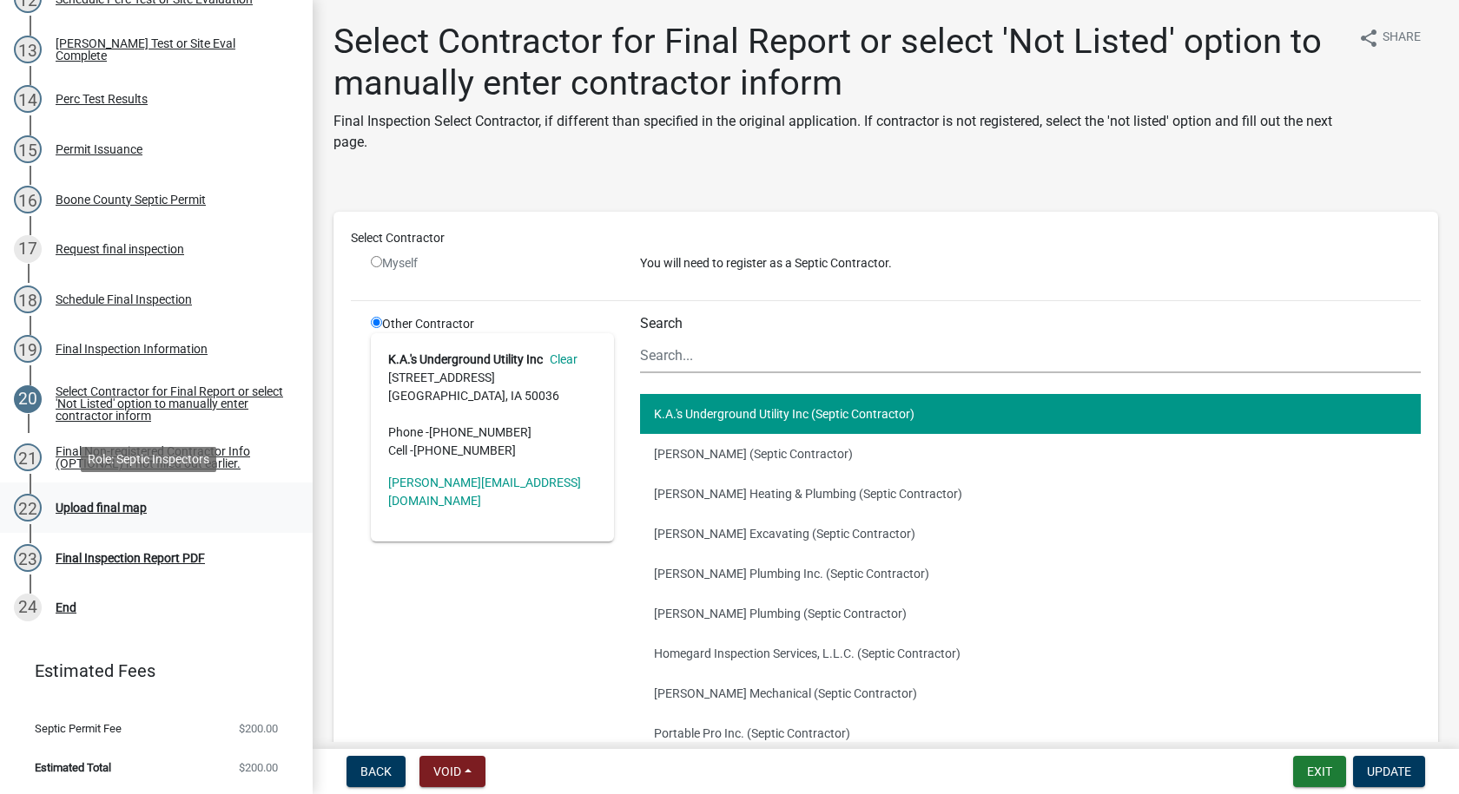
click at [114, 511] on div "Upload final map" at bounding box center [101, 508] width 91 height 12
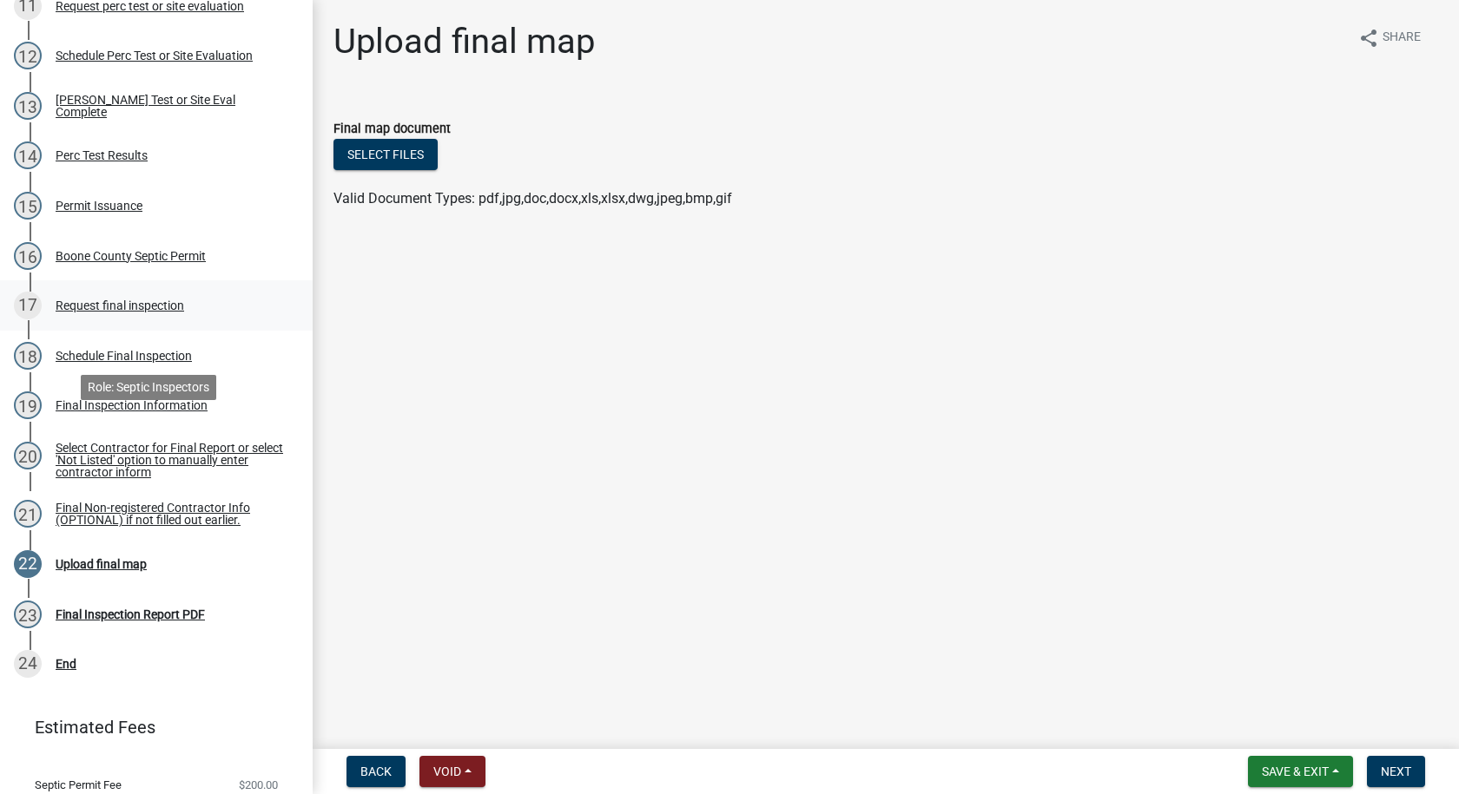
scroll to position [800, 0]
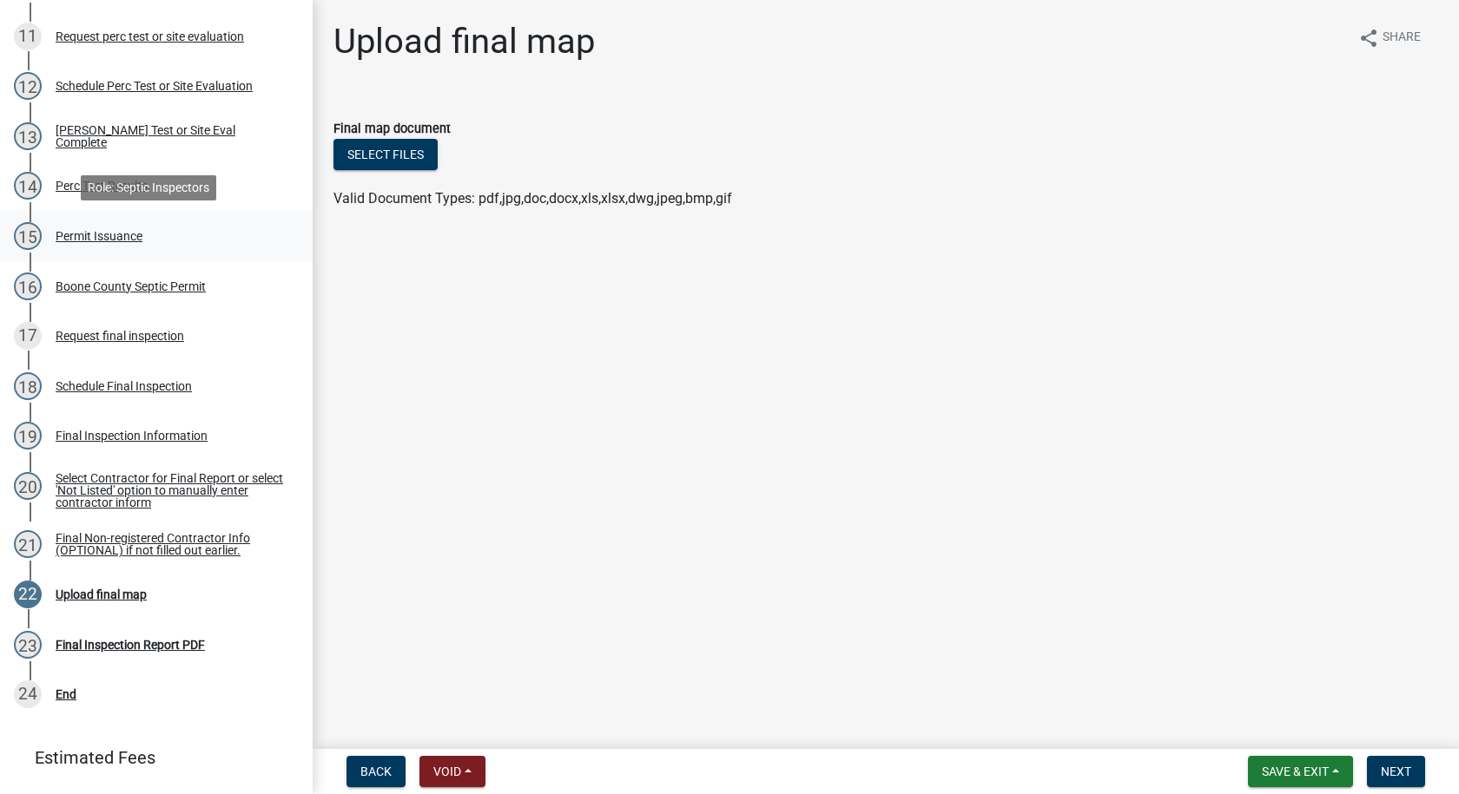
click at [137, 235] on div "Permit Issuance" at bounding box center [99, 236] width 87 height 12
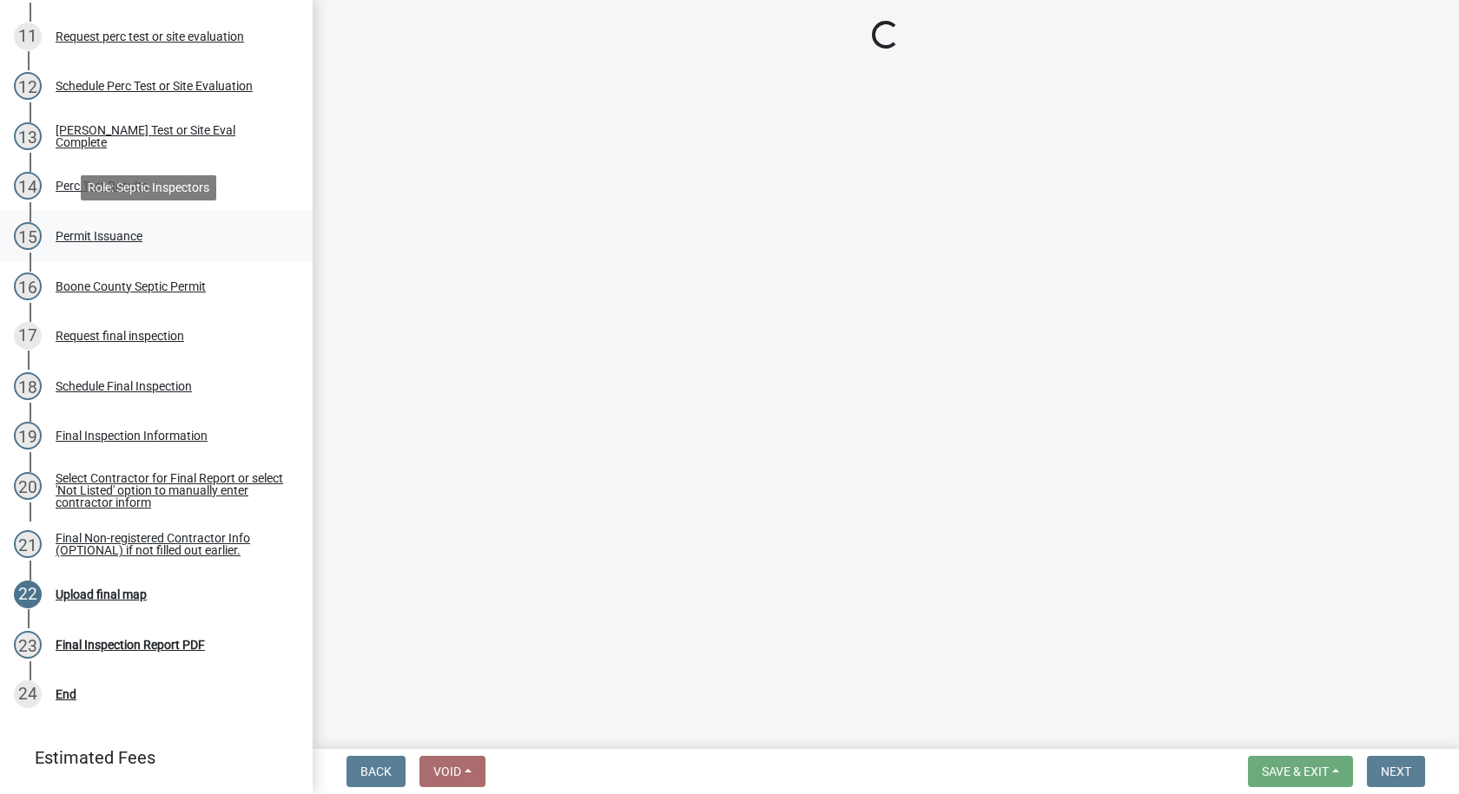
select select "dd49108b-4343-499e-957f-4d6750075002"
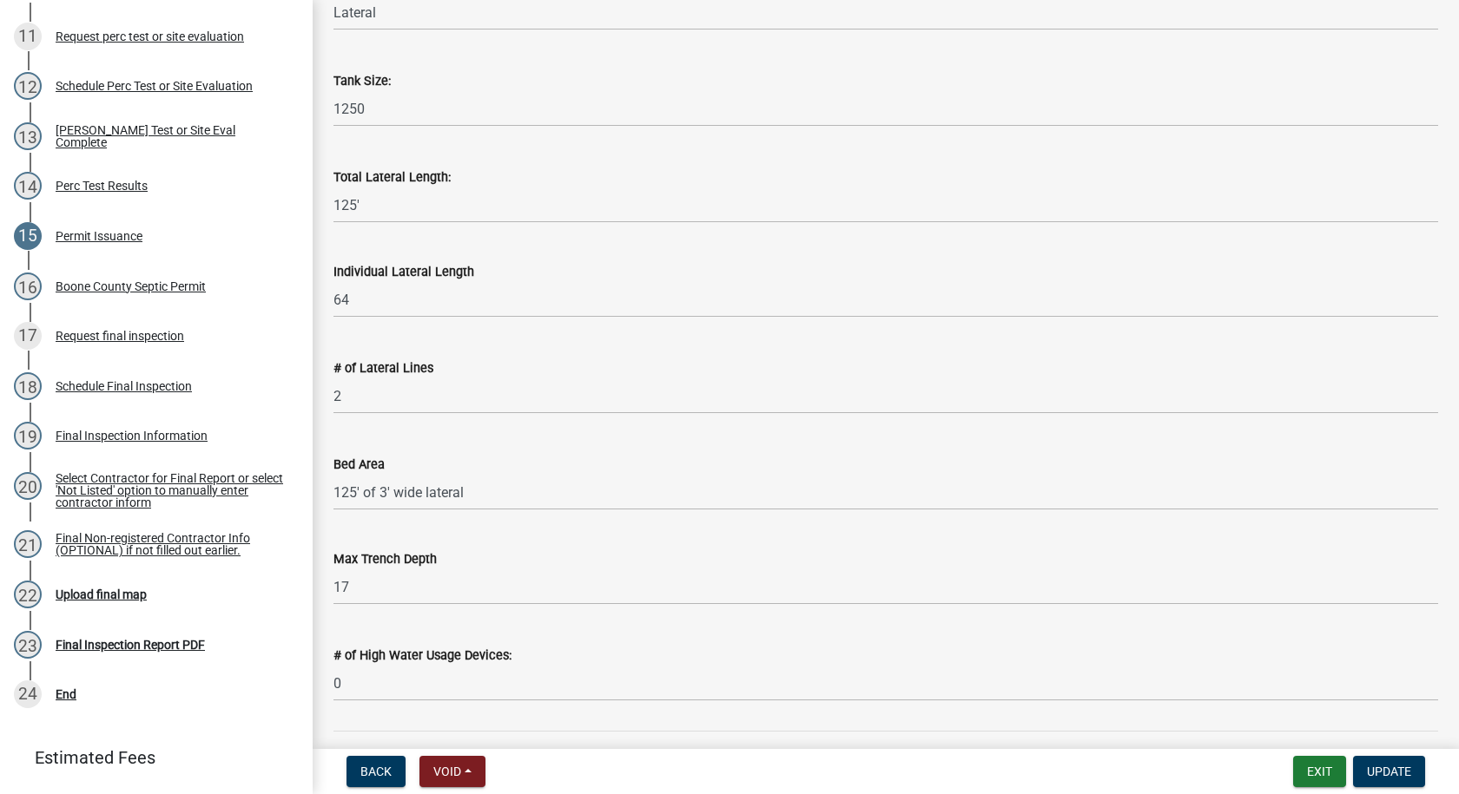
scroll to position [35, 0]
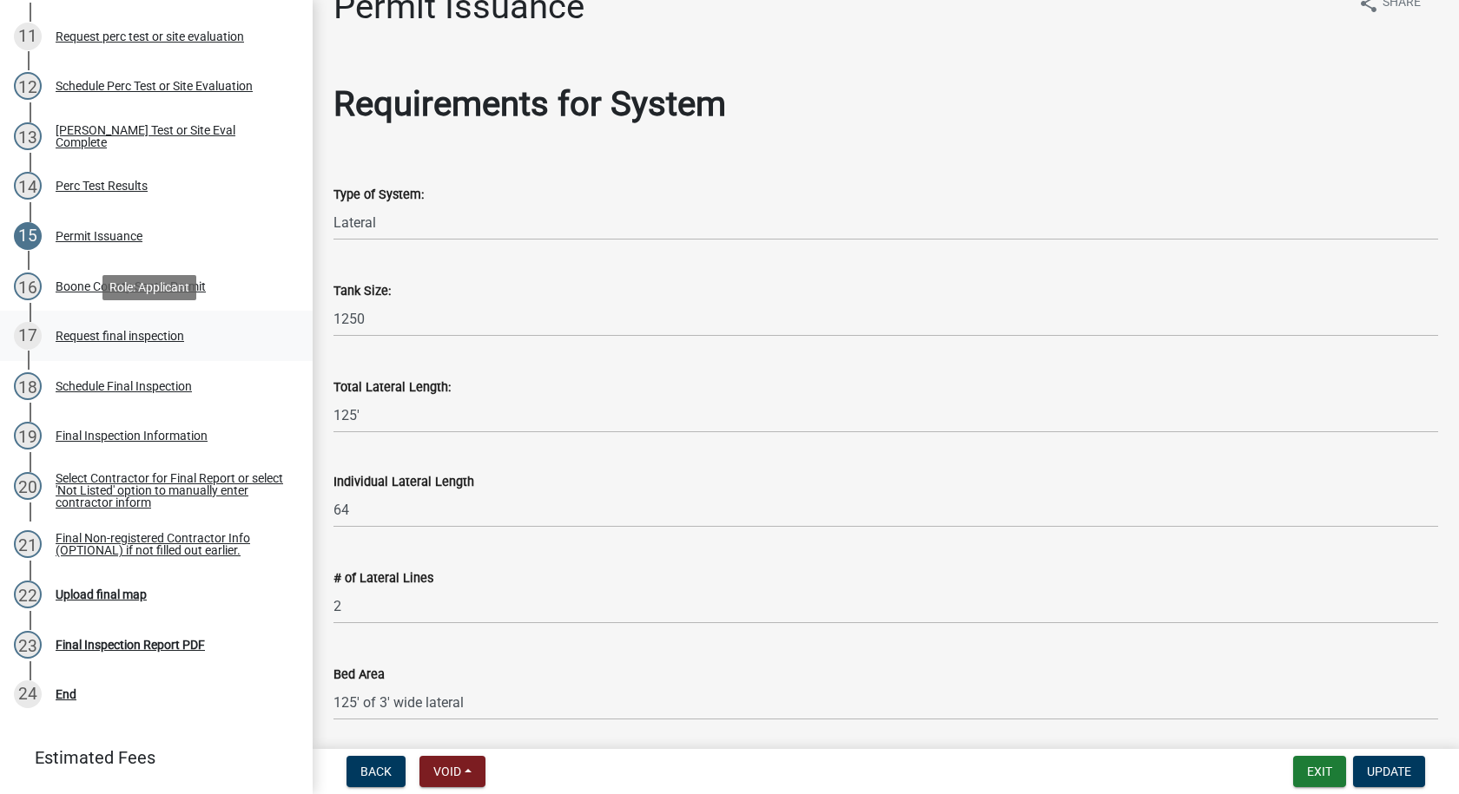
click at [154, 336] on div "Request final inspection" at bounding box center [120, 336] width 129 height 12
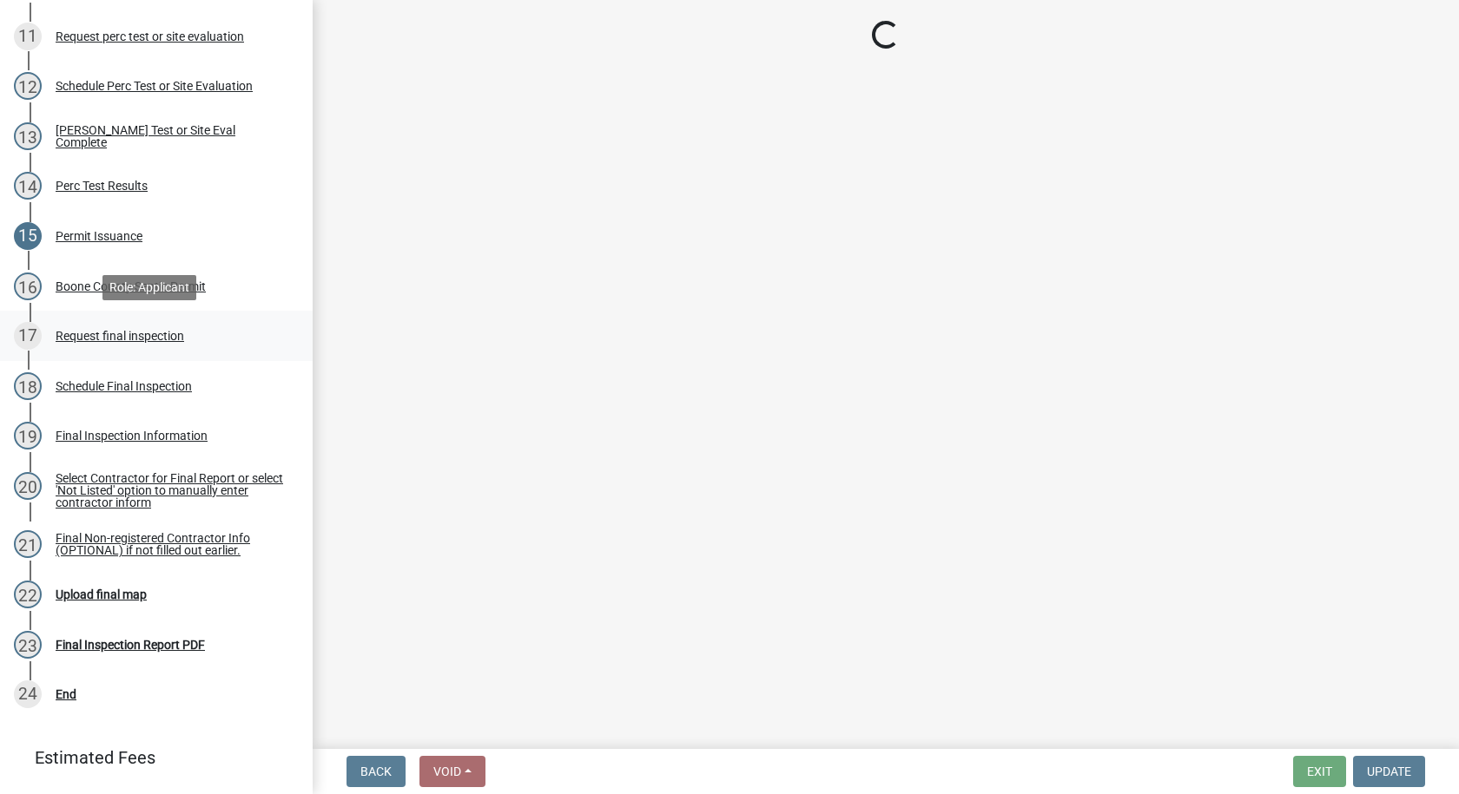
scroll to position [0, 0]
select select "ea230207-152d-431d-88d2-69d4b5aeb3ad"
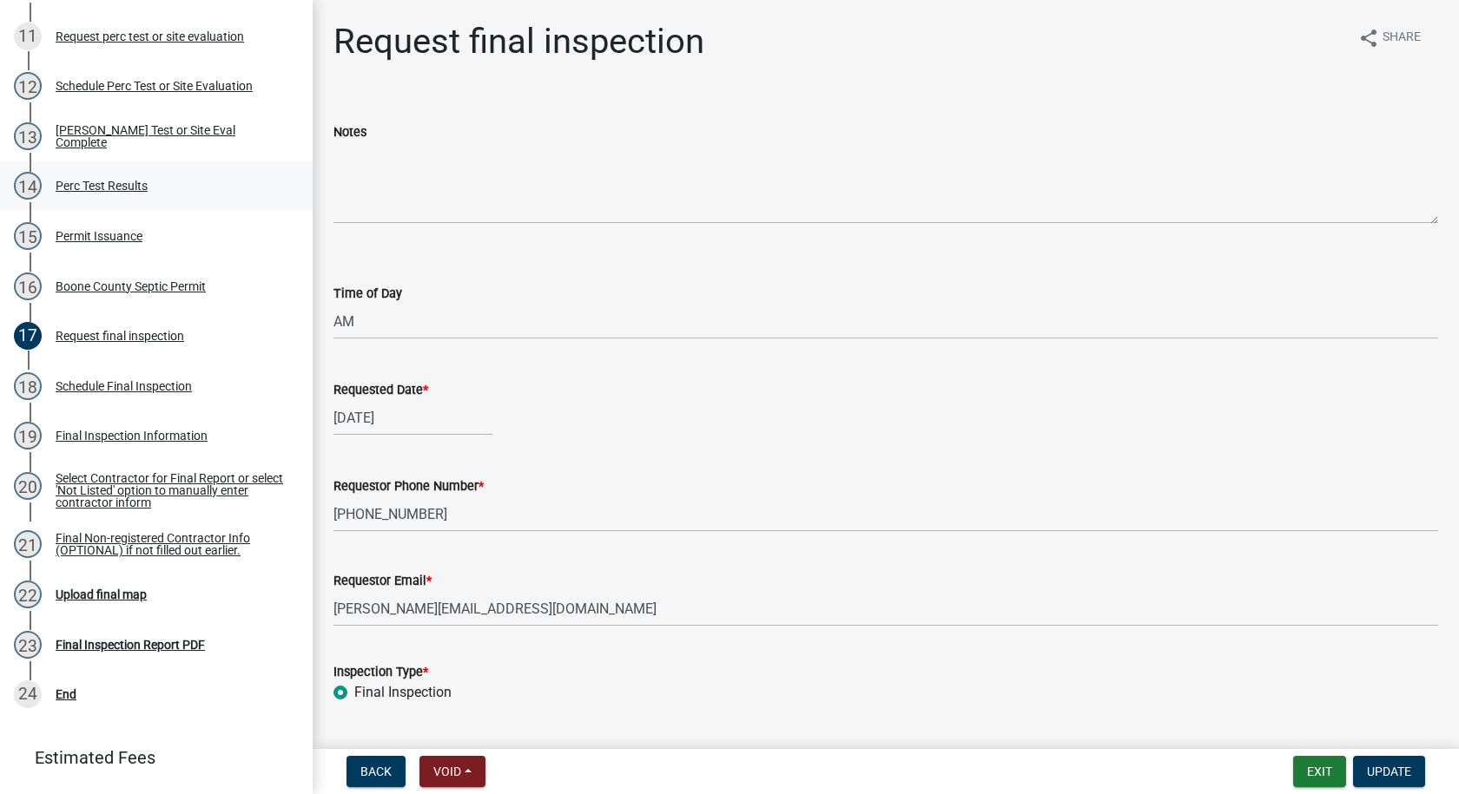
click at [133, 182] on div "Perc Test Results" at bounding box center [102, 186] width 92 height 12
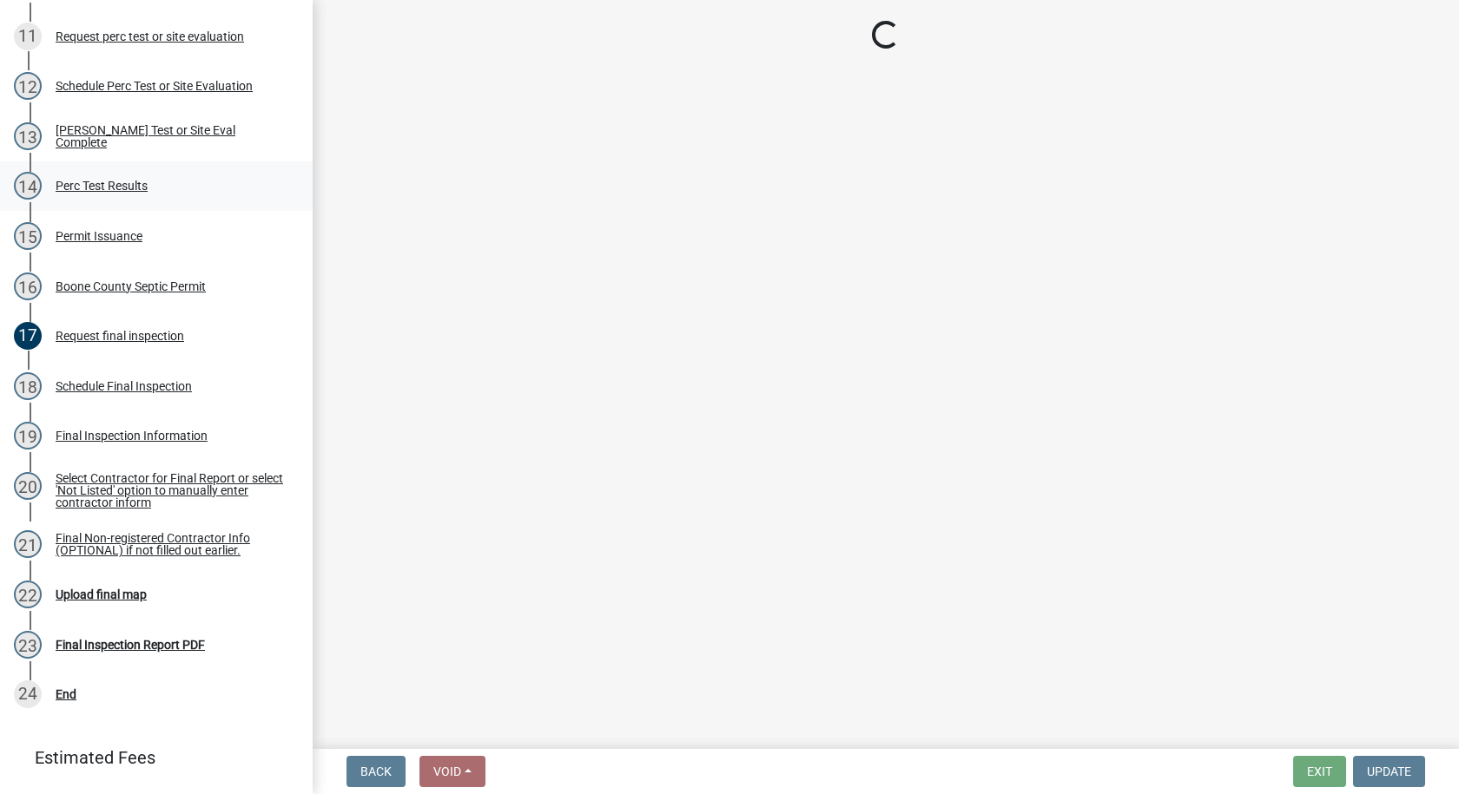
select select "24454754-256b-47dd-bfd0-3cbbb785a58c"
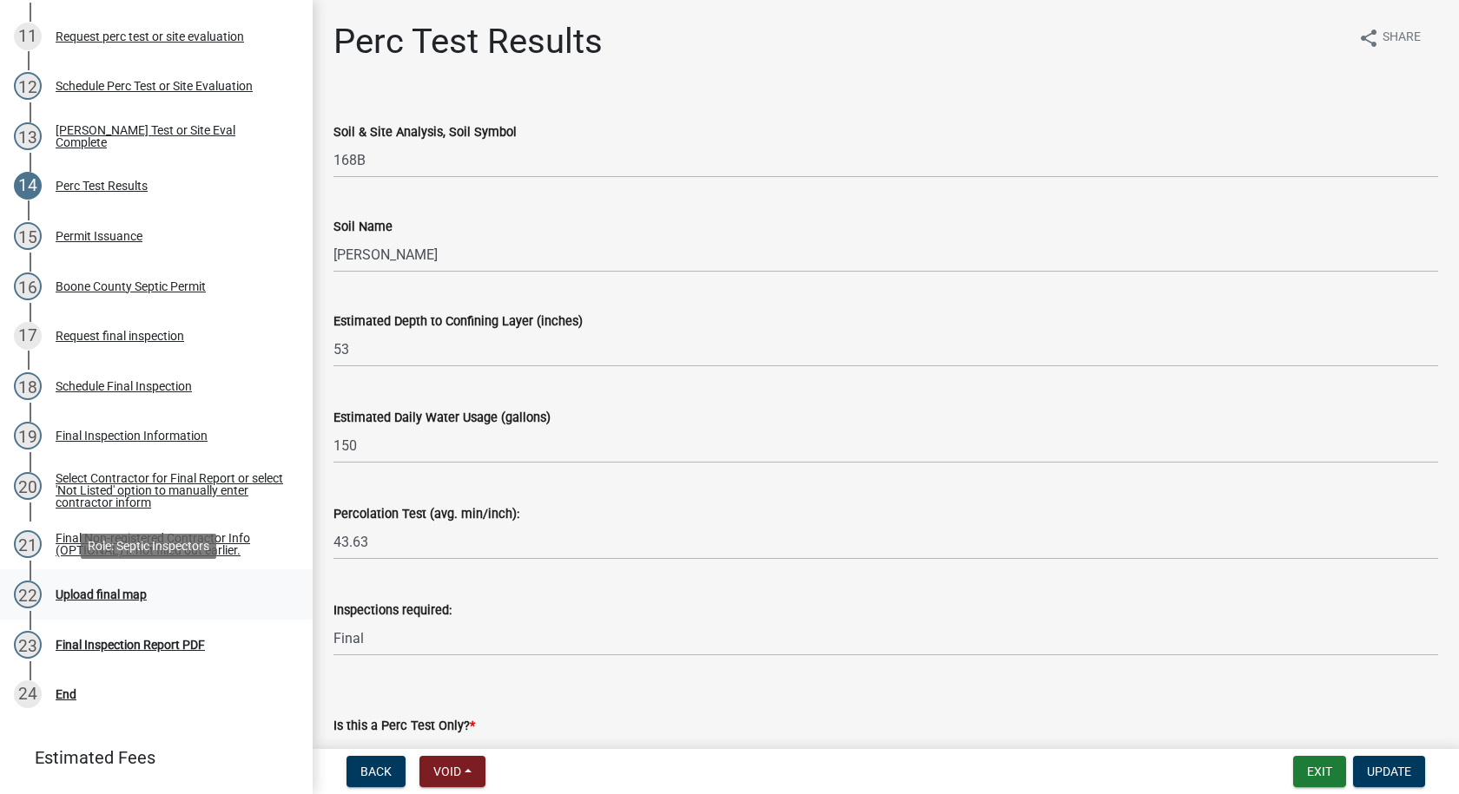
click at [135, 593] on div "Upload final map" at bounding box center [101, 595] width 91 height 12
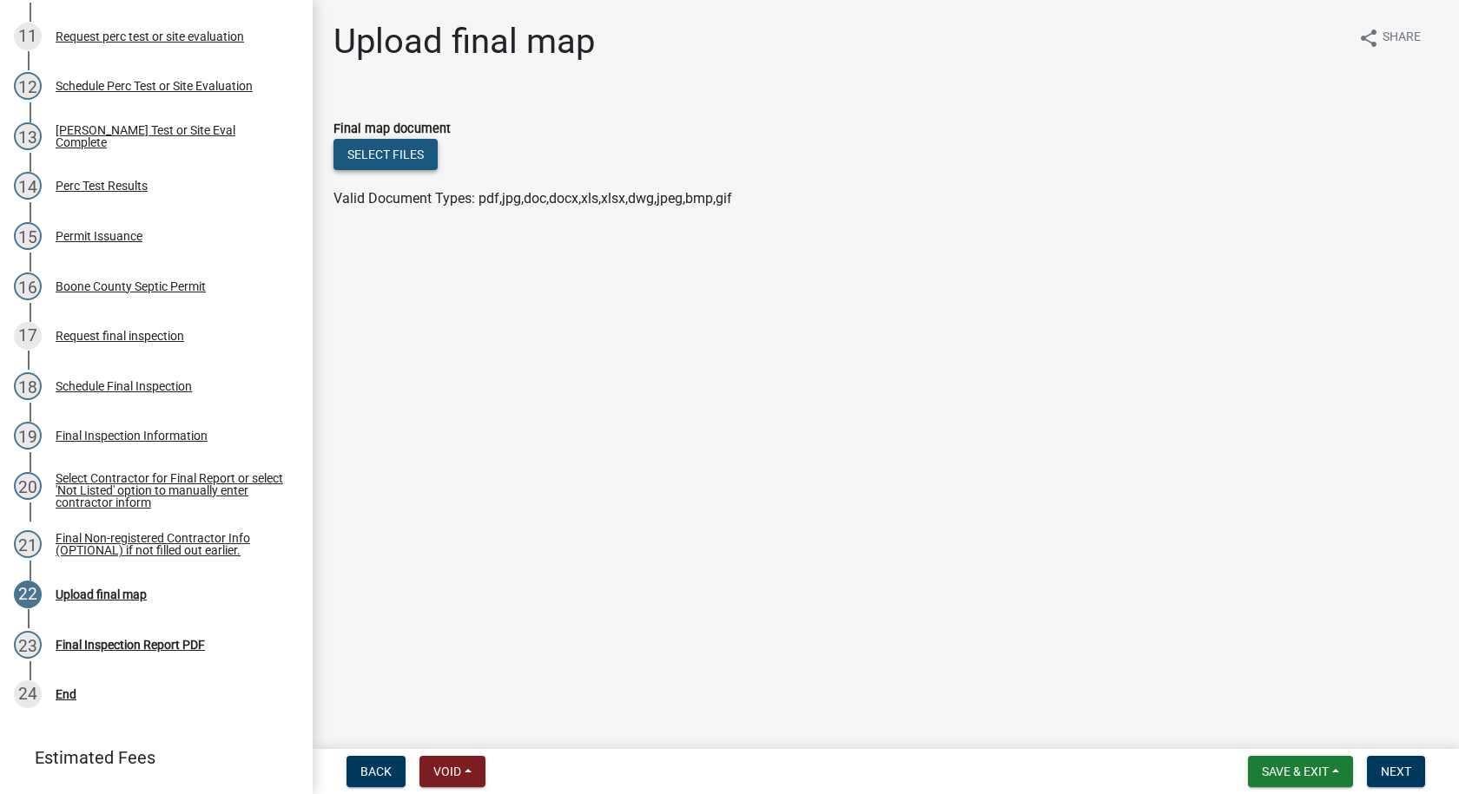
click at [391, 161] on button "Select files" at bounding box center [385, 154] width 104 height 31
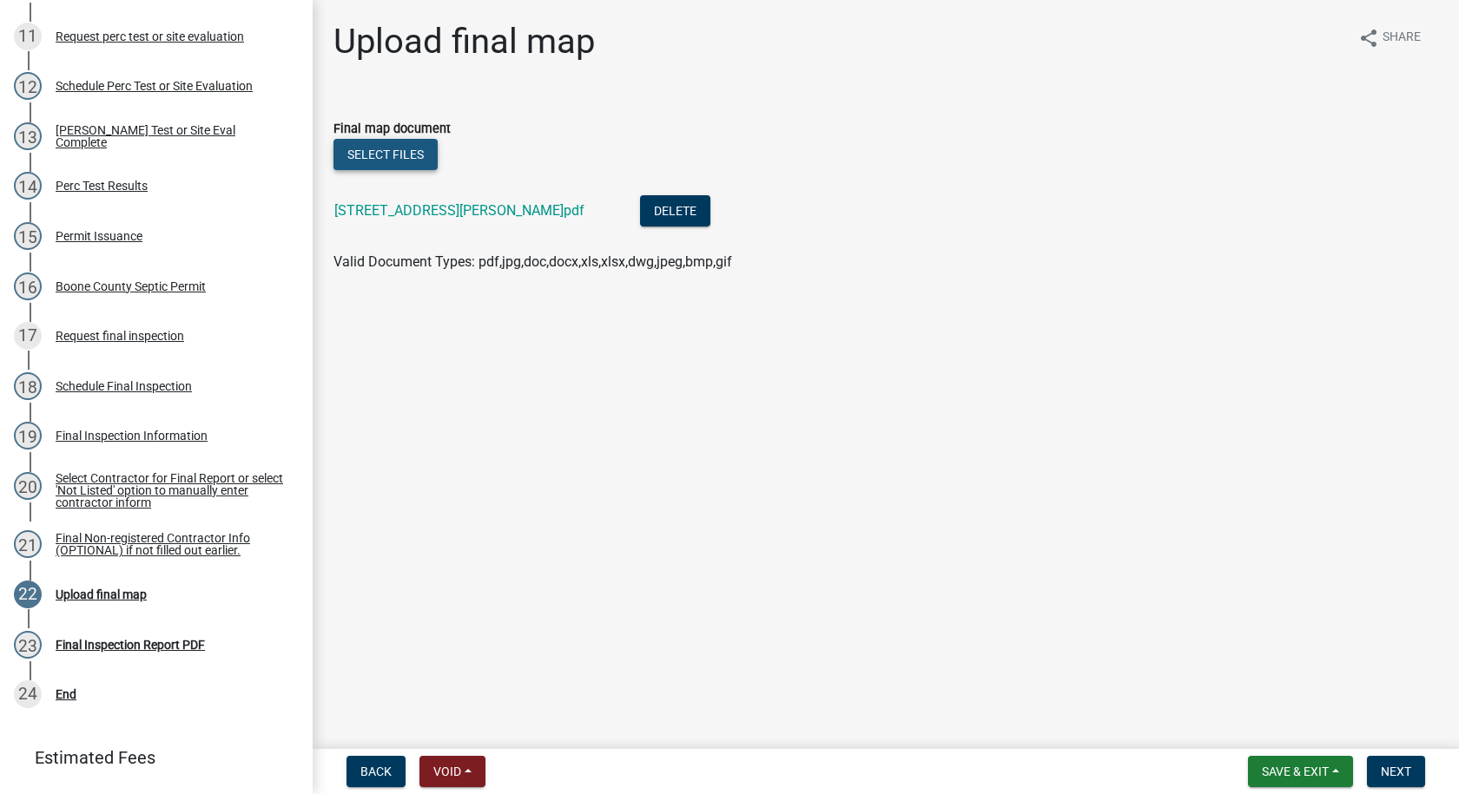
click at [398, 157] on button "Select files" at bounding box center [385, 154] width 104 height 31
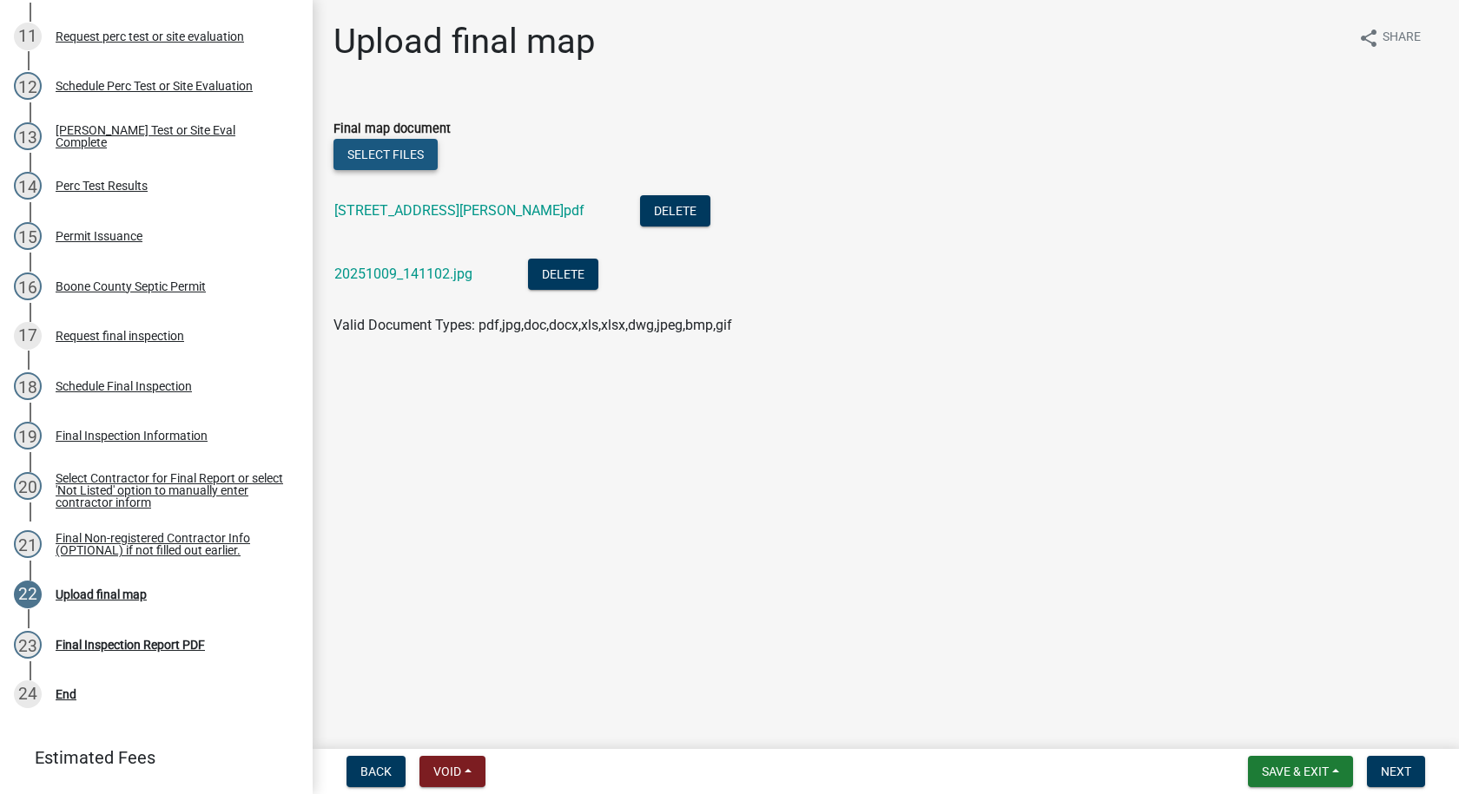
click at [417, 142] on button "Select files" at bounding box center [385, 154] width 104 height 31
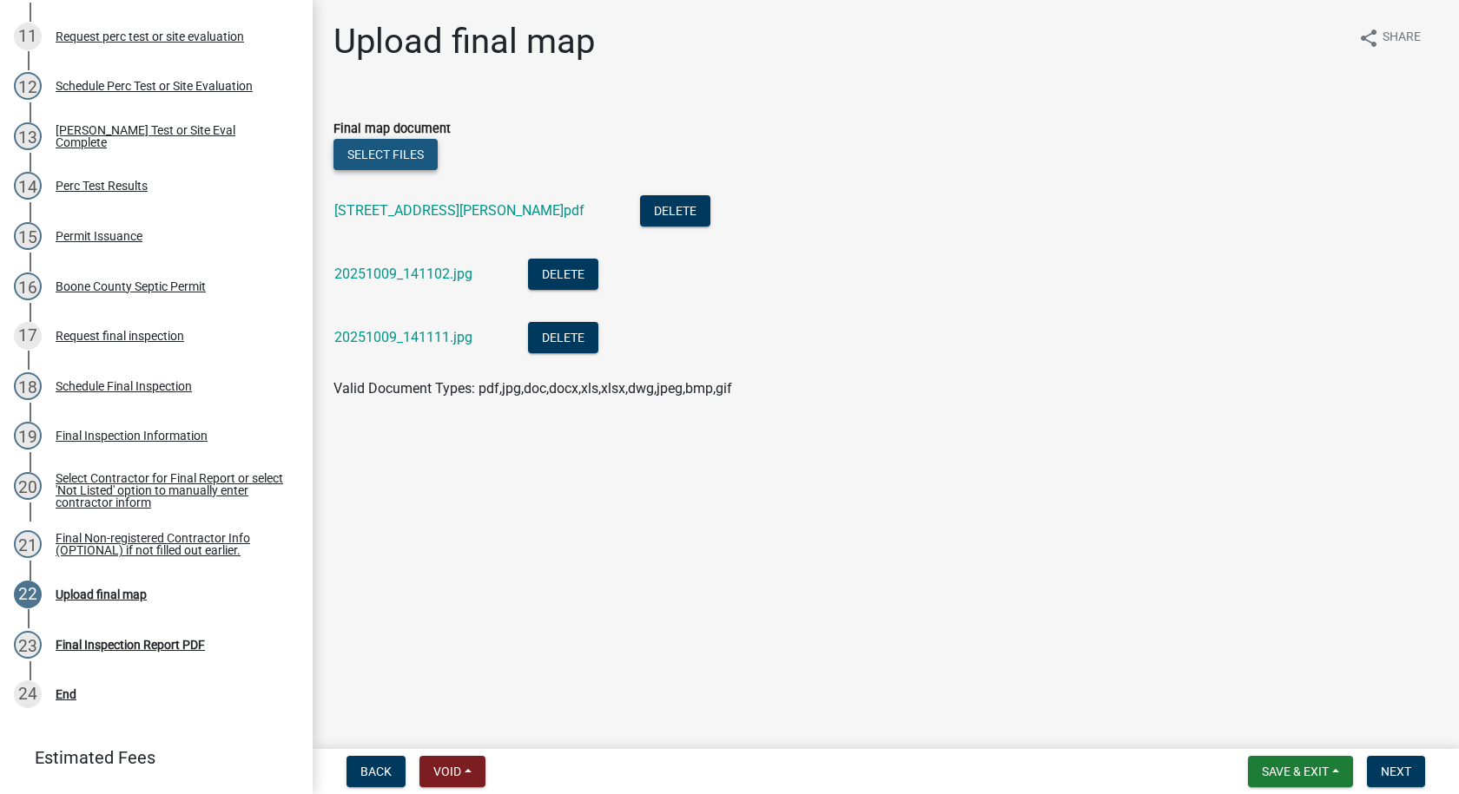
click at [409, 153] on button "Select files" at bounding box center [385, 154] width 104 height 31
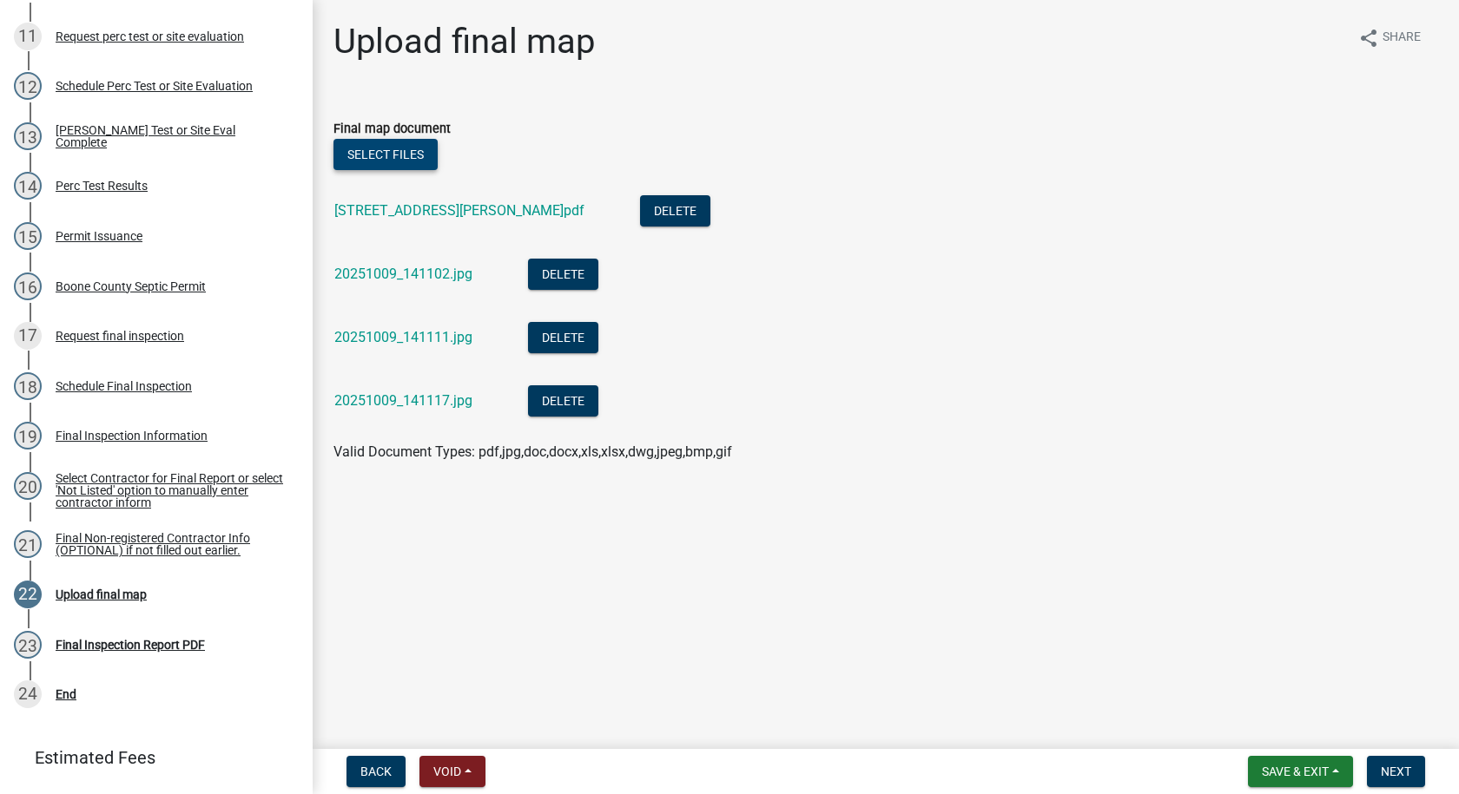
click at [410, 146] on button "Select files" at bounding box center [385, 154] width 104 height 31
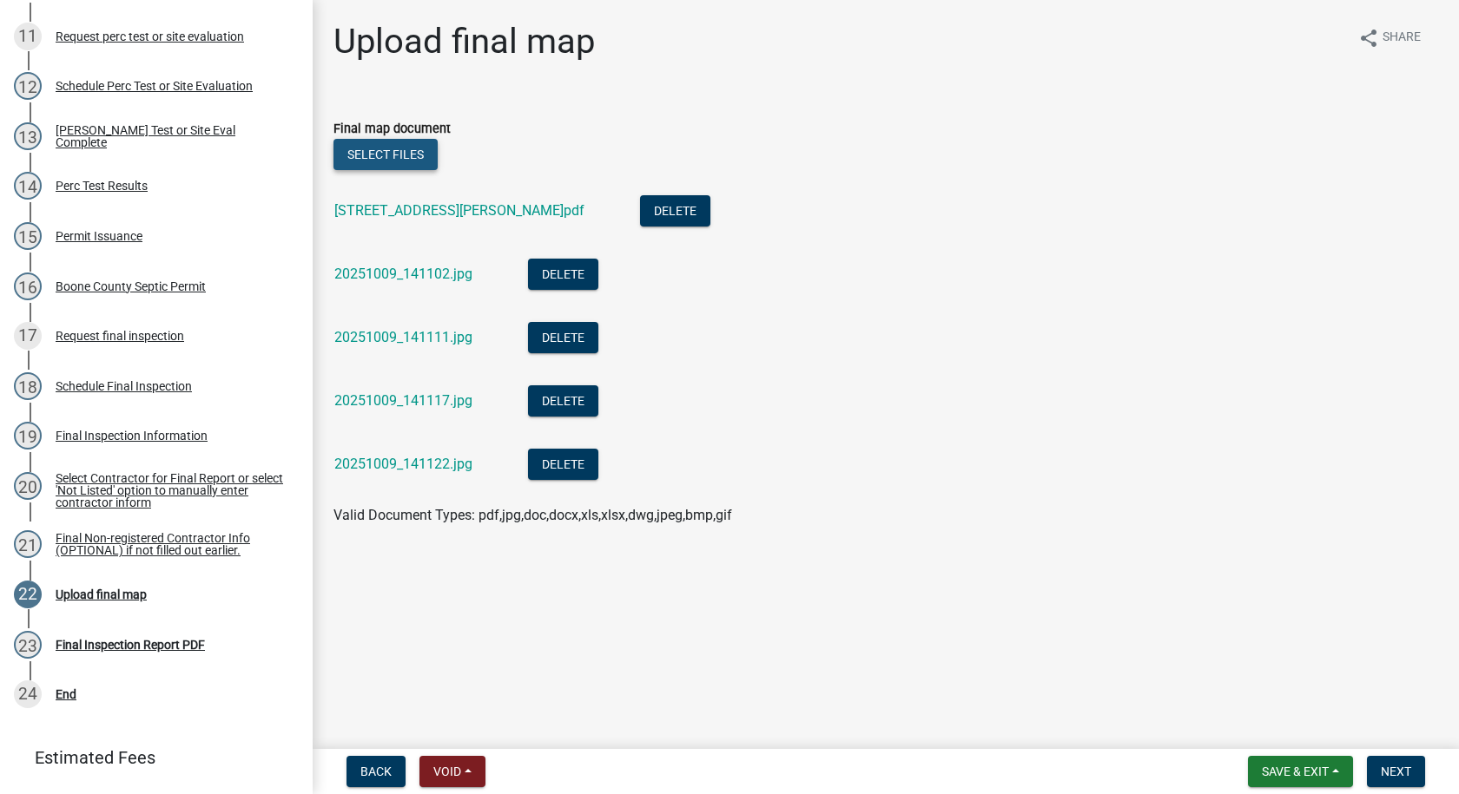
click at [413, 160] on button "Select files" at bounding box center [385, 154] width 104 height 31
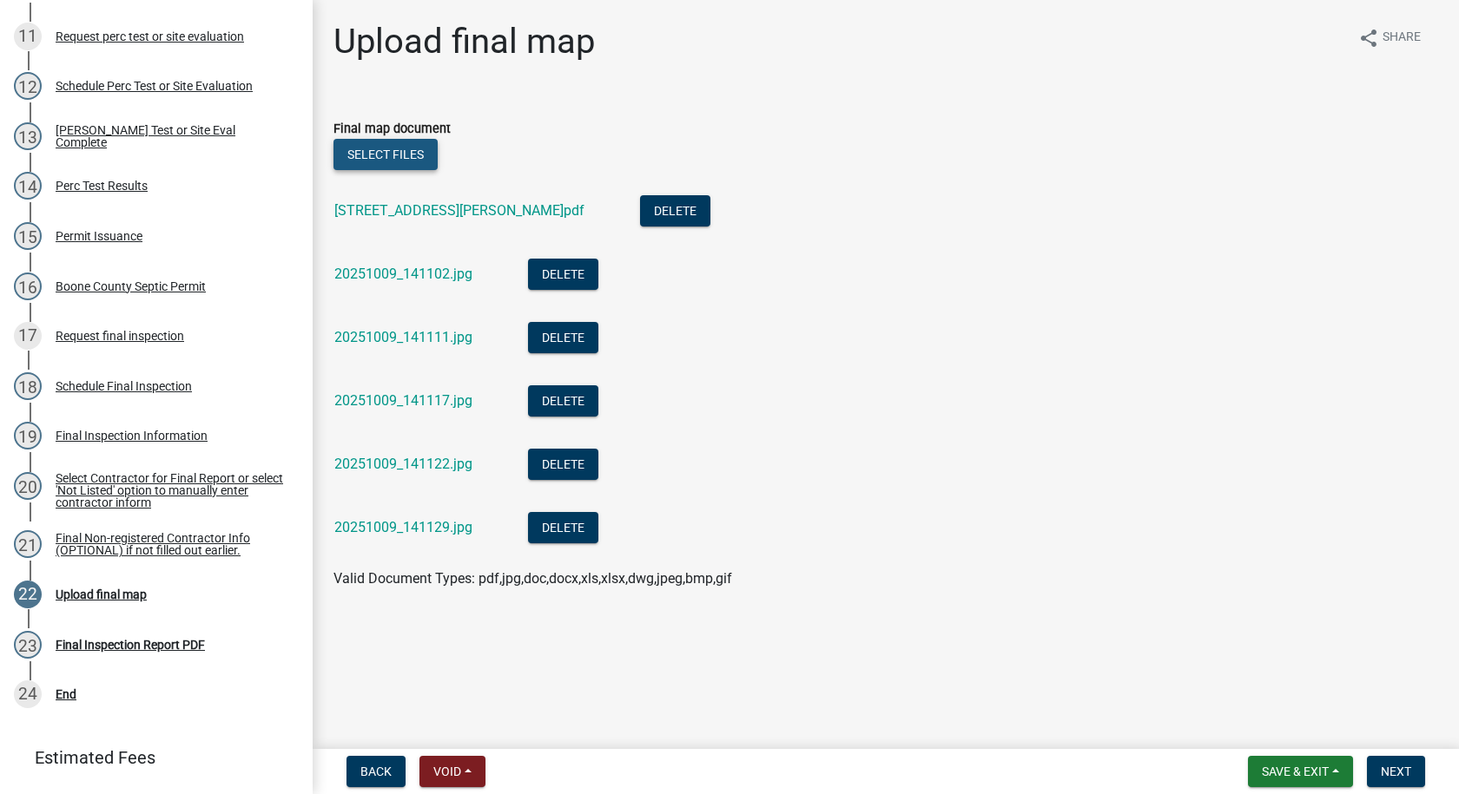
click at [394, 157] on button "Select files" at bounding box center [385, 154] width 104 height 31
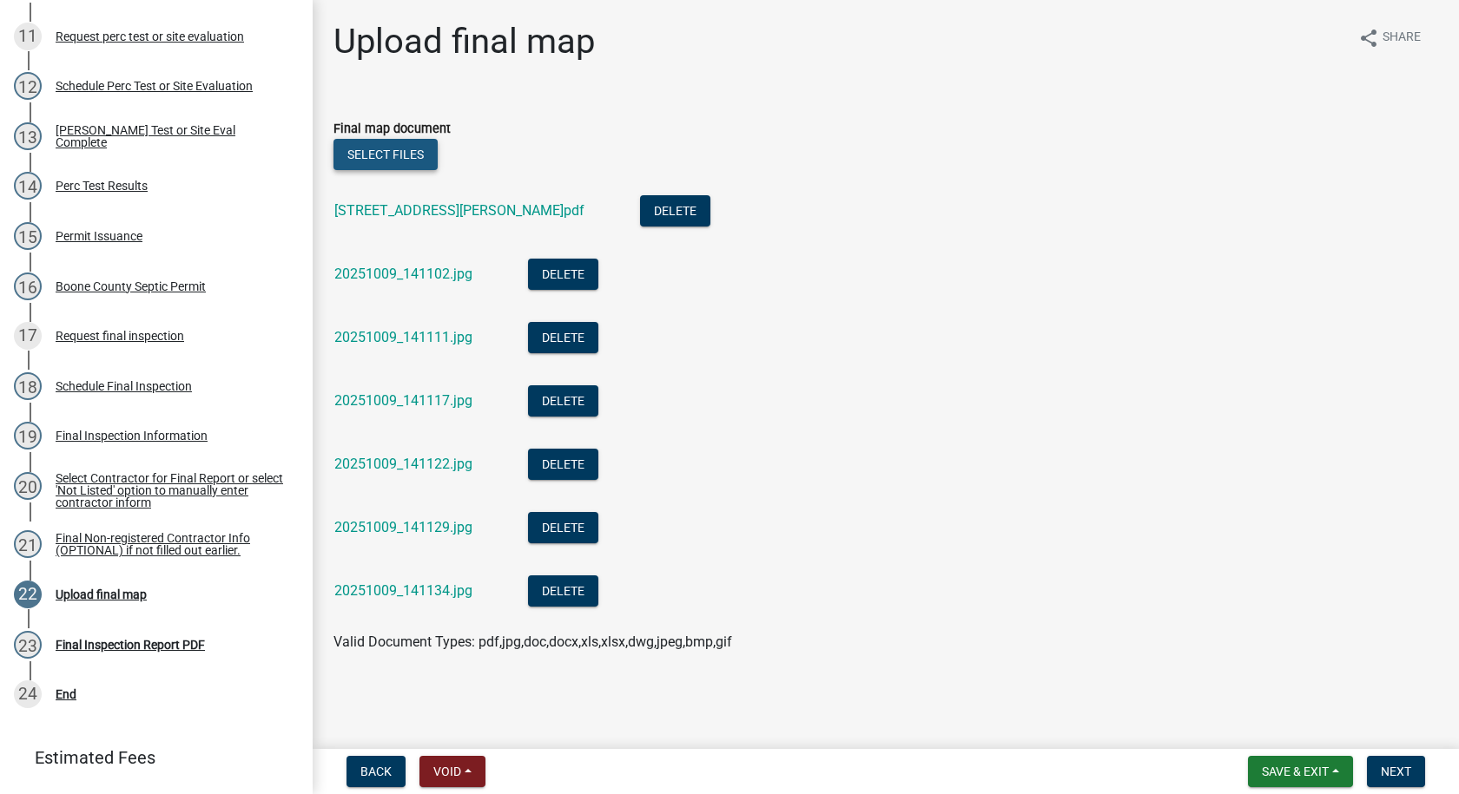
click at [419, 153] on button "Select files" at bounding box center [385, 154] width 104 height 31
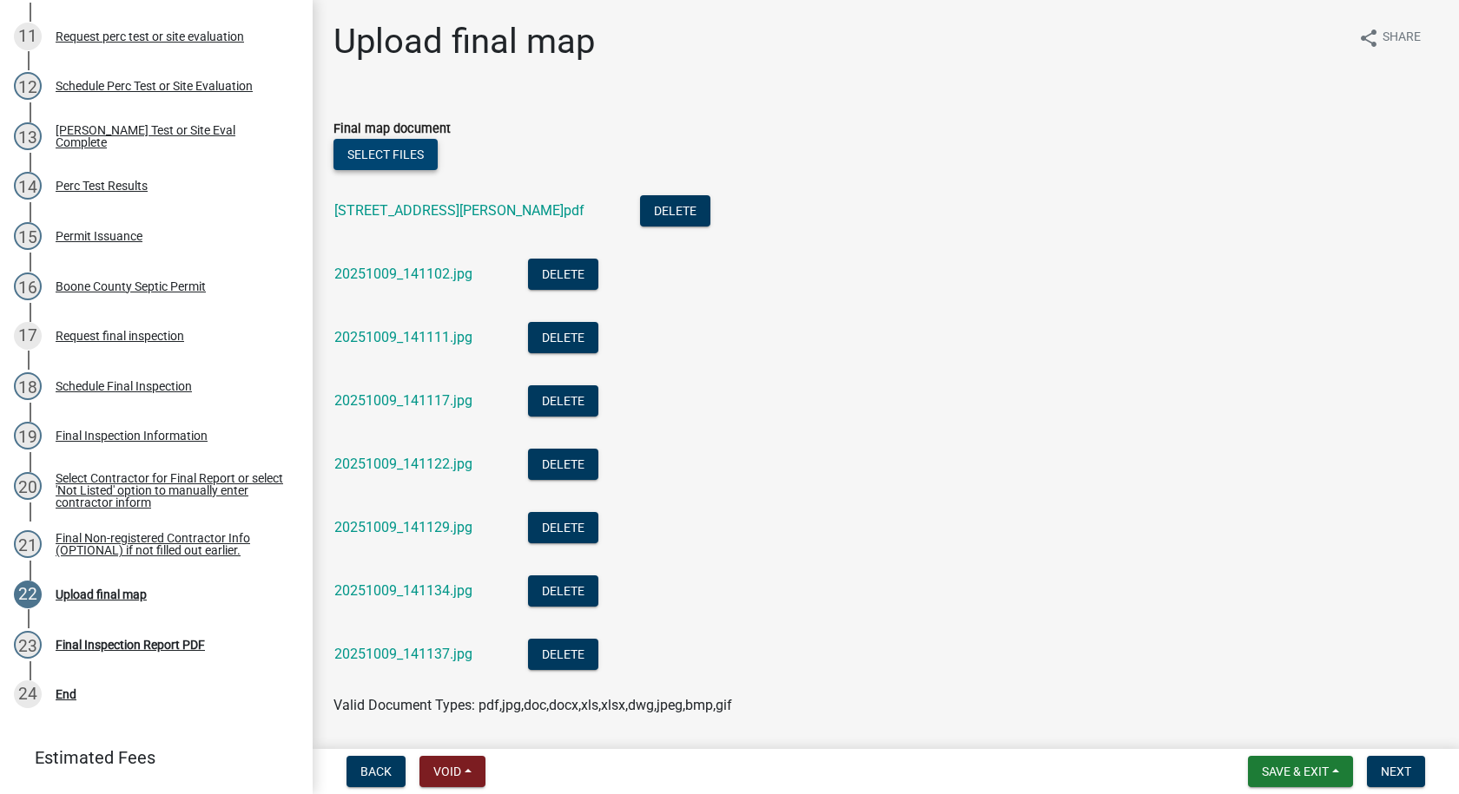
click at [404, 155] on button "Select files" at bounding box center [385, 154] width 104 height 31
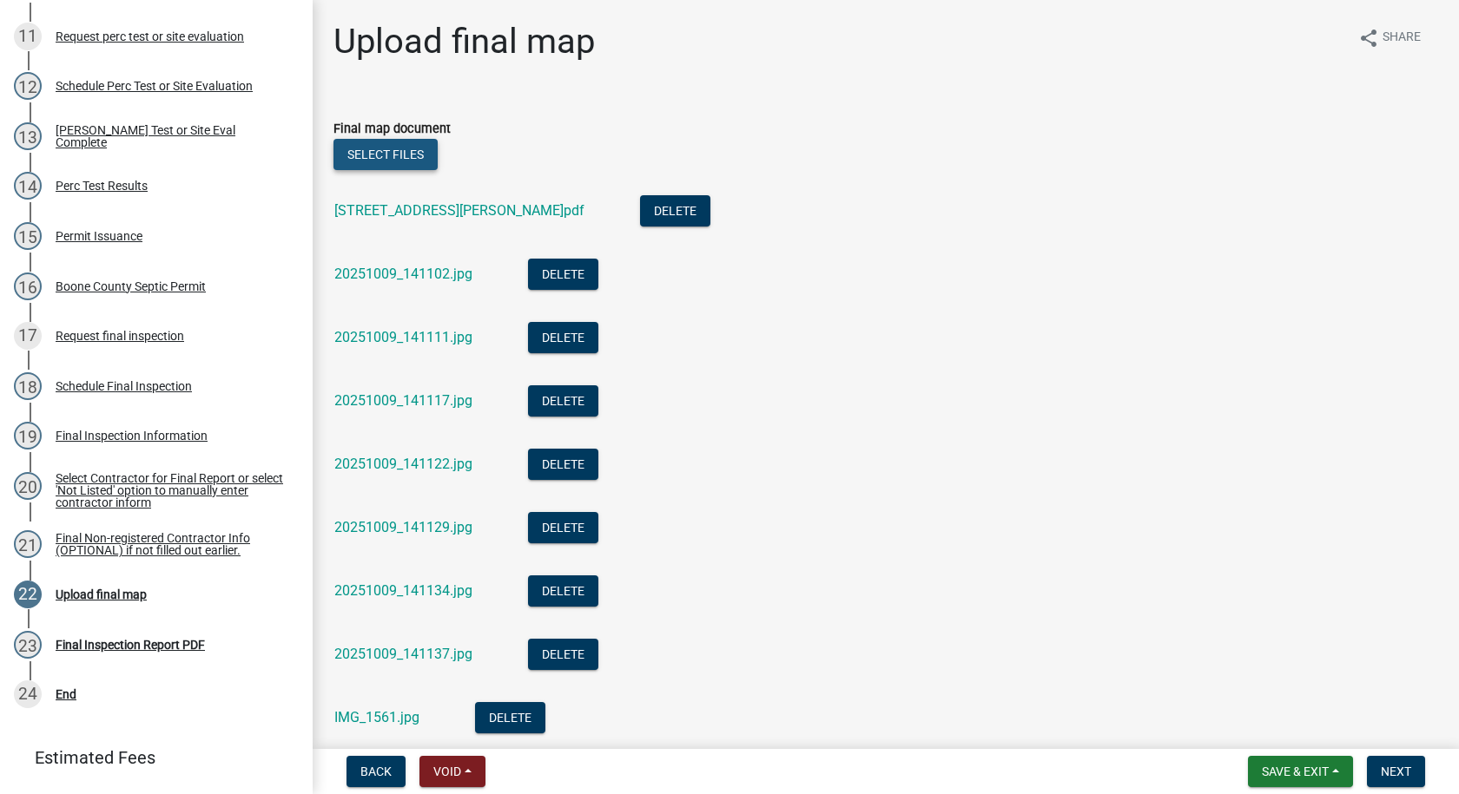
click at [412, 153] on button "Select files" at bounding box center [385, 154] width 104 height 31
click at [412, 161] on button "Select files" at bounding box center [385, 154] width 104 height 31
click at [1388, 768] on span "Next" at bounding box center [1396, 772] width 30 height 14
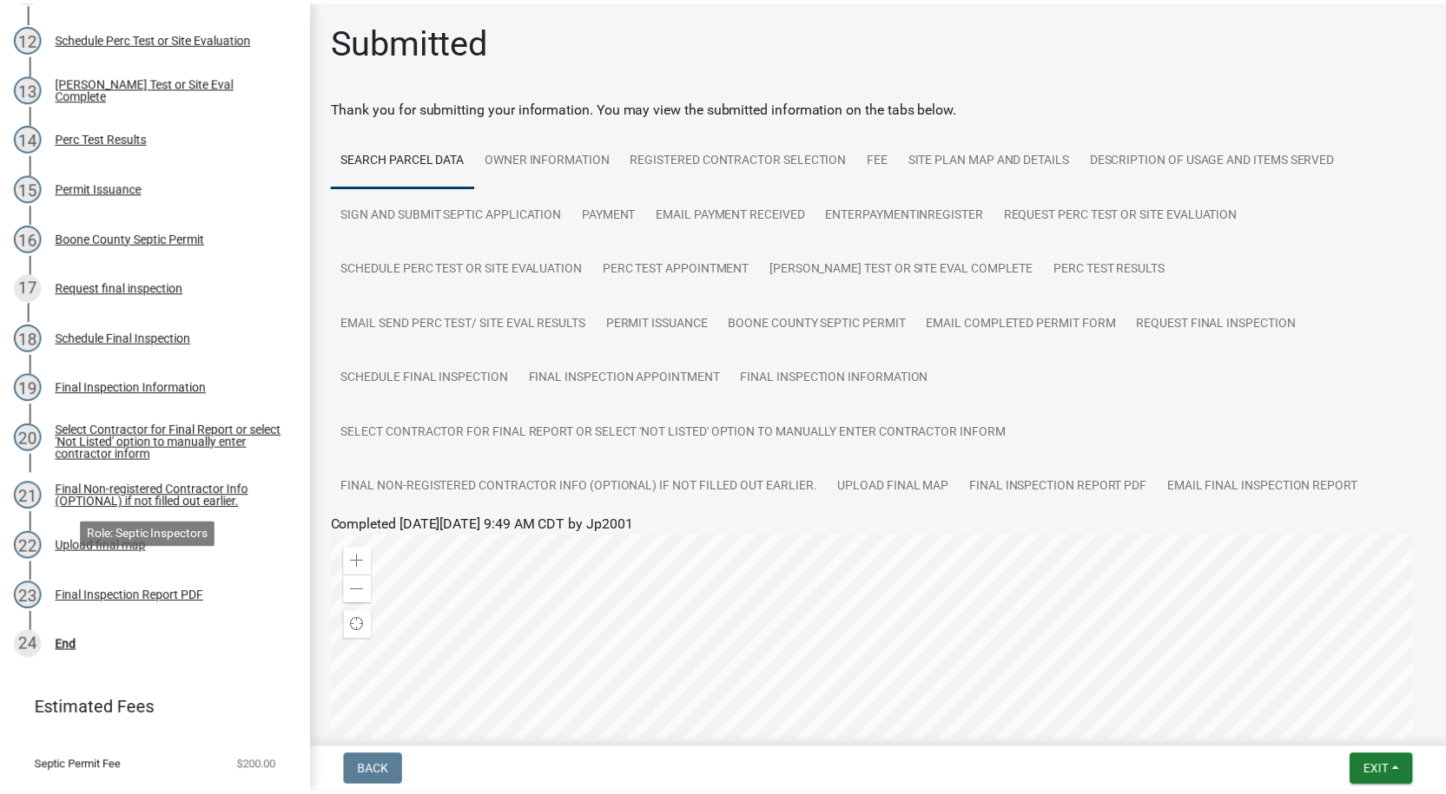
scroll to position [887, 0]
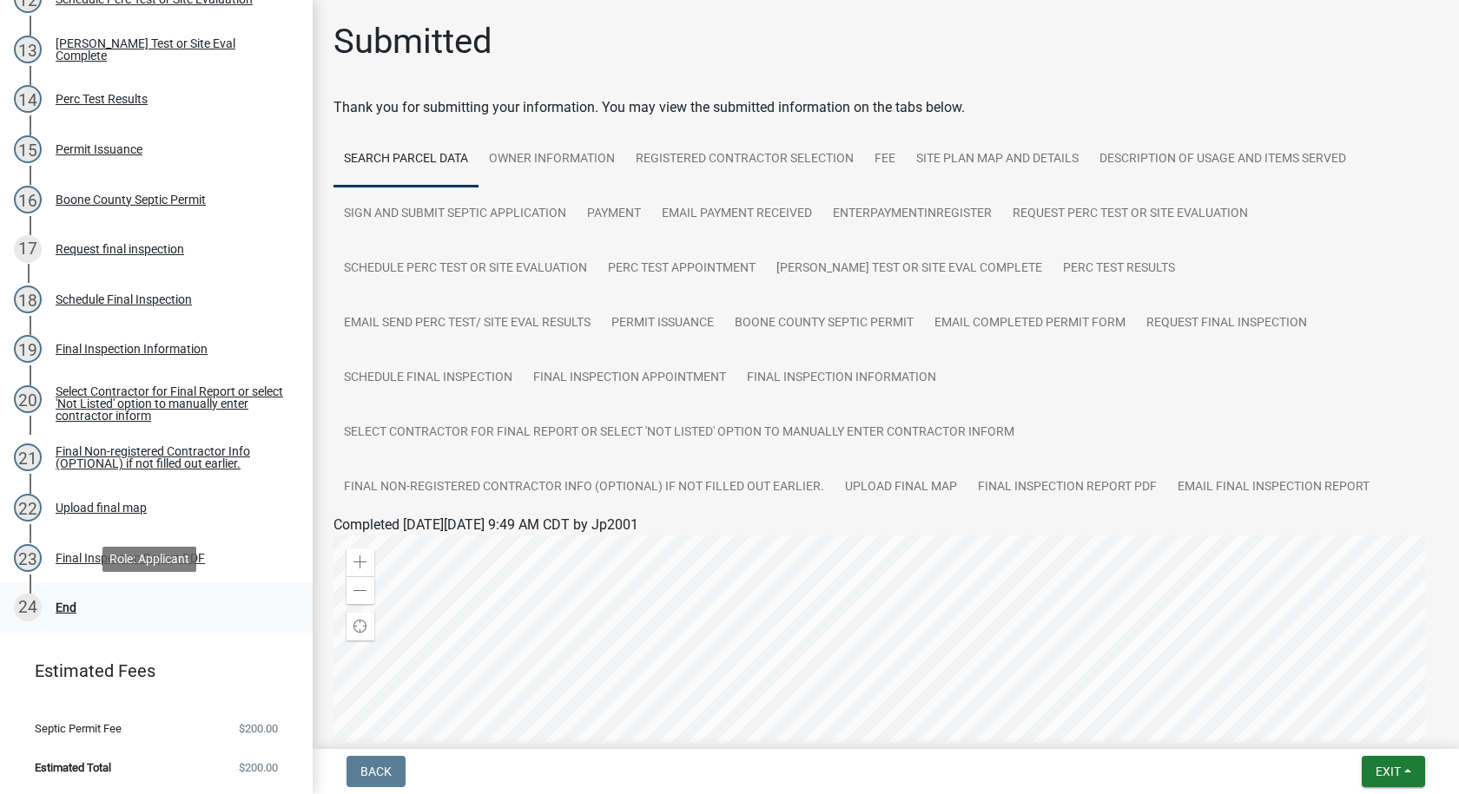
click at [66, 606] on div "End" at bounding box center [66, 608] width 21 height 12
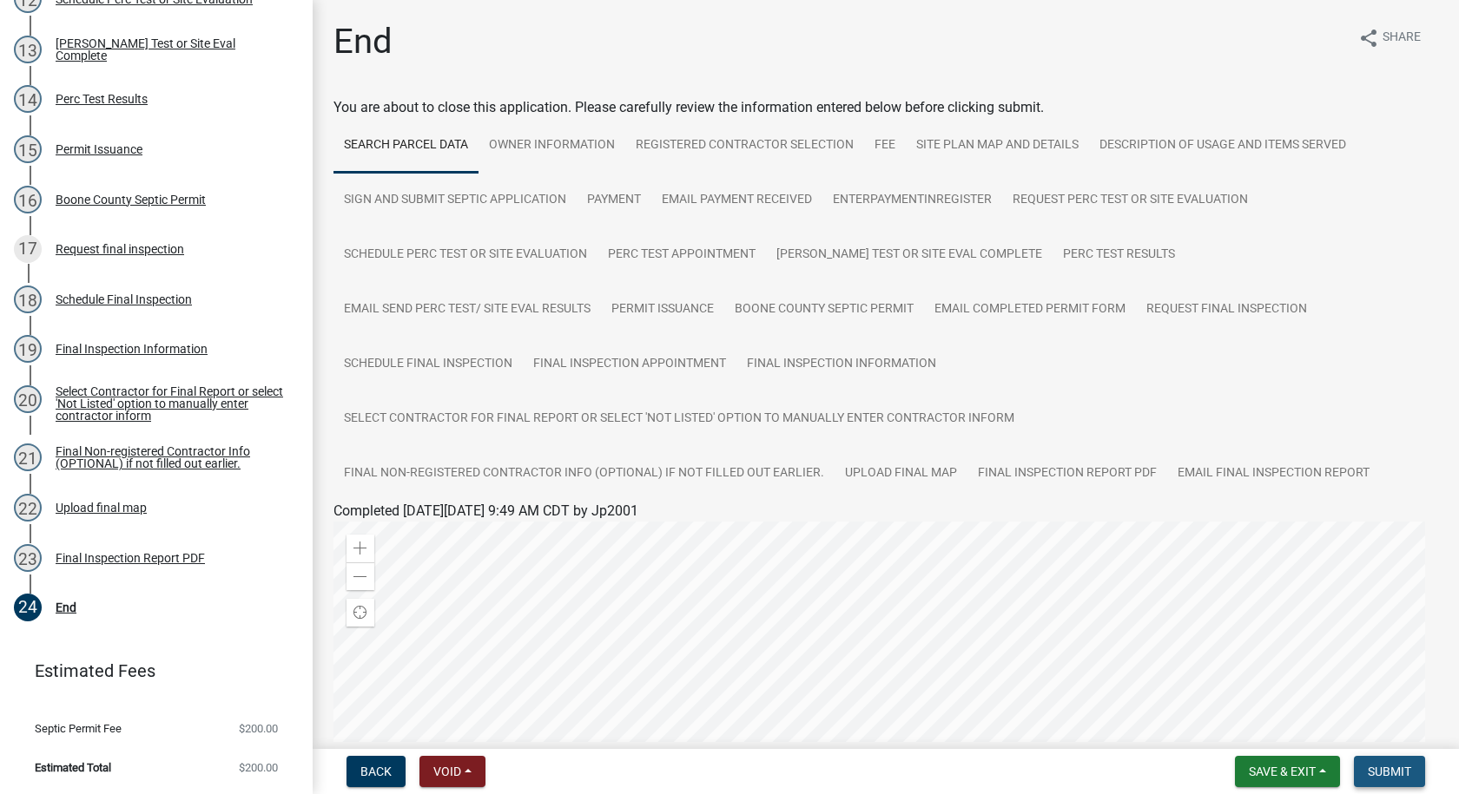
click at [1381, 766] on span "Submit" at bounding box center [1389, 772] width 43 height 14
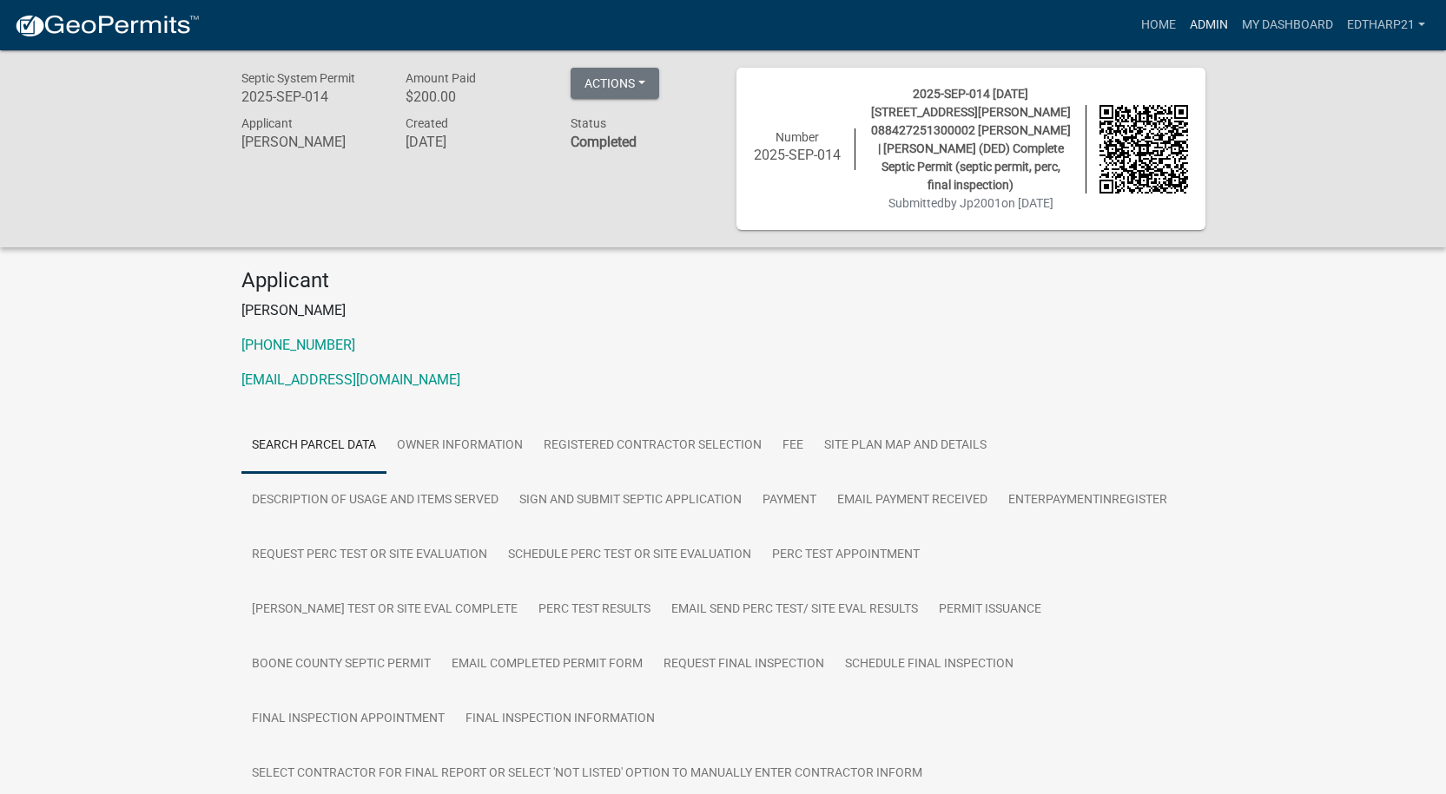
click at [1210, 21] on link "Admin" at bounding box center [1209, 25] width 52 height 33
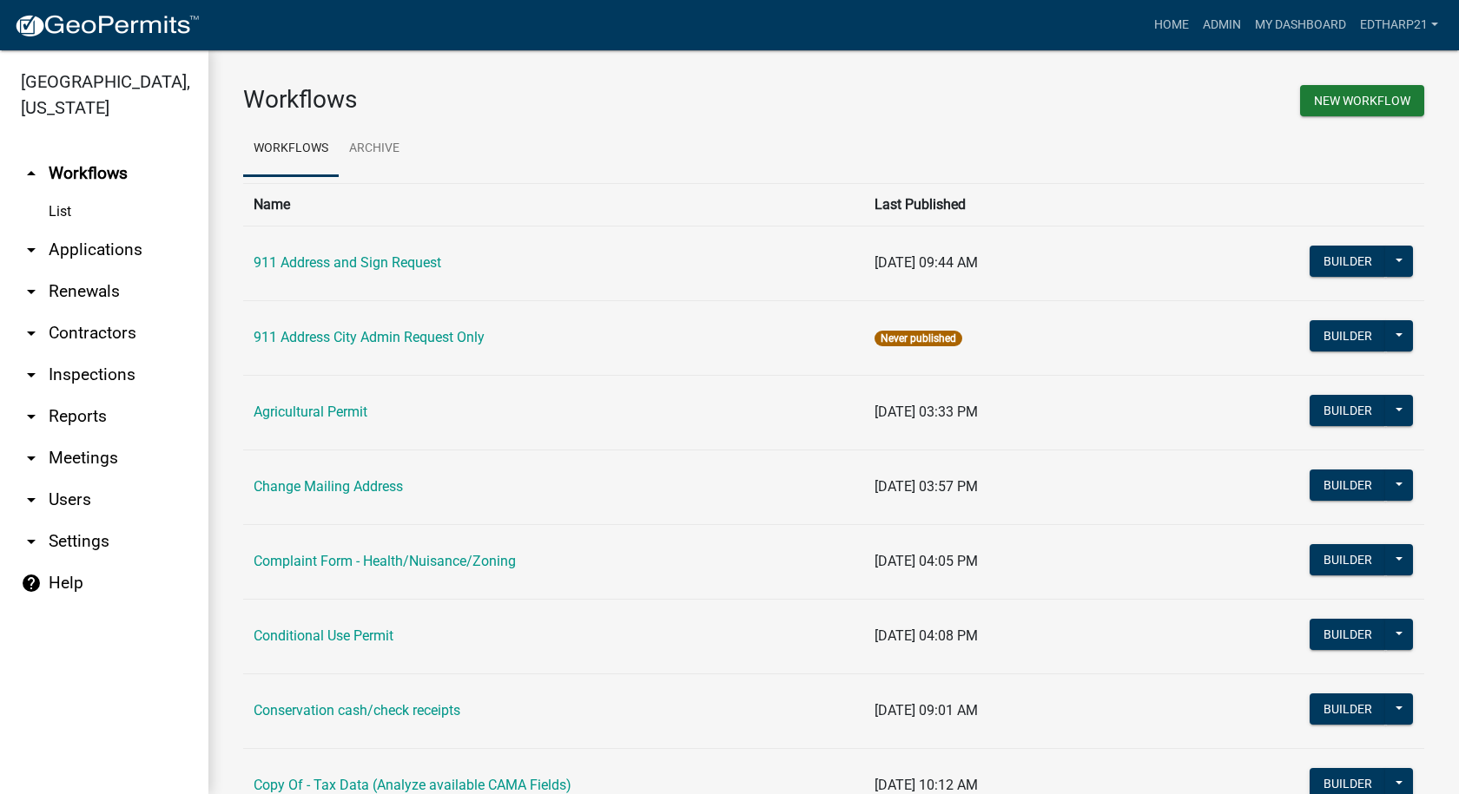
click at [98, 229] on link "arrow_drop_down Applications" at bounding box center [104, 250] width 208 height 42
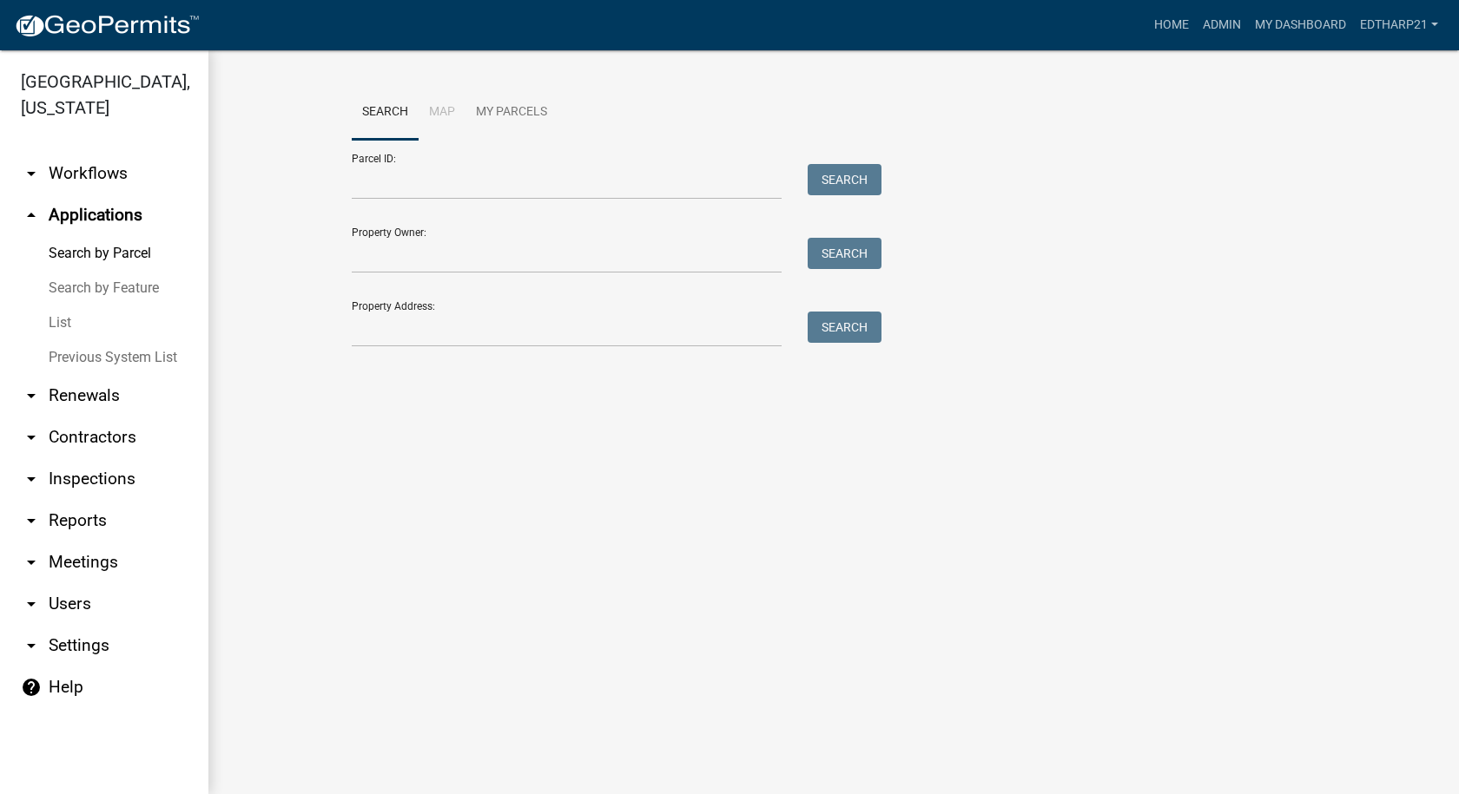
click at [62, 306] on link "List" at bounding box center [104, 323] width 208 height 35
